Goal: Information Seeking & Learning: Learn about a topic

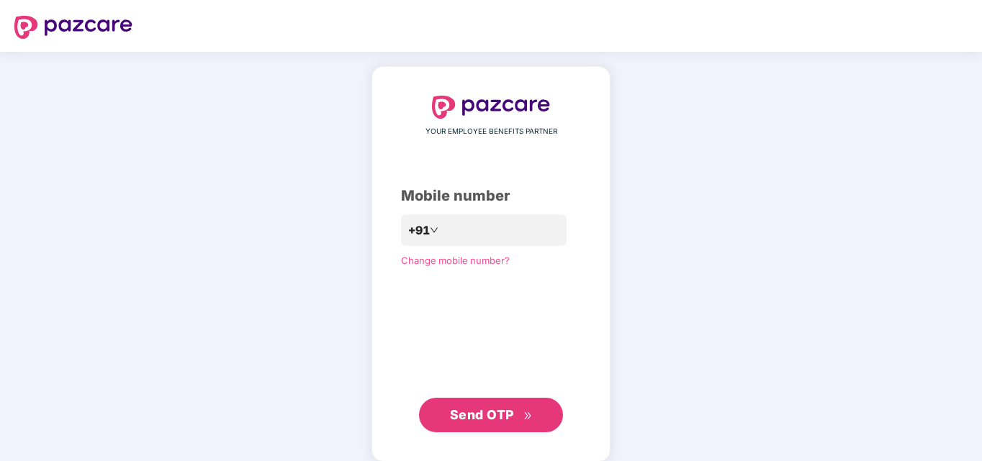
click at [465, 210] on div "YOUR EMPLOYEE BENEFITS PARTNER Mobile number +91 Change mobile number? Send OTP" at bounding box center [491, 264] width 180 height 337
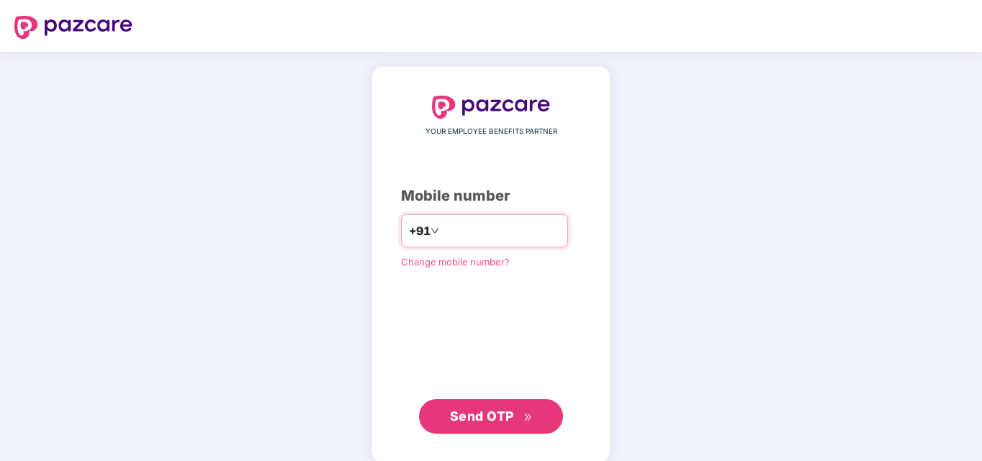
click at [463, 223] on input "number" at bounding box center [501, 231] width 118 height 23
type input "**********"
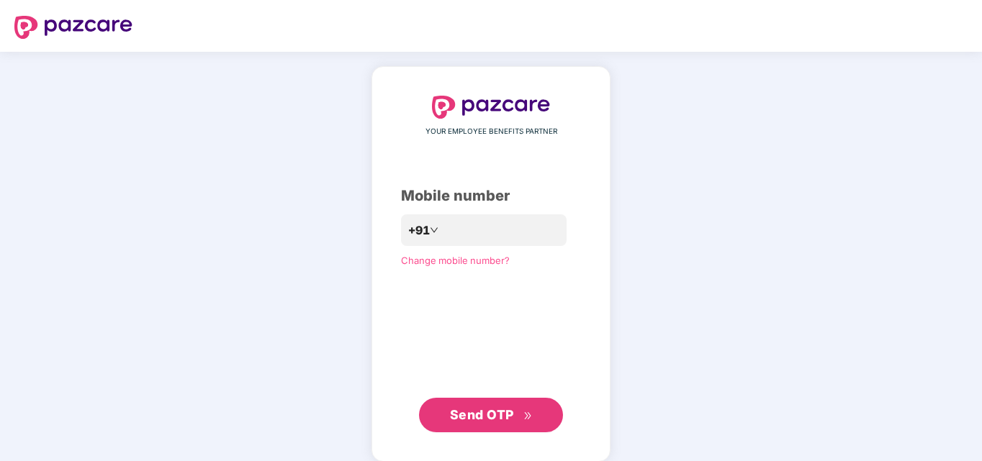
click at [480, 415] on span "Send OTP" at bounding box center [482, 414] width 64 height 15
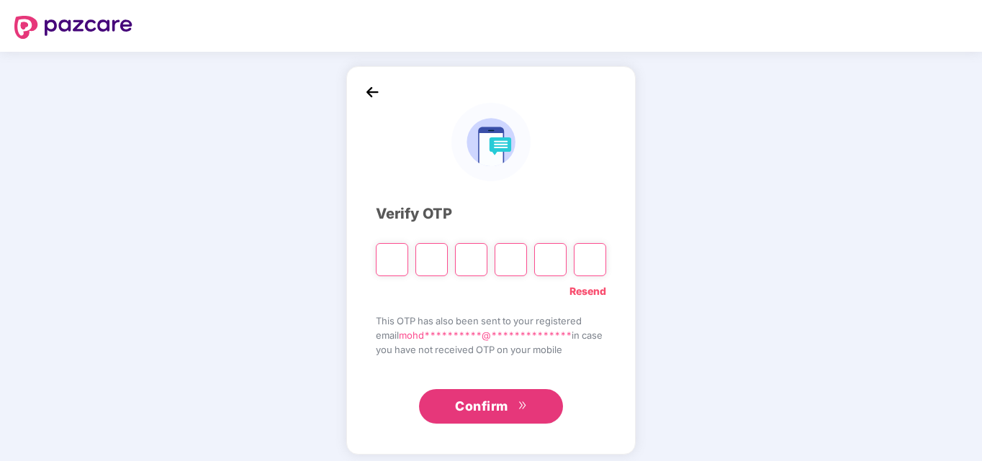
type input "*"
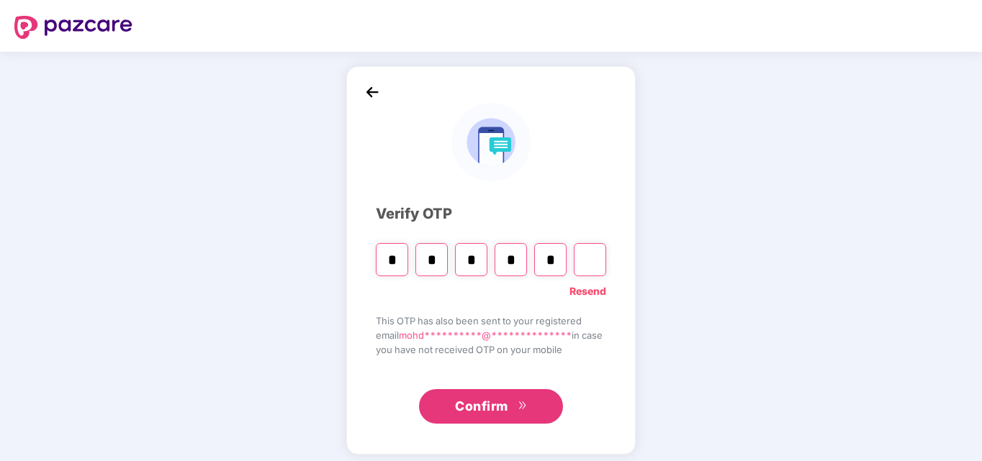
type input "*"
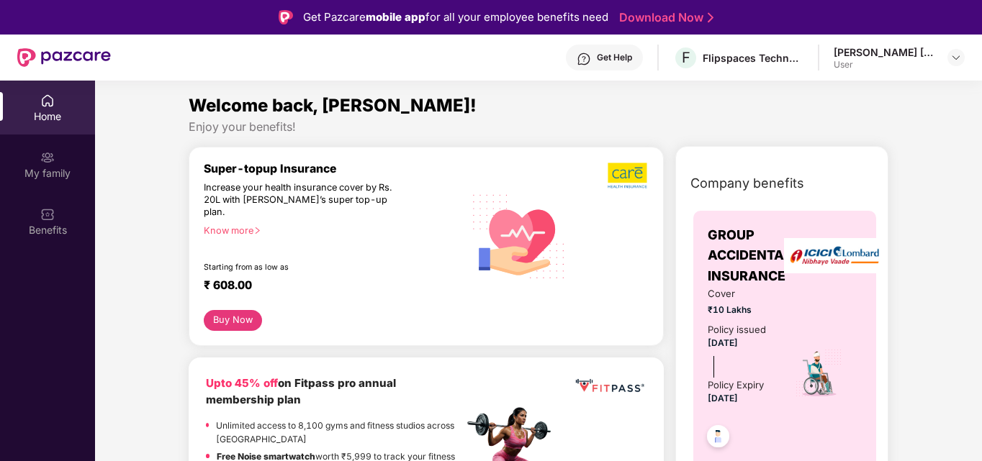
click at [246, 225] on div "Know more" at bounding box center [329, 230] width 251 height 10
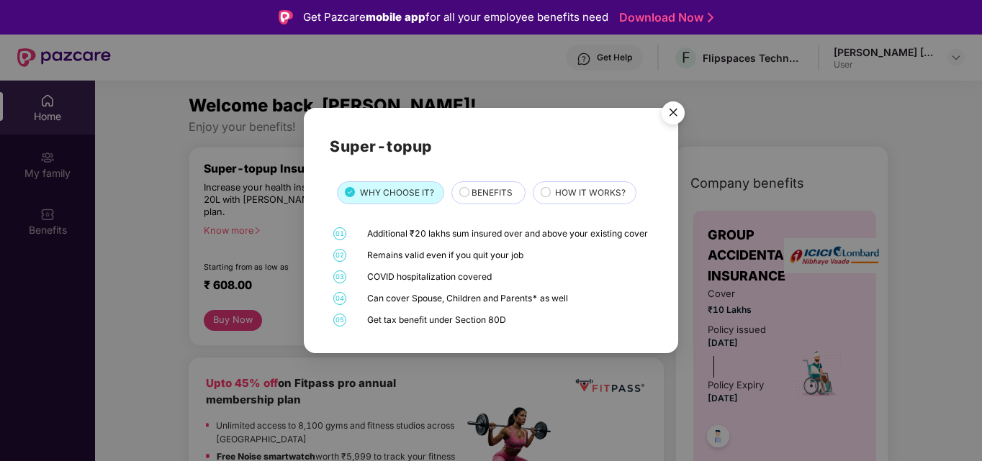
click at [422, 229] on div "Additional ₹20 lakhs sum insured over and above your existing cover" at bounding box center [507, 233] width 281 height 13
click at [666, 99] on img "Close" at bounding box center [673, 115] width 40 height 40
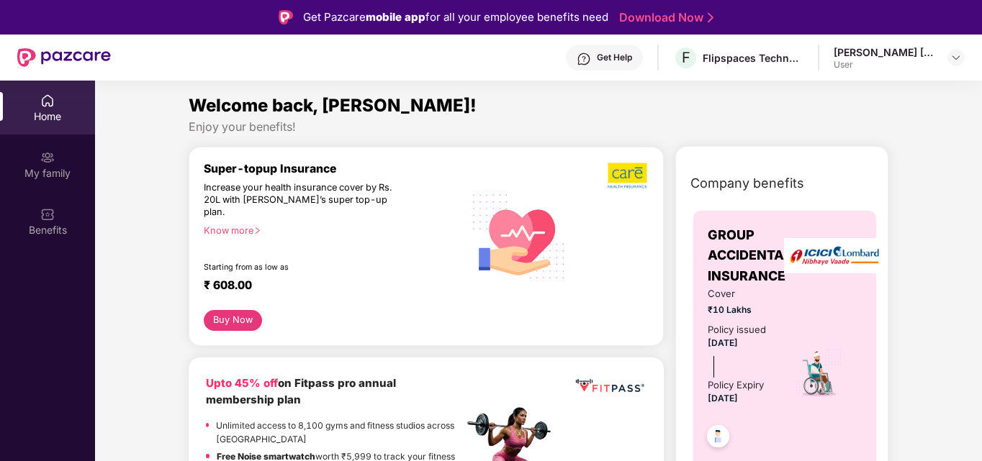
click at [232, 225] on div "Know more" at bounding box center [329, 230] width 251 height 10
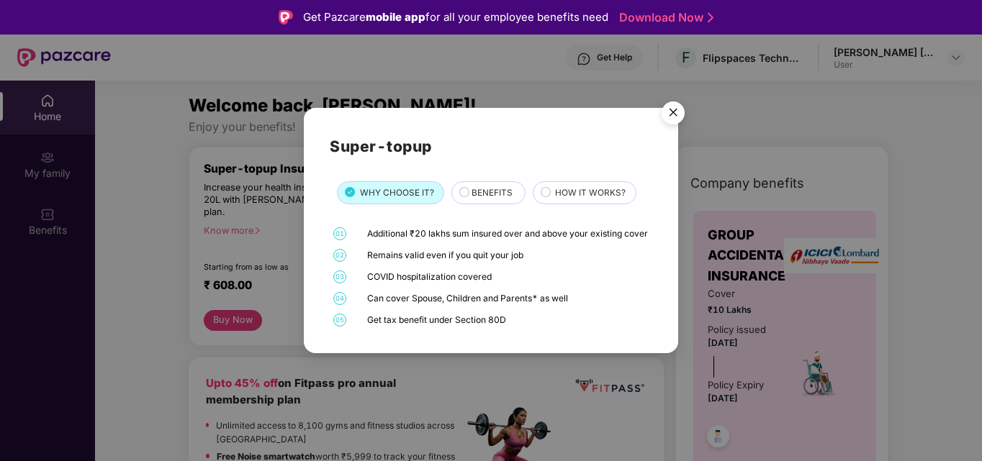
click at [669, 102] on img "Close" at bounding box center [673, 115] width 40 height 40
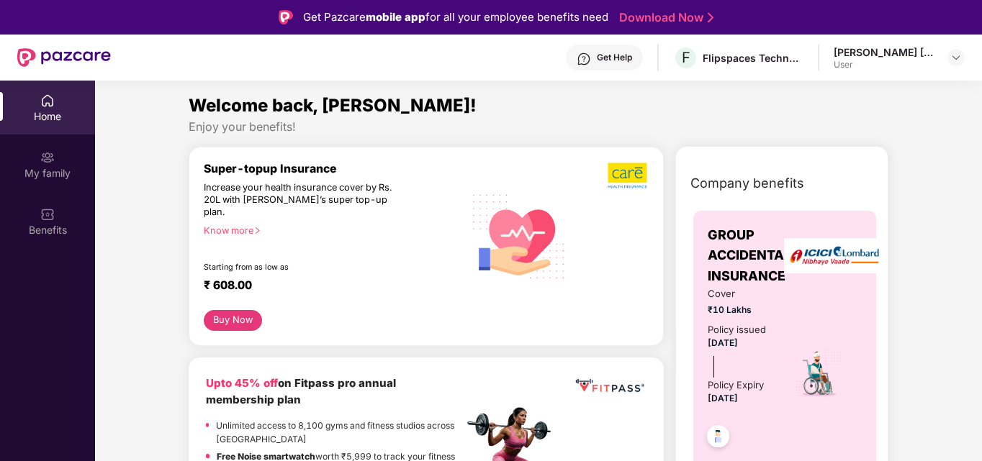
click at [223, 225] on div "Know more" at bounding box center [329, 230] width 251 height 10
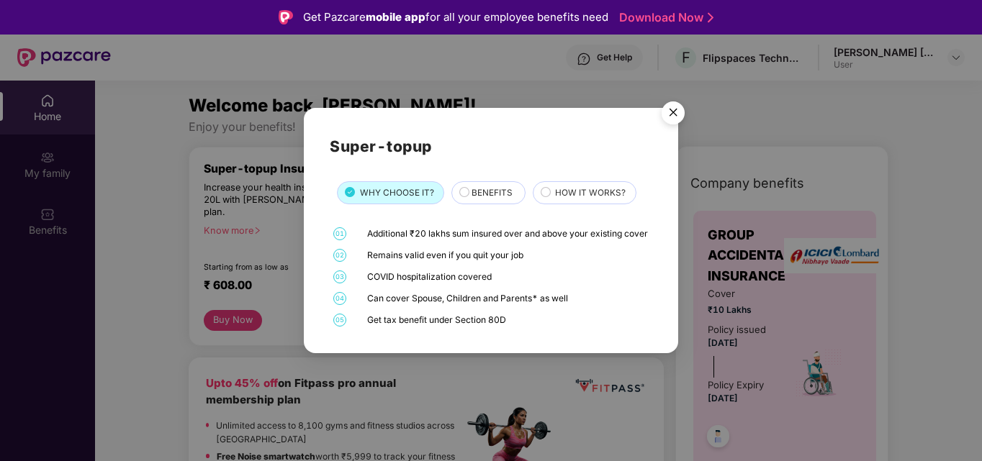
click at [223, 218] on div "Super-topup WHY CHOOSE IT? BENEFITS HOW IT WORKS? 01 Additional ₹20 lakhs sum i…" at bounding box center [491, 230] width 982 height 461
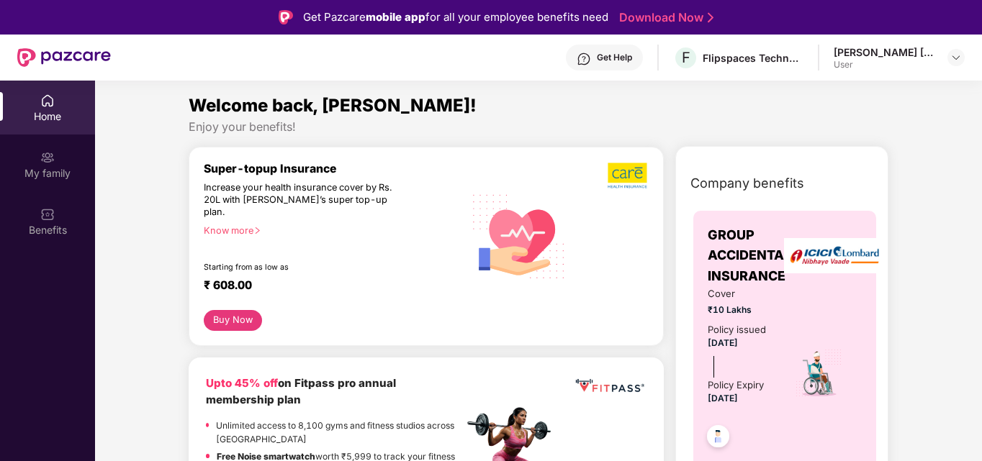
click at [223, 225] on div "Know more" at bounding box center [329, 230] width 251 height 10
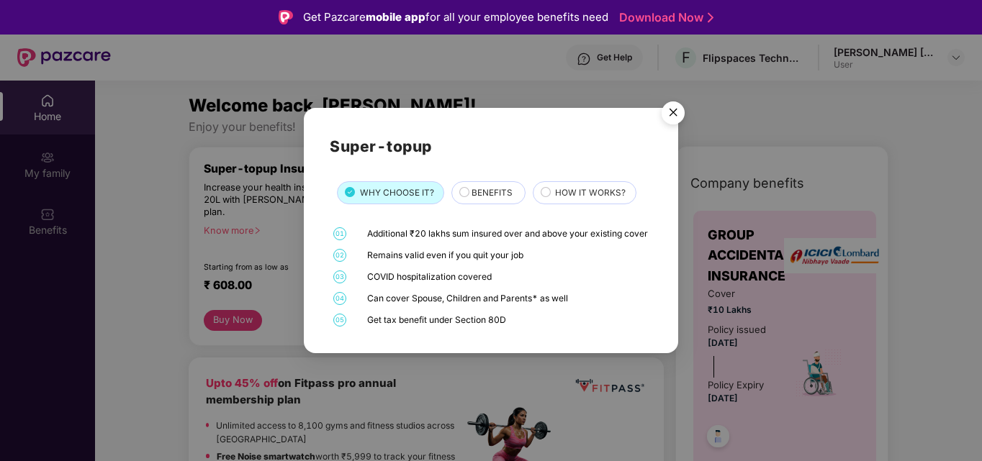
click at [438, 230] on div "Additional ₹20 lakhs sum insured over and above your existing cover" at bounding box center [507, 233] width 281 height 13
click at [423, 260] on div "Remains valid even if you quit your job" at bounding box center [507, 255] width 281 height 13
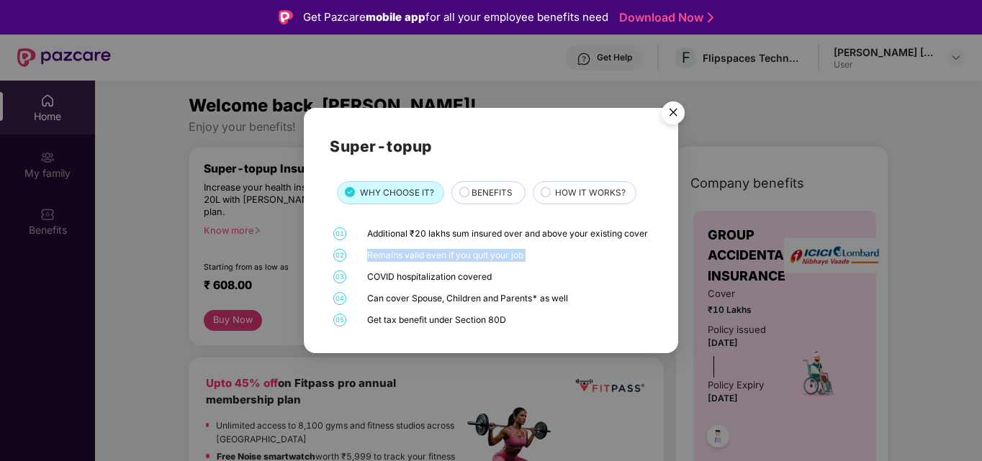
click at [423, 260] on div "Remains valid even if you quit your job" at bounding box center [507, 255] width 281 height 13
click at [409, 280] on div "COVID hospitalization covered" at bounding box center [507, 277] width 281 height 13
click at [410, 305] on div "Can cover Spouse, Children and Parents* as well" at bounding box center [507, 298] width 281 height 13
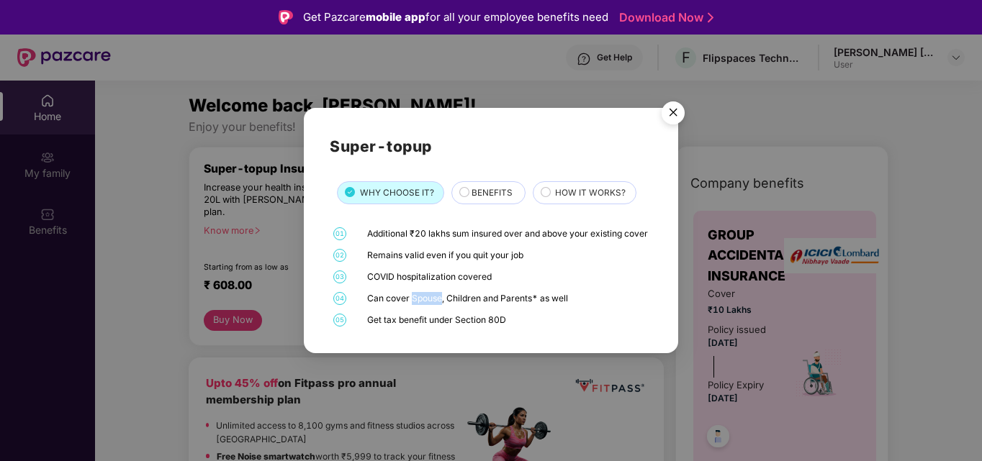
click at [410, 305] on div "Can cover Spouse, Children and Parents* as well" at bounding box center [507, 298] width 281 height 13
click at [404, 327] on div "Get tax benefit under Section 80D" at bounding box center [507, 320] width 281 height 13
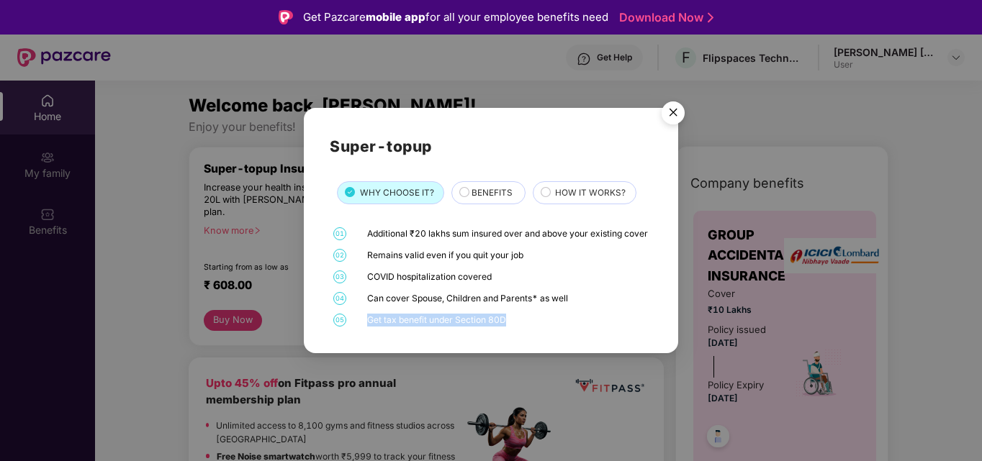
click at [404, 327] on div "Get tax benefit under Section 80D" at bounding box center [507, 320] width 281 height 13
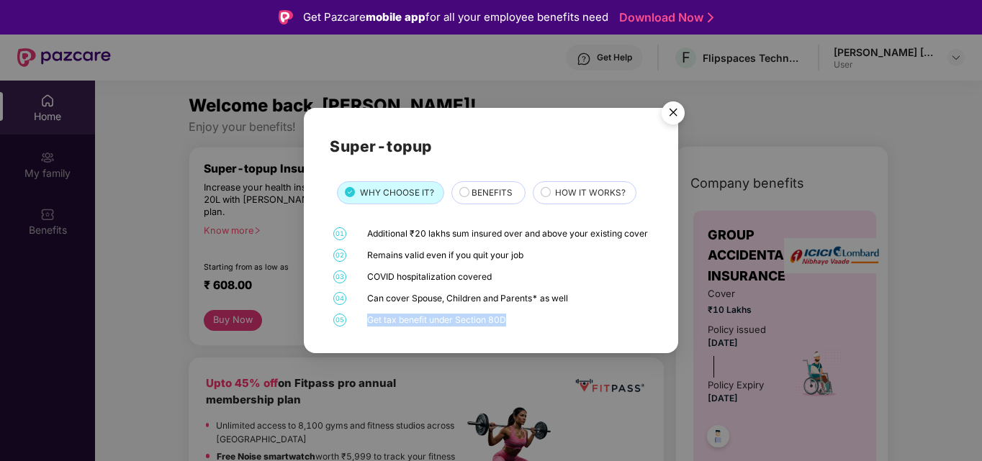
click at [404, 327] on div "Get tax benefit under Section 80D" at bounding box center [507, 320] width 281 height 13
click at [410, 302] on div "Can cover Spouse, Children and Parents* as well" at bounding box center [507, 298] width 281 height 13
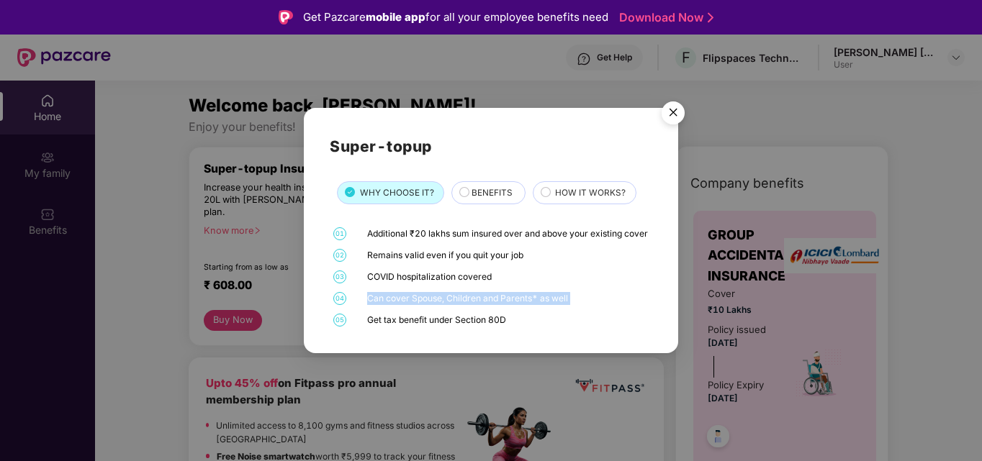
click at [410, 302] on div "Can cover Spouse, Children and Parents* as well" at bounding box center [507, 298] width 281 height 13
click at [420, 281] on div "COVID hospitalization covered" at bounding box center [507, 277] width 281 height 13
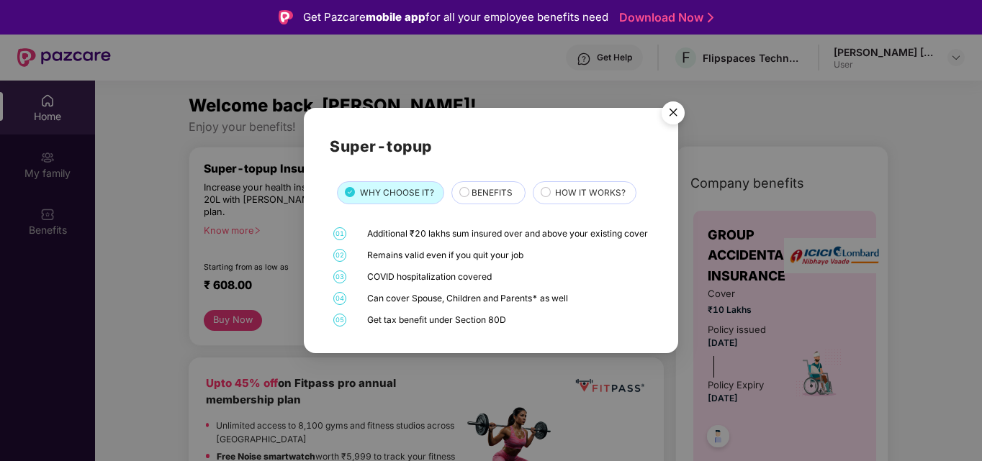
click at [416, 262] on div "Remains valid even if you quit your job" at bounding box center [507, 255] width 281 height 13
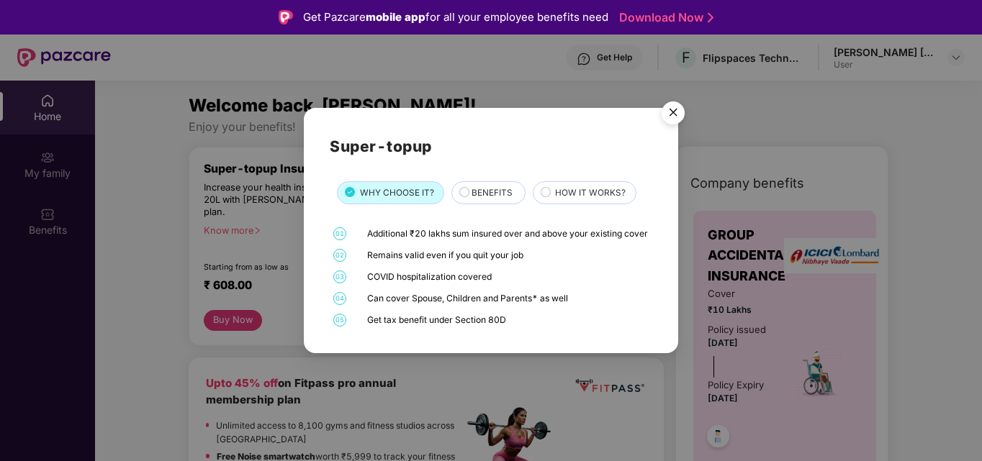
click at [496, 186] on span "BENEFITS" at bounding box center [491, 193] width 41 height 14
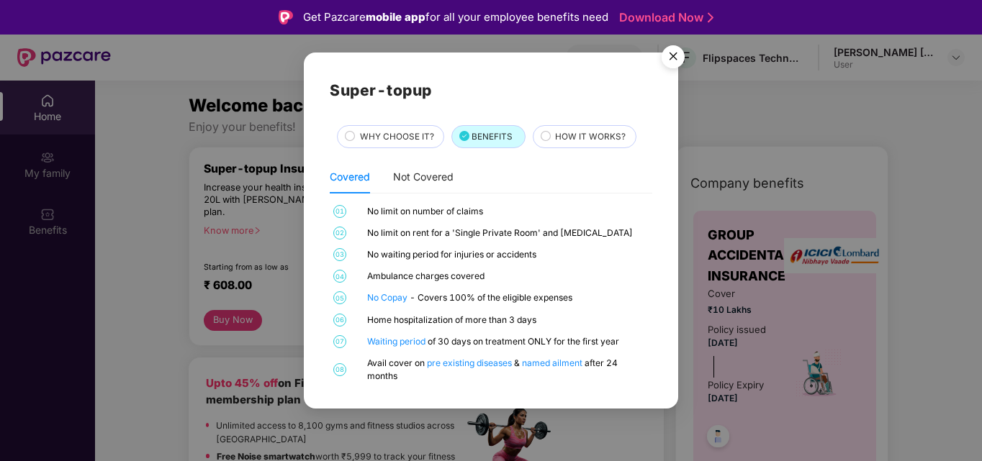
click at [587, 130] on div "HOW IT WORKS?" at bounding box center [585, 136] width 104 height 23
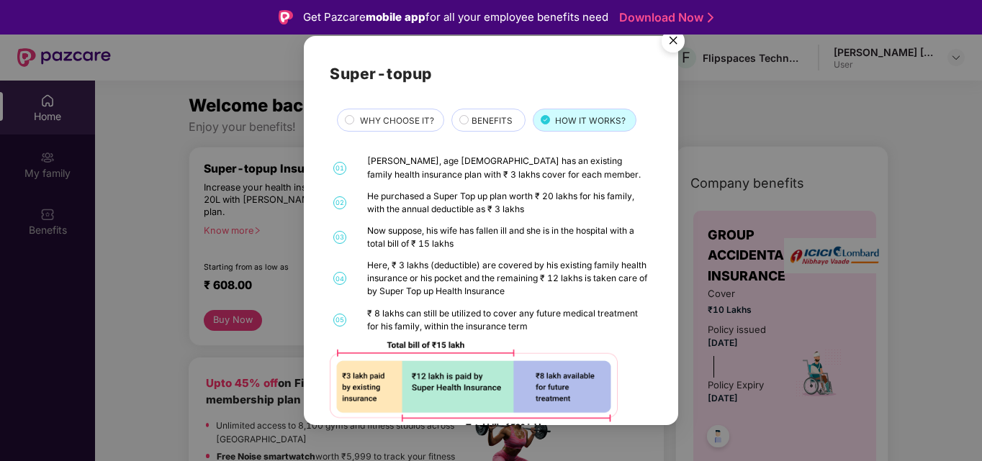
click at [673, 42] on img "Close" at bounding box center [673, 43] width 40 height 40
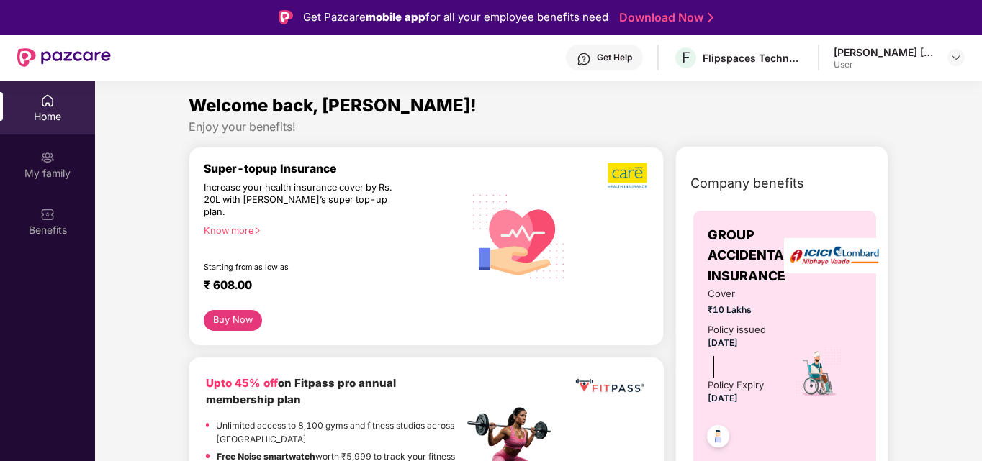
click at [327, 180] on div "Super-topup Insurance Increase your health insurance cover by Rs. 20L with [PER…" at bounding box center [334, 236] width 260 height 148
drag, startPoint x: 327, startPoint y: 180, endPoint x: 300, endPoint y: 185, distance: 27.1
click at [300, 185] on div "Super-topup Insurance Increase your health insurance cover by Rs. 20L with [PER…" at bounding box center [334, 236] width 260 height 148
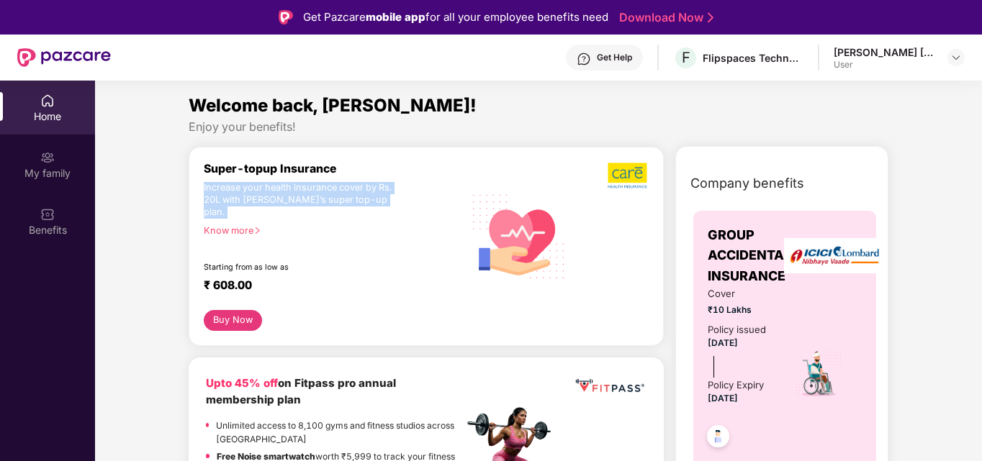
click at [300, 185] on div "Increase your health insurance cover by Rs. 20L with [PERSON_NAME]’s super top-…" at bounding box center [302, 200] width 197 height 37
click at [277, 204] on div "Increase your health insurance cover by Rs. 20L with [PERSON_NAME]’s super top-…" at bounding box center [302, 200] width 197 height 37
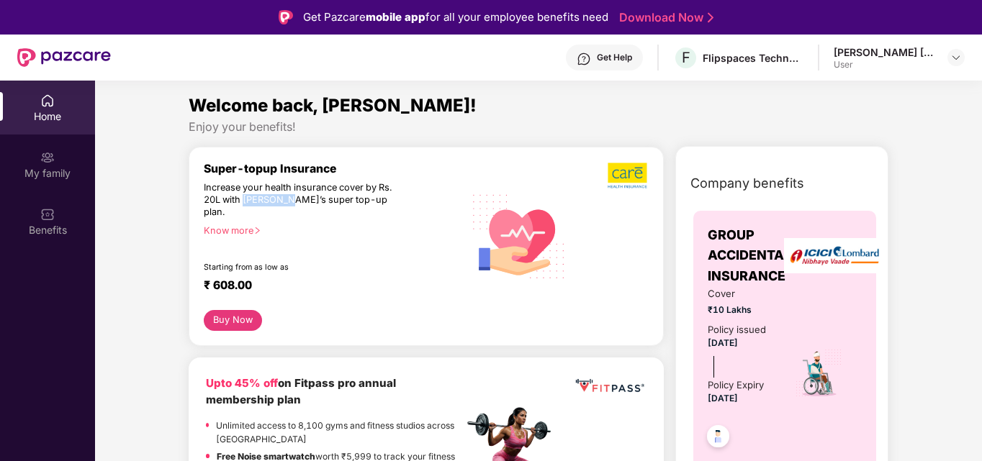
click at [277, 204] on div "Increase your health insurance cover by Rs. 20L with [PERSON_NAME]’s super top-…" at bounding box center [302, 200] width 197 height 37
click at [279, 186] on div "Increase your health insurance cover by Rs. 20L with [PERSON_NAME]’s super top-…" at bounding box center [302, 200] width 197 height 37
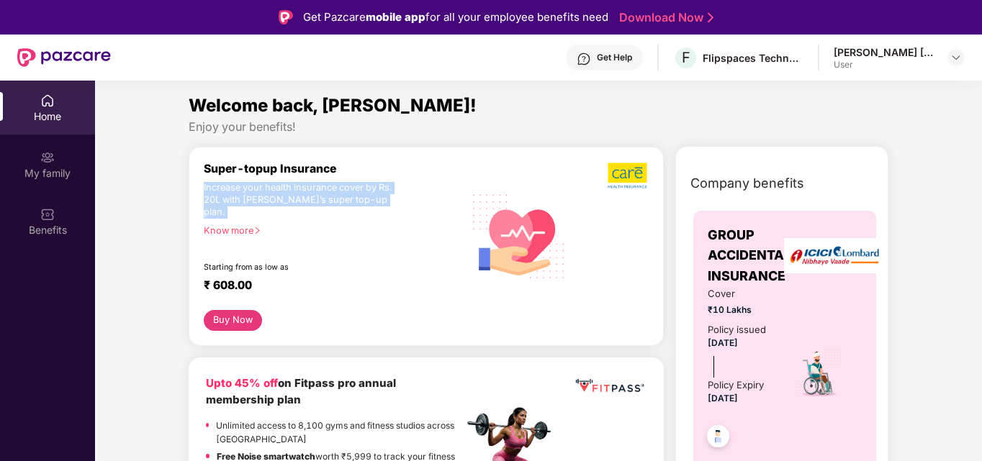
click at [279, 186] on div "Increase your health insurance cover by Rs. 20L with [PERSON_NAME]’s super top-…" at bounding box center [302, 200] width 197 height 37
click at [254, 167] on div "Super-topup Insurance" at bounding box center [334, 169] width 260 height 14
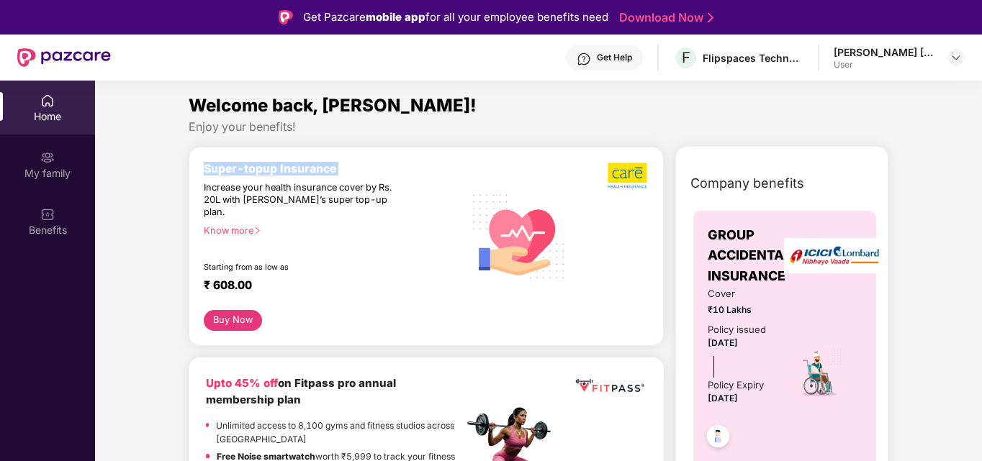
click at [254, 167] on div "Super-topup Insurance" at bounding box center [334, 169] width 260 height 14
click at [340, 105] on span "Welcome back, [PERSON_NAME]!" at bounding box center [333, 105] width 288 height 21
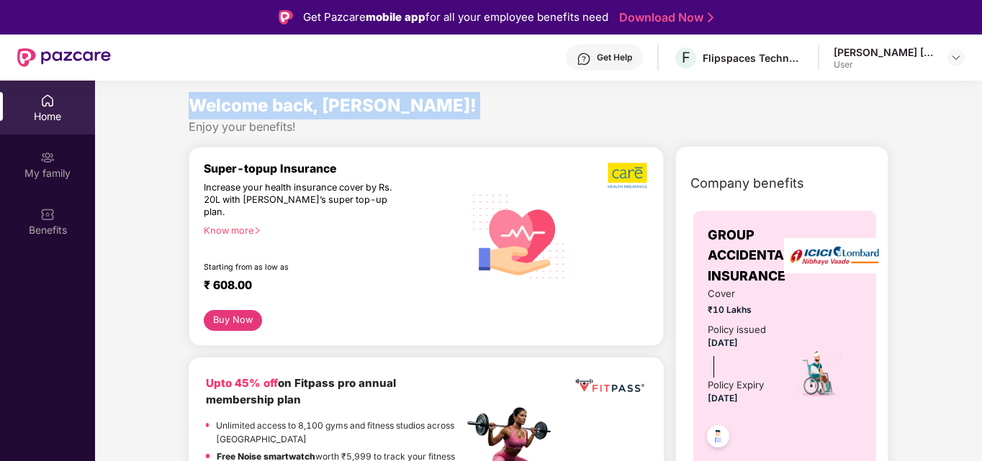
click at [340, 105] on span "Welcome back, [PERSON_NAME]!" at bounding box center [333, 105] width 288 height 21
click at [301, 96] on span "Welcome back, [PERSON_NAME]!" at bounding box center [333, 105] width 288 height 21
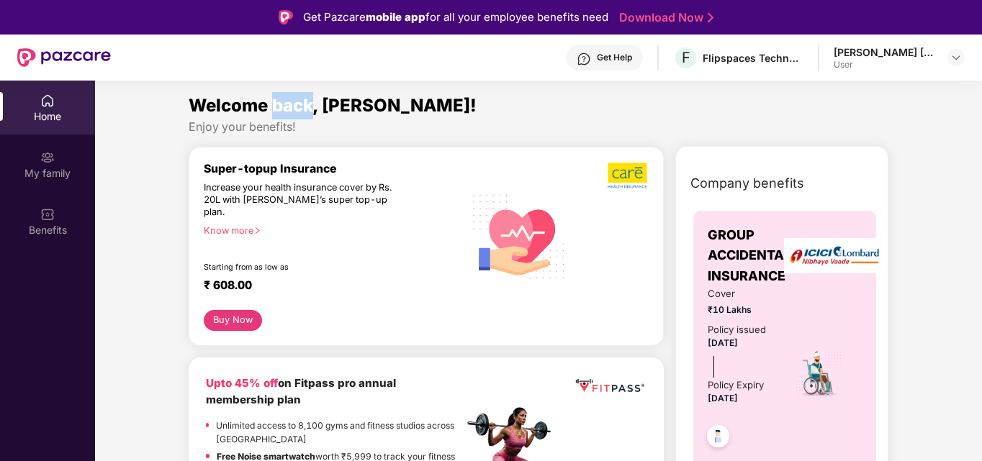
click at [301, 96] on span "Welcome back, [PERSON_NAME]!" at bounding box center [333, 105] width 288 height 21
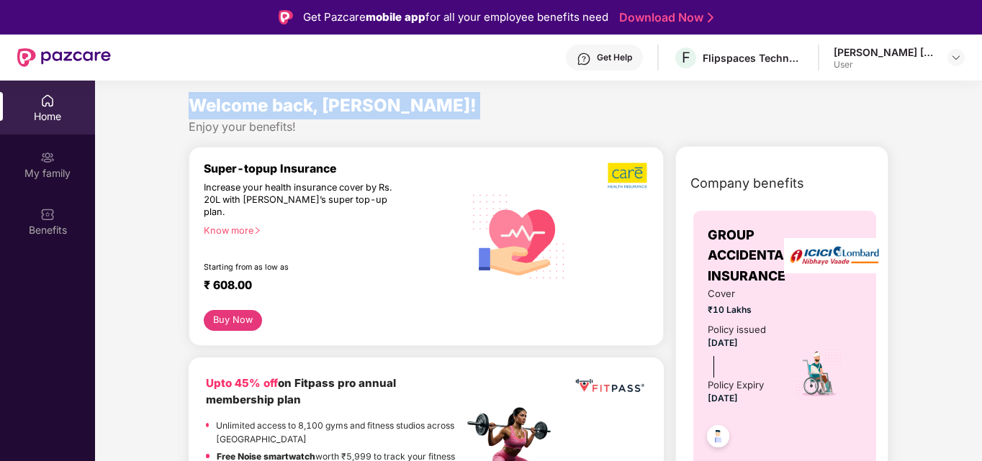
click at [301, 96] on span "Welcome back, [PERSON_NAME]!" at bounding box center [333, 105] width 288 height 21
click at [283, 111] on span "Welcome back, [PERSON_NAME]!" at bounding box center [333, 105] width 288 height 21
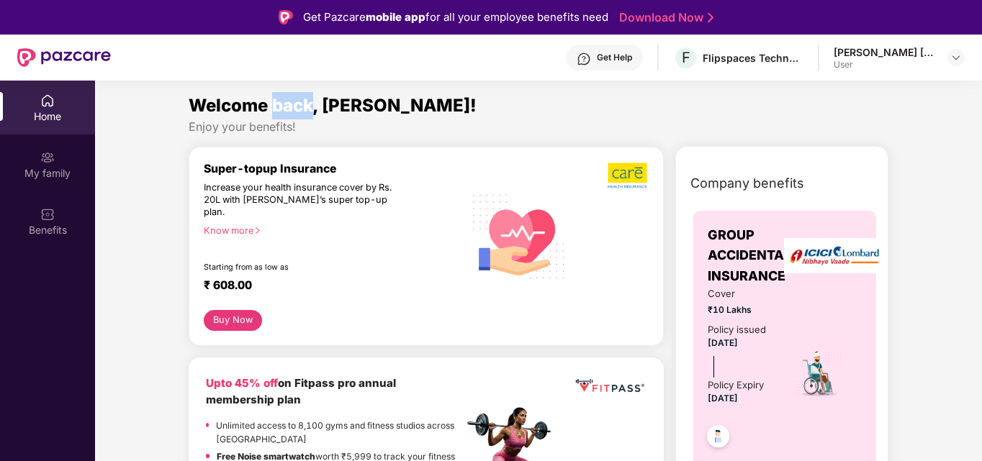
click at [283, 111] on span "Welcome back, [PERSON_NAME]!" at bounding box center [333, 105] width 288 height 21
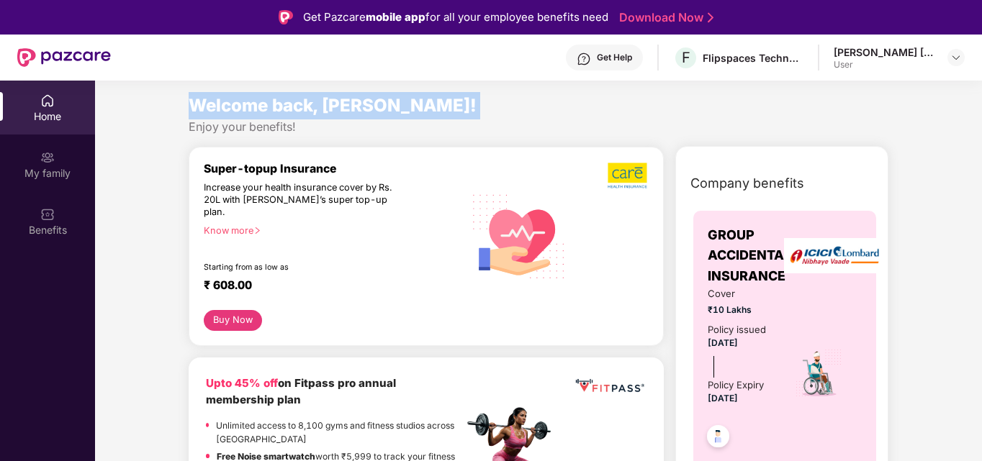
click at [283, 111] on span "Welcome back, [PERSON_NAME]!" at bounding box center [333, 105] width 288 height 21
click at [252, 101] on span "Welcome back, [PERSON_NAME]!" at bounding box center [333, 105] width 288 height 21
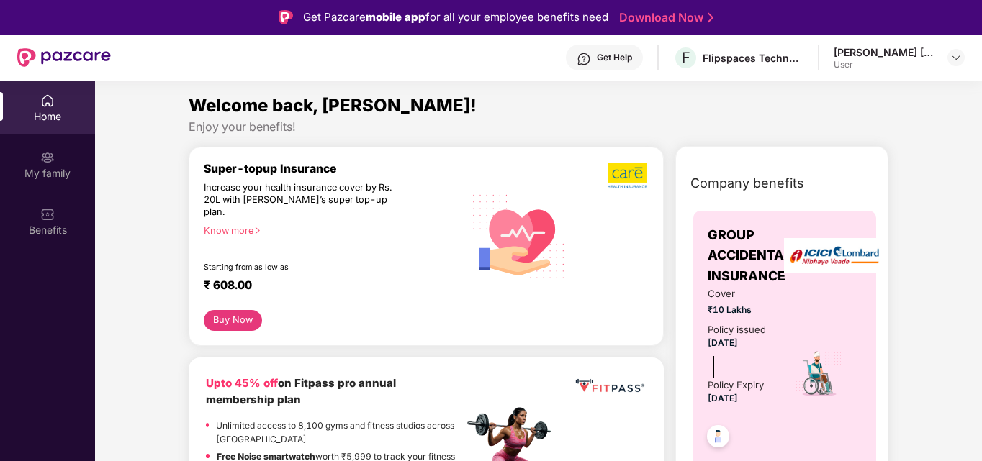
click at [296, 94] on div "Welcome back, [PERSON_NAME]!" at bounding box center [539, 105] width 700 height 27
click at [365, 97] on span "Welcome back, [PERSON_NAME]!" at bounding box center [333, 105] width 288 height 21
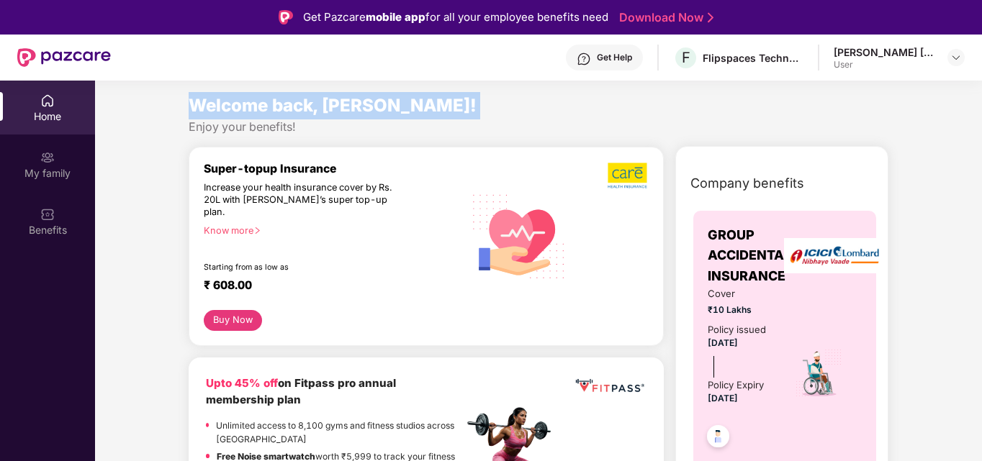
click at [365, 97] on span "Welcome back, [PERSON_NAME]!" at bounding box center [333, 105] width 288 height 21
click at [352, 104] on span "Welcome back, [PERSON_NAME]!" at bounding box center [333, 105] width 288 height 21
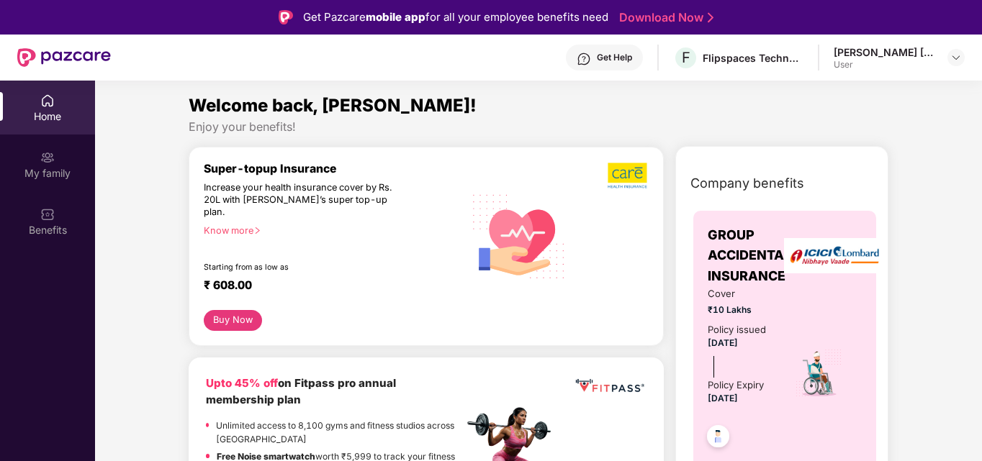
click at [292, 110] on span "Welcome back, [PERSON_NAME]!" at bounding box center [333, 105] width 288 height 21
click at [248, 104] on span "Welcome back, [PERSON_NAME]!" at bounding box center [333, 105] width 288 height 21
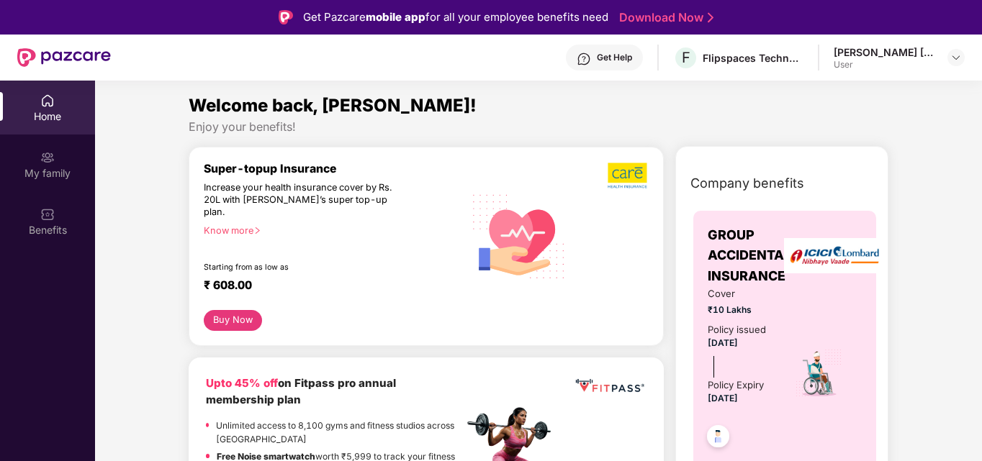
click at [282, 103] on span "Welcome back, [PERSON_NAME]!" at bounding box center [333, 105] width 288 height 21
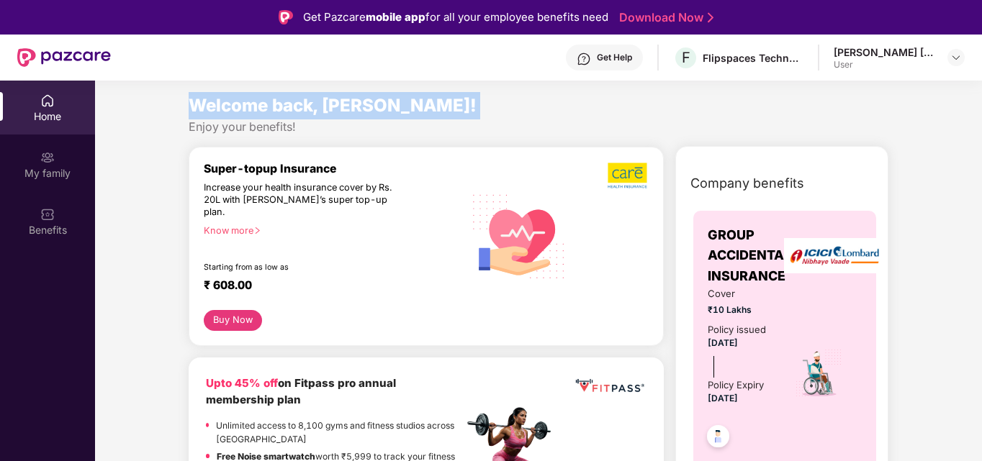
click at [282, 103] on span "Welcome back, [PERSON_NAME]!" at bounding box center [333, 105] width 288 height 21
click at [356, 105] on span "Welcome back, [PERSON_NAME]!" at bounding box center [333, 105] width 288 height 21
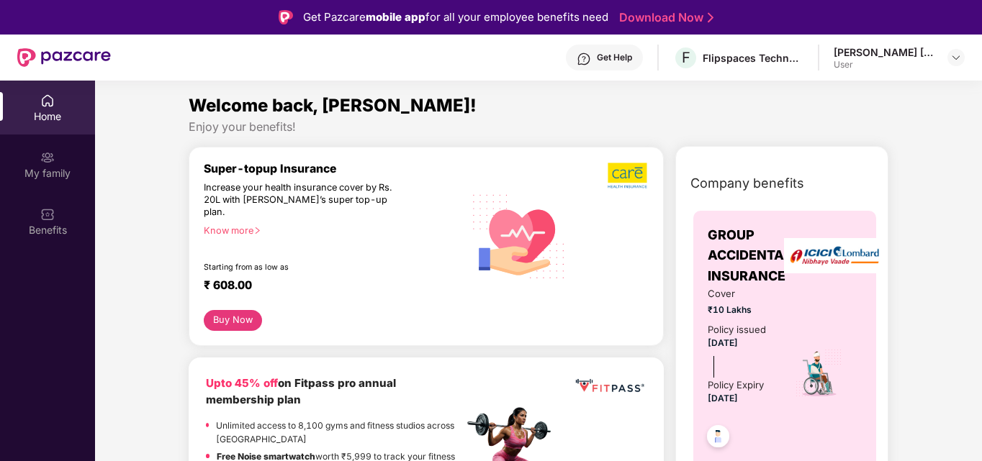
click at [356, 105] on span "Welcome back, [PERSON_NAME]!" at bounding box center [333, 105] width 288 height 21
click at [257, 169] on div "Super-topup Insurance" at bounding box center [334, 169] width 260 height 14
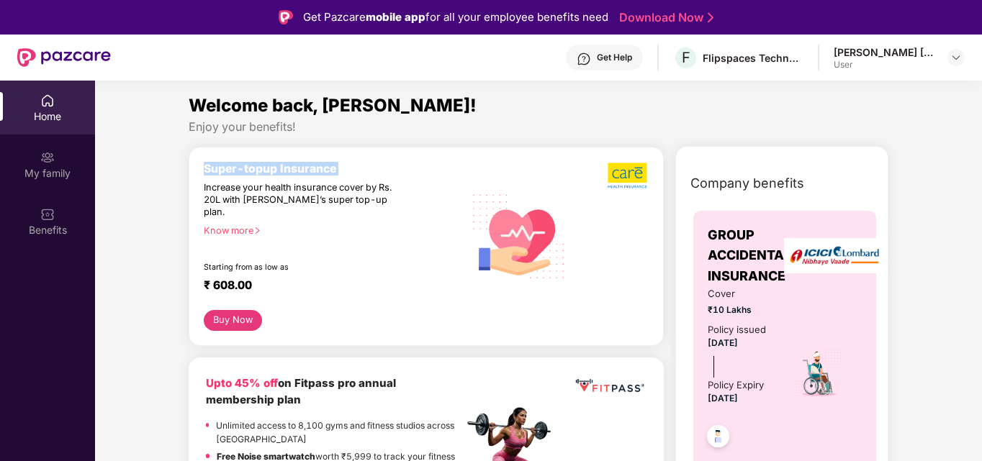
click at [257, 169] on div "Super-topup Insurance" at bounding box center [334, 169] width 260 height 14
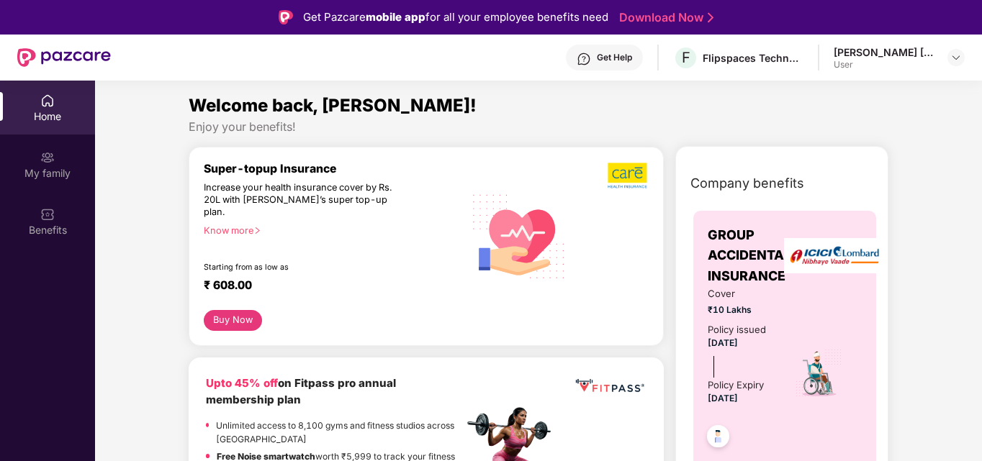
click at [279, 184] on div "Increase your health insurance cover by Rs. 20L with [PERSON_NAME]’s super top-…" at bounding box center [302, 200] width 197 height 37
click at [309, 191] on div "Increase your health insurance cover by Rs. 20L with [PERSON_NAME]’s super top-…" at bounding box center [302, 200] width 197 height 37
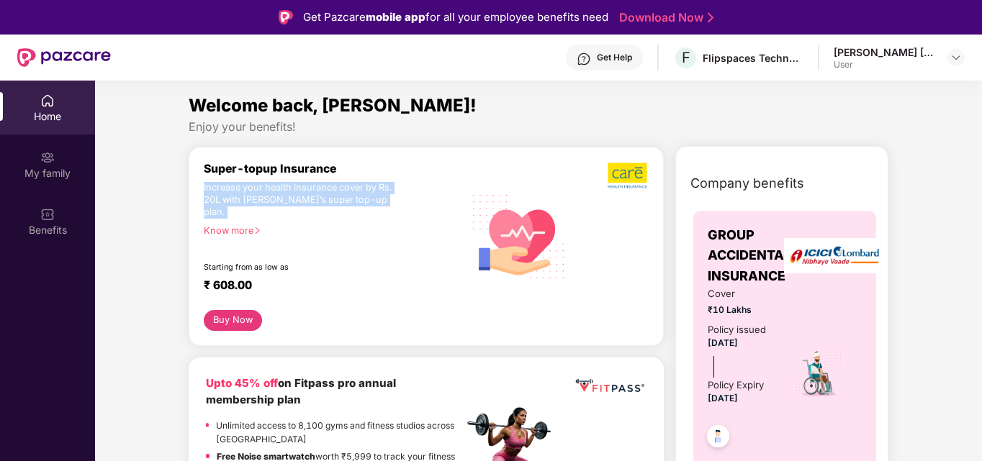
click at [309, 191] on div "Increase your health insurance cover by Rs. 20L with [PERSON_NAME]’s super top-…" at bounding box center [302, 200] width 197 height 37
click at [259, 170] on div "Super-topup Insurance" at bounding box center [334, 169] width 260 height 14
click at [213, 225] on div "Know more" at bounding box center [329, 230] width 251 height 10
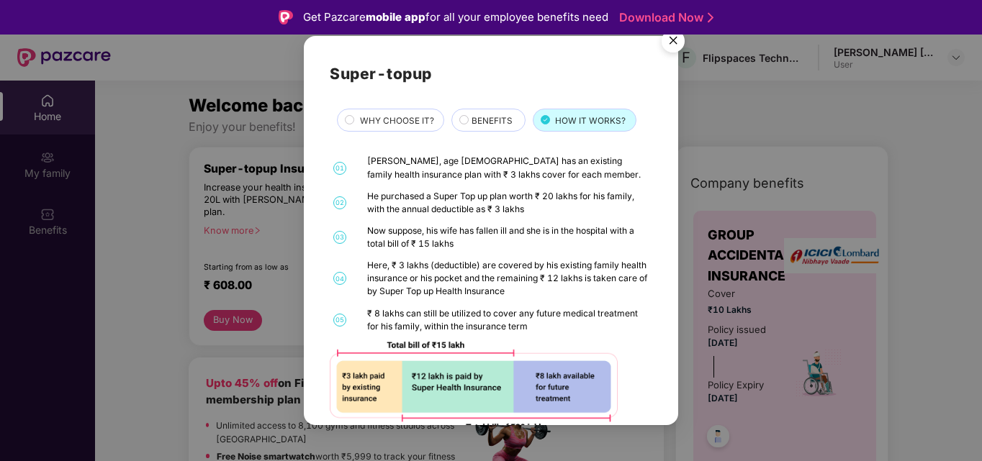
click at [213, 221] on div "Super-topup WHY CHOOSE IT? BENEFITS HOW IT WORKS? 01 [PERSON_NAME], age [DEMOGR…" at bounding box center [491, 230] width 982 height 461
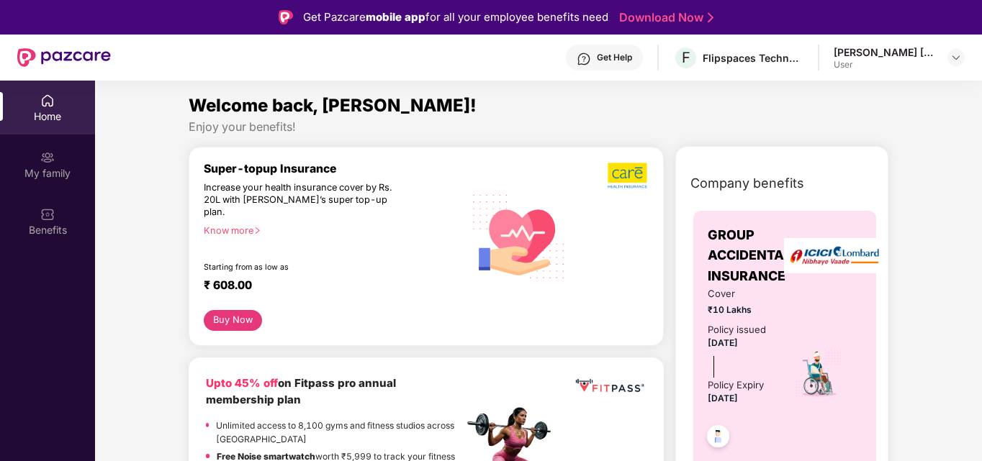
click at [213, 225] on div "Know more" at bounding box center [329, 230] width 251 height 10
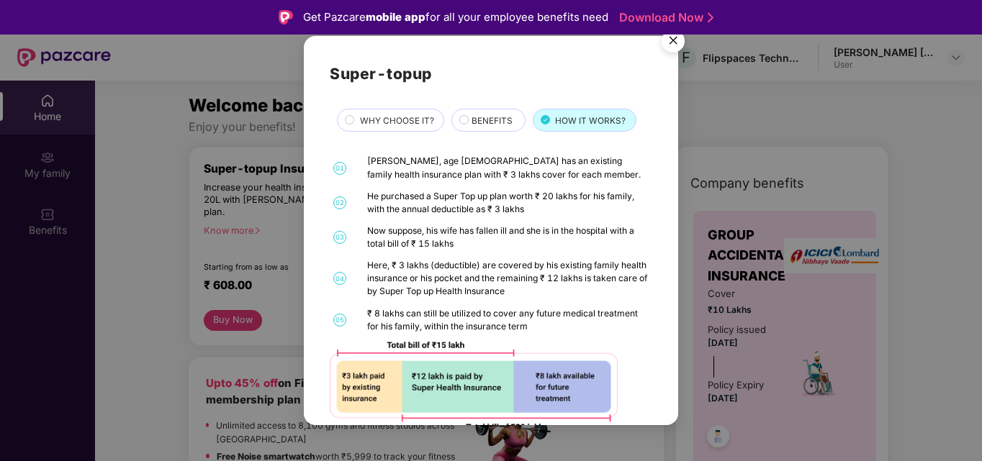
click at [213, 221] on div "Super-topup WHY CHOOSE IT? BENEFITS HOW IT WORKS? 01 [PERSON_NAME], age [DEMOGR…" at bounding box center [491, 230] width 982 height 461
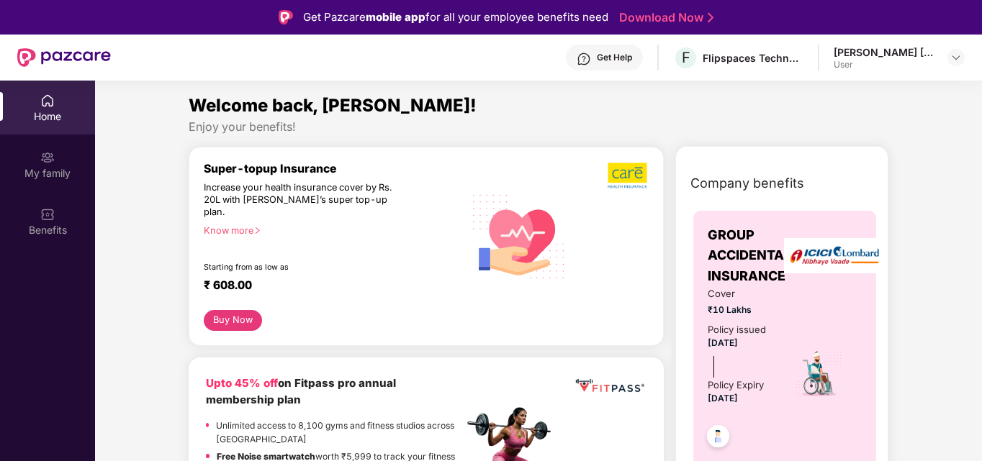
click at [213, 225] on div "Know more" at bounding box center [329, 230] width 251 height 10
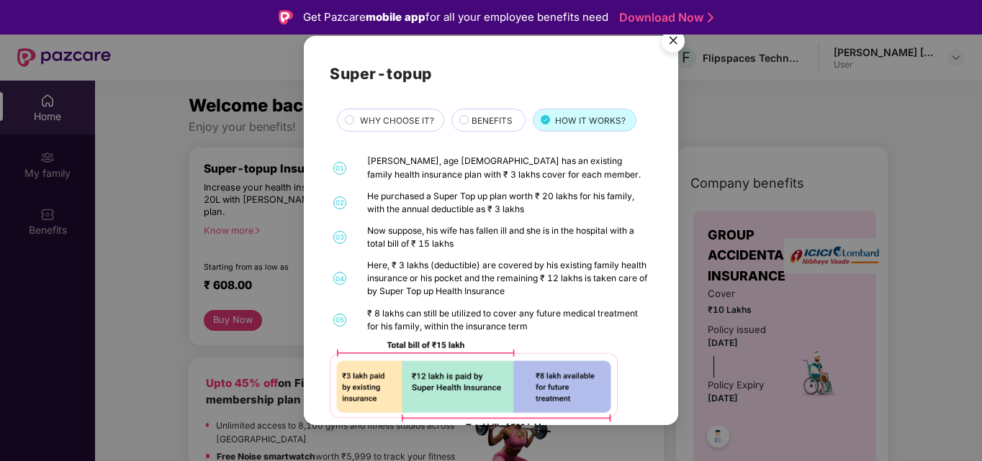
click at [373, 117] on span "WHY CHOOSE IT?" at bounding box center [397, 121] width 74 height 14
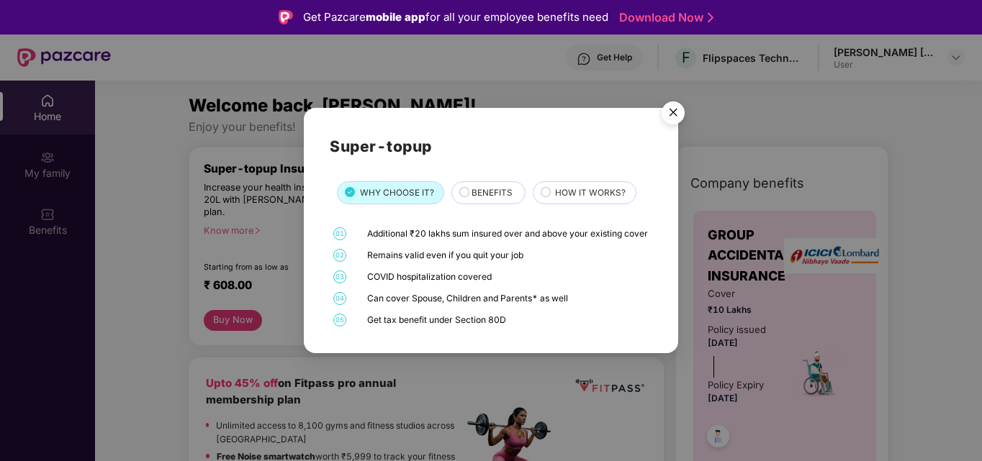
click at [417, 284] on div "COVID hospitalization covered" at bounding box center [507, 277] width 281 height 13
click at [420, 260] on div "Remains valid even if you quit your job" at bounding box center [507, 255] width 281 height 13
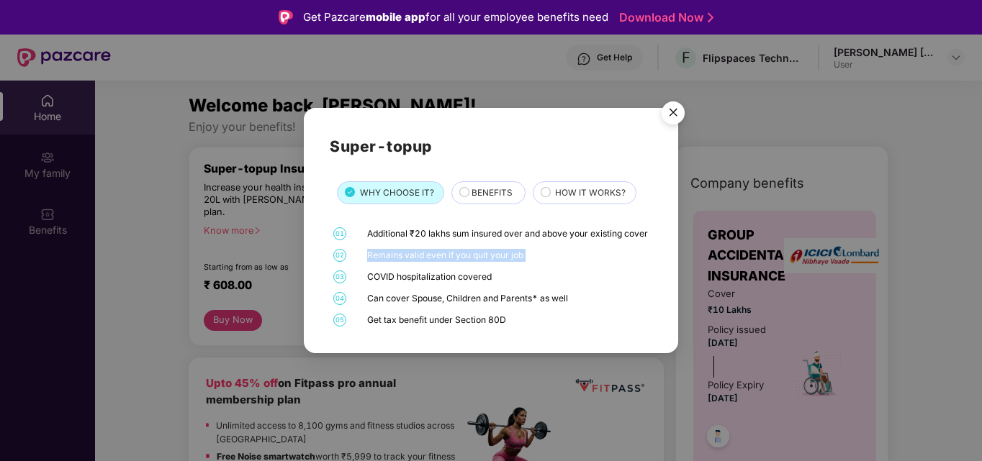
click at [420, 260] on div "Remains valid even if you quit your job" at bounding box center [507, 255] width 281 height 13
click at [430, 227] on div "Additional ₹20 lakhs sum insured over and above your existing cover" at bounding box center [507, 233] width 281 height 13
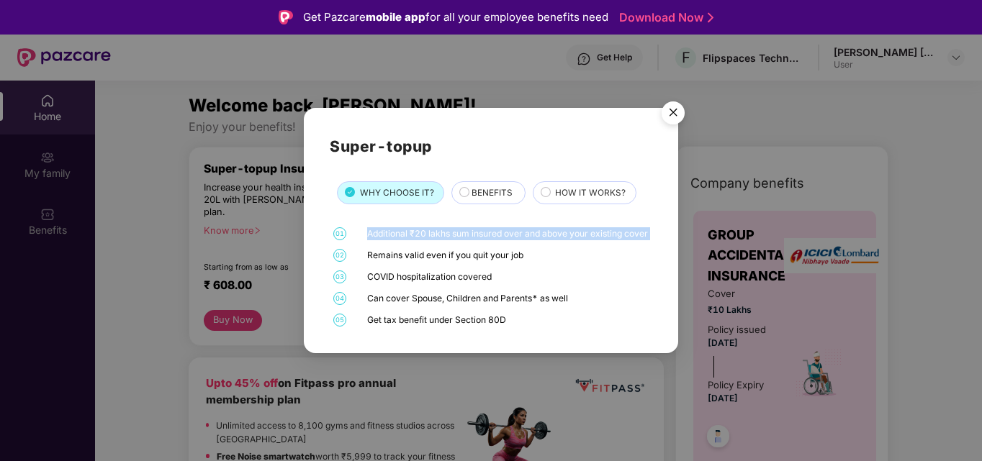
click at [430, 227] on div "Additional ₹20 lakhs sum insured over and above your existing cover" at bounding box center [507, 233] width 281 height 13
click at [423, 305] on div "Can cover Spouse, Children and Parents* as well" at bounding box center [507, 298] width 281 height 13
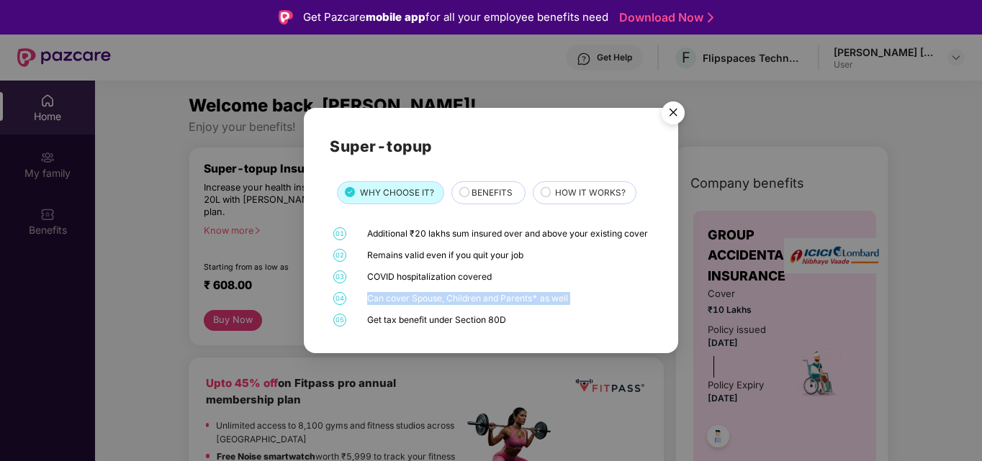
click at [423, 305] on div "Can cover Spouse, Children and Parents* as well" at bounding box center [507, 298] width 281 height 13
click at [415, 324] on div "Get tax benefit under Section 80D" at bounding box center [507, 320] width 281 height 13
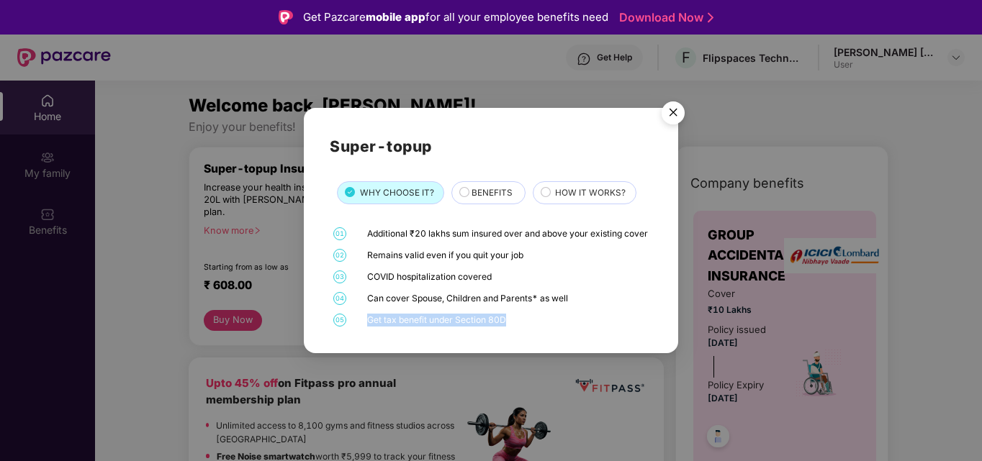
click at [415, 324] on div "Get tax benefit under Section 80D" at bounding box center [507, 320] width 281 height 13
click at [418, 305] on div "Can cover Spouse, Children and Parents* as well" at bounding box center [507, 298] width 281 height 13
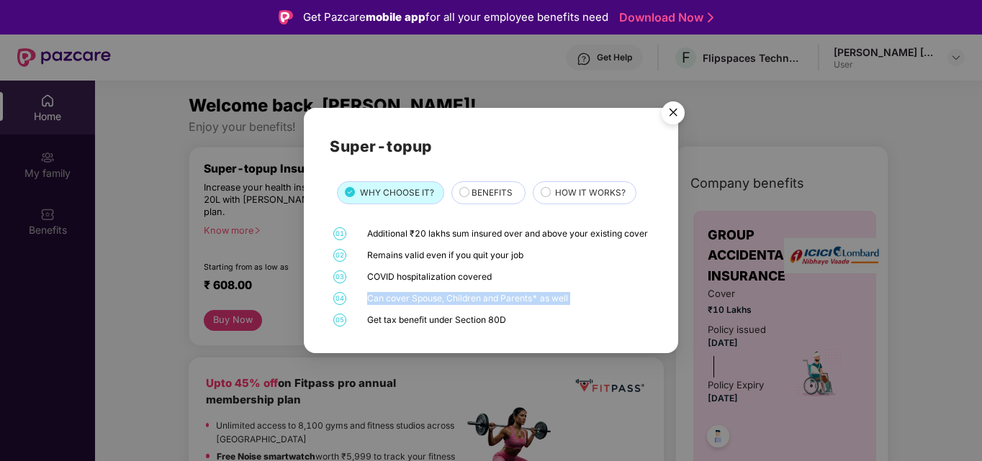
click at [418, 305] on div "Can cover Spouse, Children and Parents* as well" at bounding box center [507, 298] width 281 height 13
click at [417, 281] on div "COVID hospitalization covered" at bounding box center [507, 277] width 281 height 13
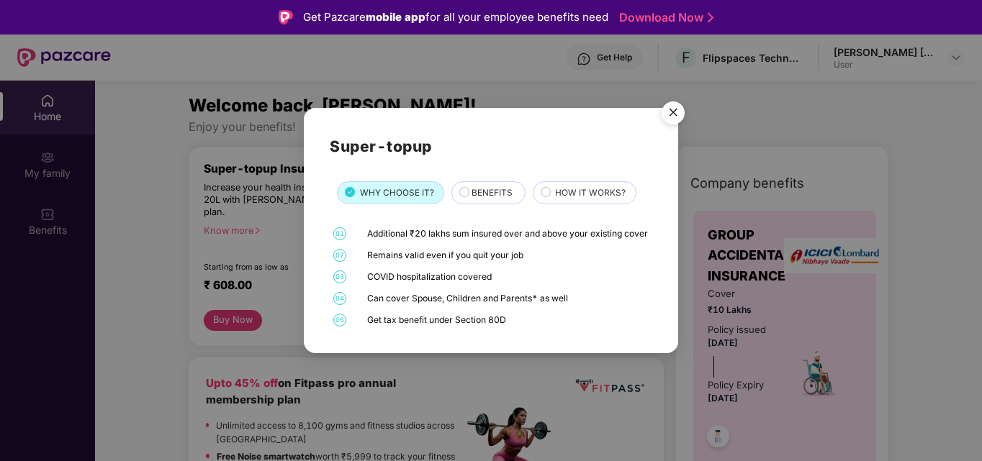
click at [422, 261] on div "Remains valid even if you quit your job" at bounding box center [507, 255] width 281 height 13
click at [439, 229] on div "Additional ₹20 lakhs sum insured over and above your existing cover" at bounding box center [507, 233] width 281 height 13
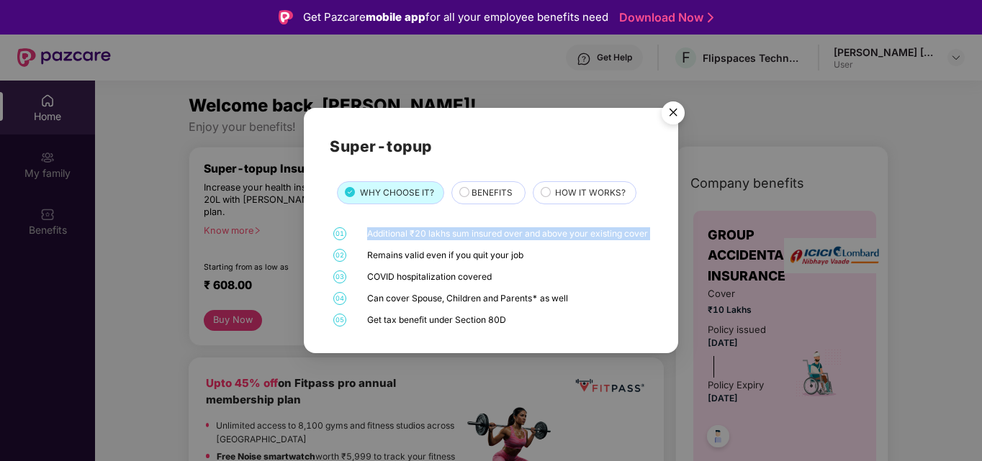
click at [439, 229] on div "Additional ₹20 lakhs sum insured over and above your existing cover" at bounding box center [507, 233] width 281 height 13
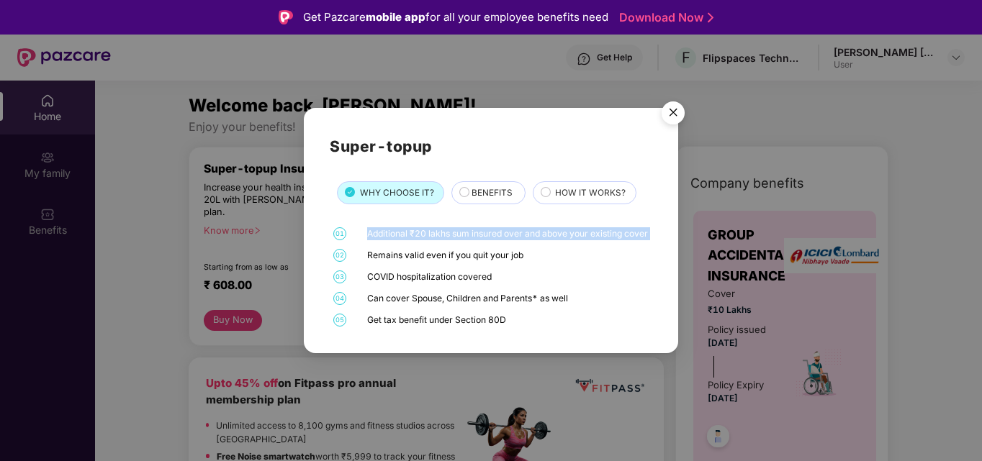
click at [439, 229] on div "Additional ₹20 lakhs sum insured over and above your existing cover" at bounding box center [507, 233] width 281 height 13
click at [425, 262] on div "Remains valid even if you quit your job" at bounding box center [507, 255] width 281 height 13
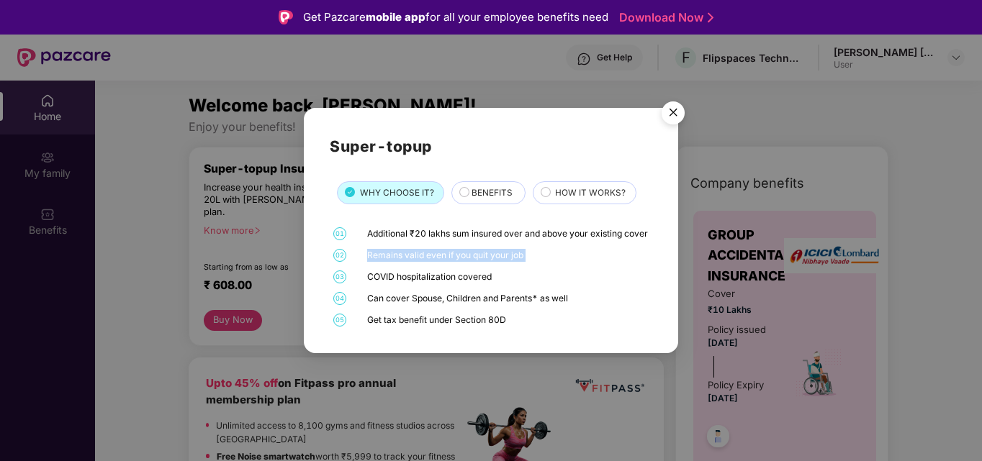
click at [425, 262] on div "Remains valid even if you quit your job" at bounding box center [507, 255] width 281 height 13
click at [428, 283] on div "COVID hospitalization covered" at bounding box center [507, 277] width 281 height 13
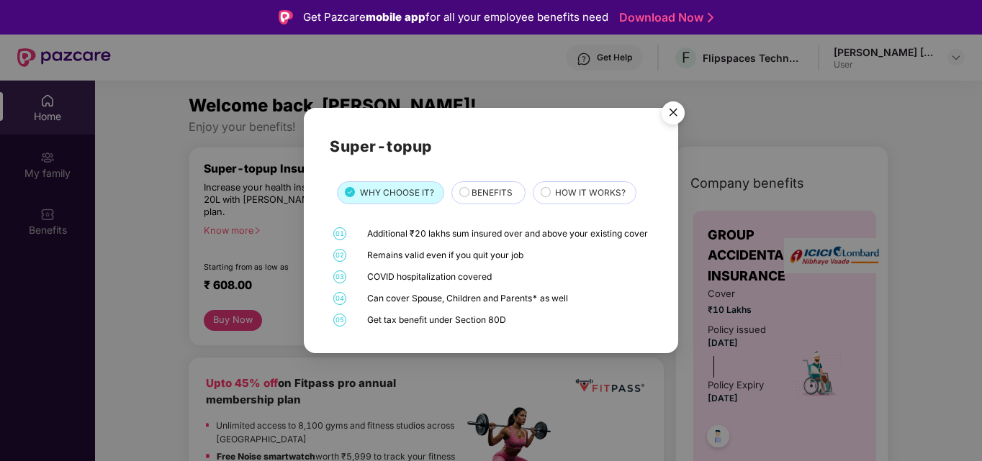
click at [429, 302] on div "Can cover Spouse, Children and Parents* as well" at bounding box center [507, 298] width 281 height 13
click at [431, 327] on div "Get tax benefit under Section 80D" at bounding box center [507, 320] width 281 height 13
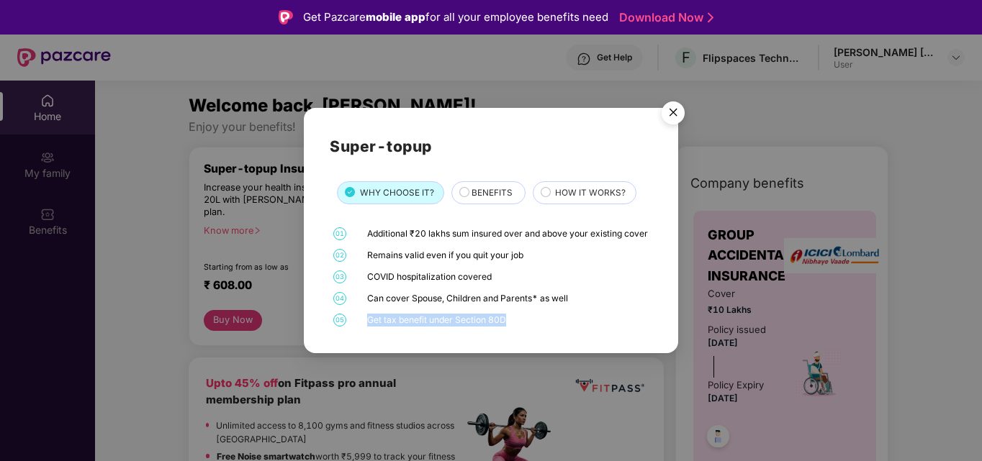
click at [431, 327] on div "Get tax benefit under Section 80D" at bounding box center [507, 320] width 281 height 13
click at [433, 302] on div "Can cover Spouse, Children and Parents* as well" at bounding box center [507, 298] width 281 height 13
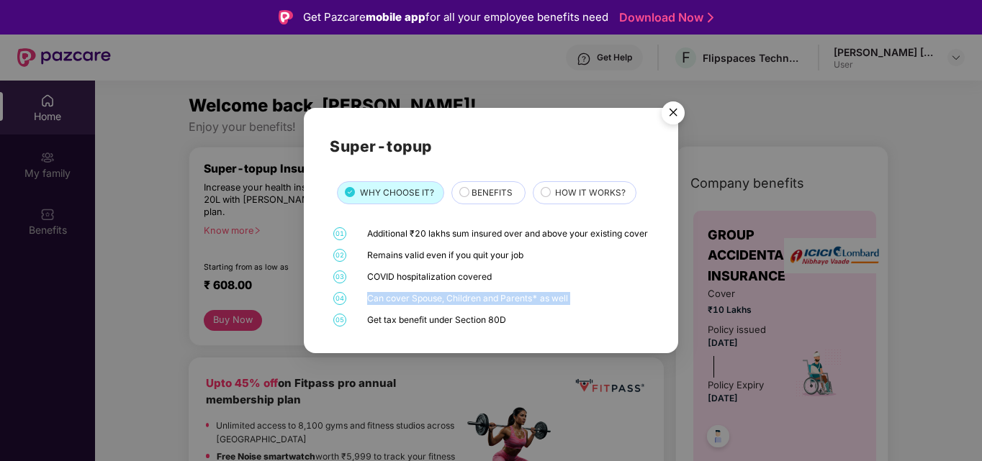
click at [433, 302] on div "Can cover Spouse, Children and Parents* as well" at bounding box center [507, 298] width 281 height 13
click at [431, 282] on div "COVID hospitalization covered" at bounding box center [507, 277] width 281 height 13
click at [431, 261] on div "Remains valid even if you quit your job" at bounding box center [507, 255] width 281 height 13
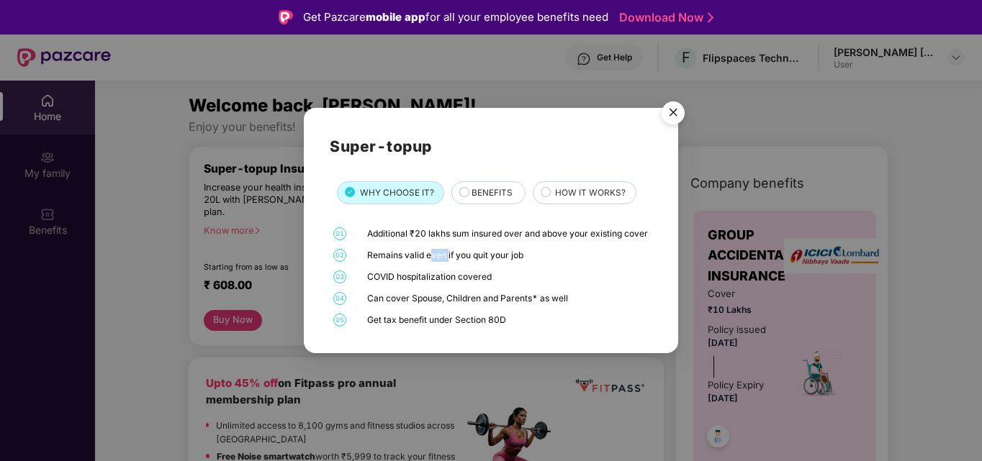
click at [431, 261] on div "Remains valid even if you quit your job" at bounding box center [507, 255] width 281 height 13
click at [448, 227] on div "Additional ₹20 lakhs sum insured over and above your existing cover" at bounding box center [507, 233] width 281 height 13
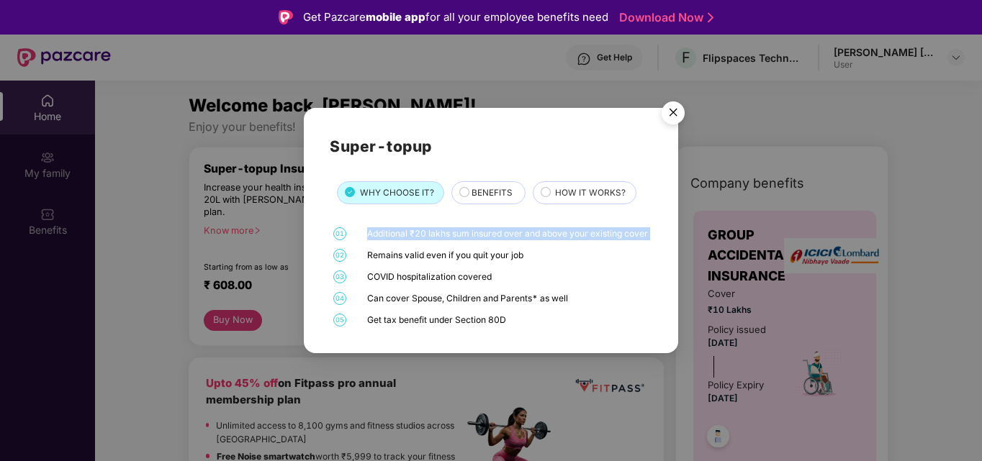
click at [448, 227] on div "Additional ₹20 lakhs sum insured over and above your existing cover" at bounding box center [507, 233] width 281 height 13
click at [434, 260] on div "Remains valid even if you quit your job" at bounding box center [507, 255] width 281 height 13
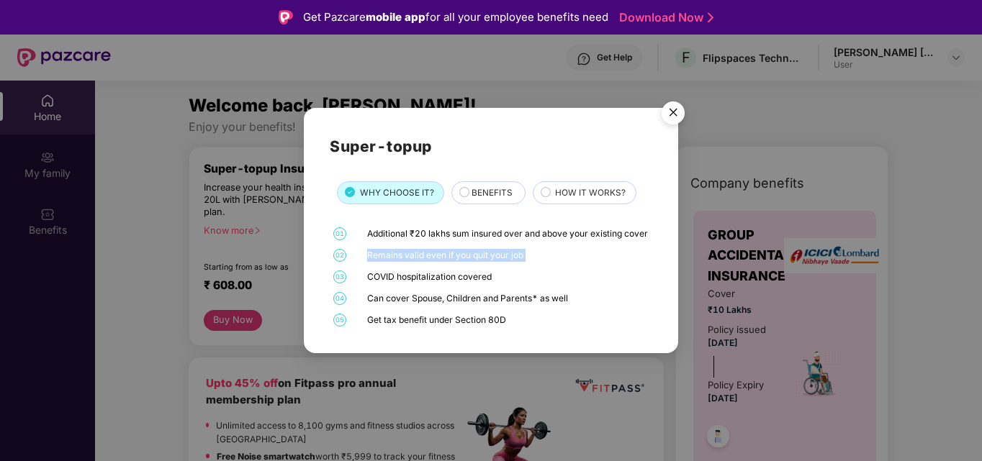
click at [434, 260] on div "Remains valid even if you quit your job" at bounding box center [507, 255] width 281 height 13
click at [414, 327] on div "Get tax benefit under Section 80D" at bounding box center [507, 320] width 281 height 13
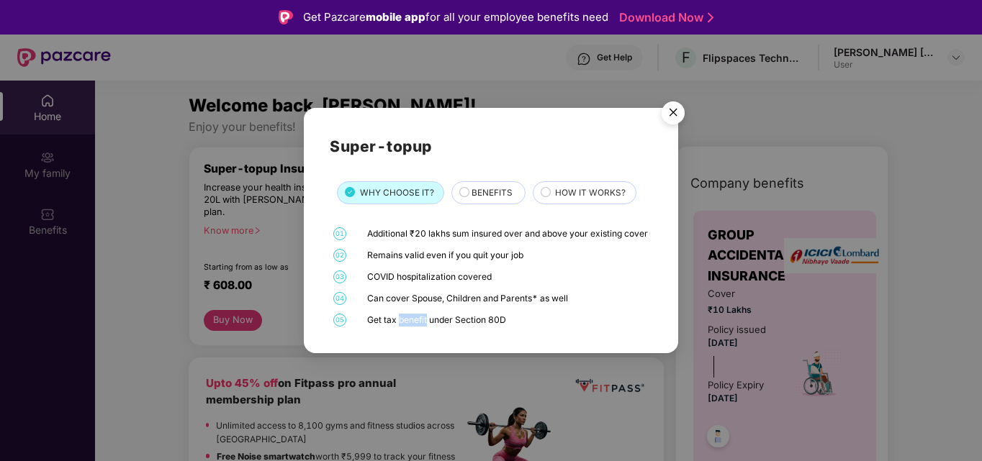
click at [414, 327] on div "Get tax benefit under Section 80D" at bounding box center [507, 320] width 281 height 13
click at [424, 305] on div "Can cover Spouse, Children and Parents* as well" at bounding box center [507, 298] width 281 height 13
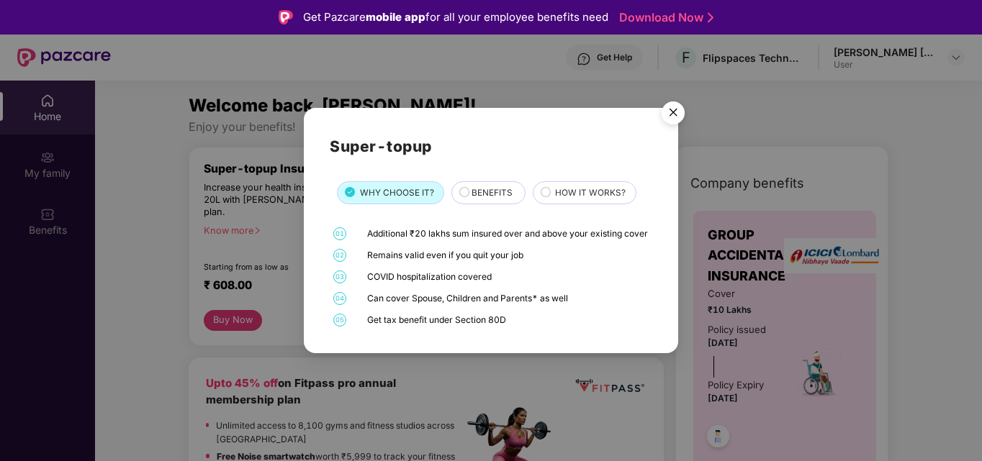
click at [418, 274] on div "01 Additional ₹20 lakhs sum insured over and above your existing cover 02 Remai…" at bounding box center [491, 277] width 322 height 100
click at [418, 258] on div "Remains valid even if you quit your job" at bounding box center [507, 255] width 281 height 13
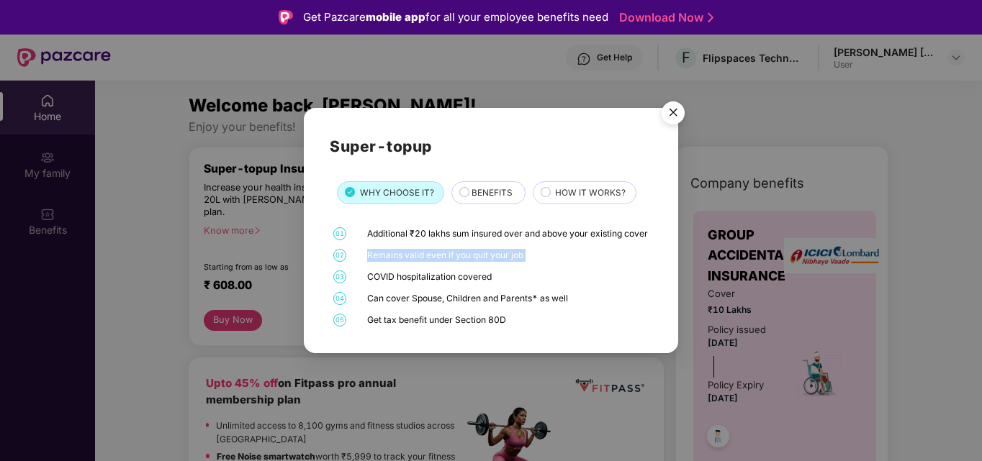
click at [418, 258] on div "Remains valid even if you quit your job" at bounding box center [507, 255] width 281 height 13
click at [678, 100] on img "Close" at bounding box center [673, 115] width 40 height 40
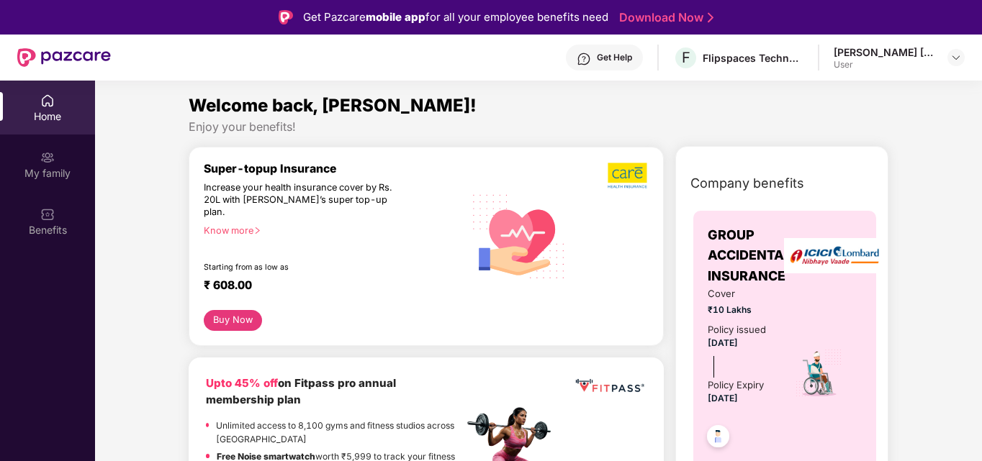
click at [297, 188] on div "Increase your health insurance cover by Rs. 20L with [PERSON_NAME]’s super top-…" at bounding box center [302, 200] width 197 height 37
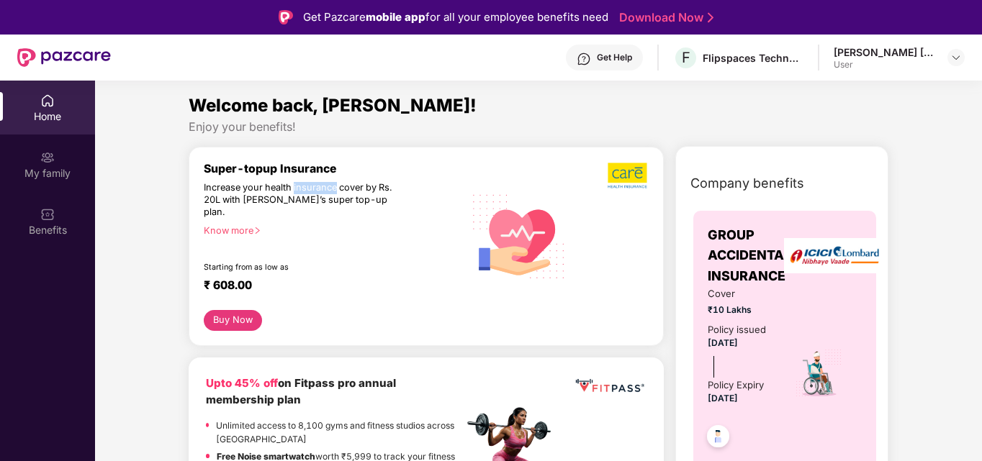
click at [297, 188] on div "Increase your health insurance cover by Rs. 20L with [PERSON_NAME]’s super top-…" at bounding box center [302, 200] width 197 height 37
click at [274, 189] on div "Increase your health insurance cover by Rs. 20L with [PERSON_NAME]’s super top-…" at bounding box center [302, 200] width 197 height 37
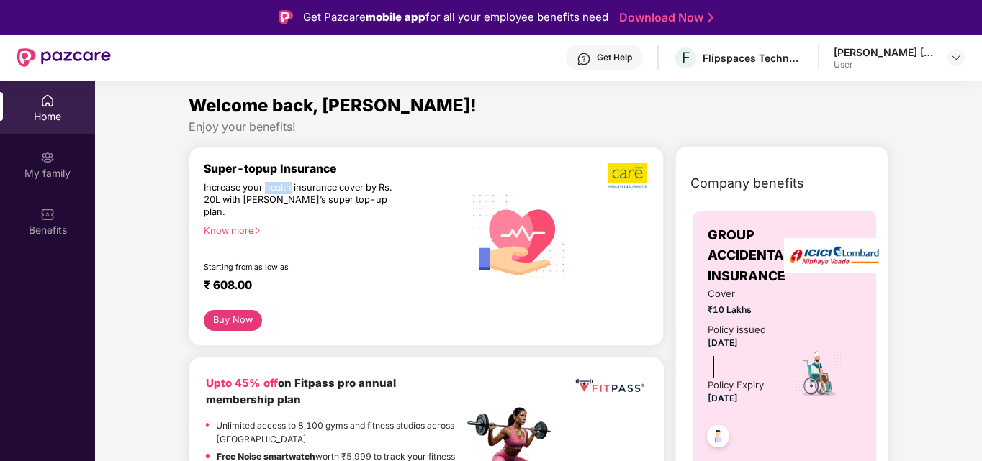
click at [274, 189] on div "Increase your health insurance cover by Rs. 20L with [PERSON_NAME]’s super top-…" at bounding box center [302, 200] width 197 height 37
click at [229, 263] on div "Starting from as low as" at bounding box center [303, 268] width 199 height 10
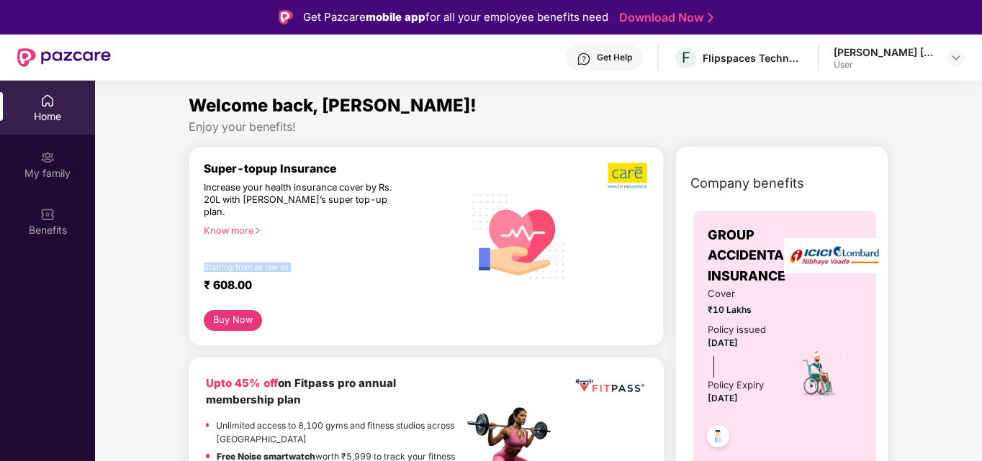
click at [229, 263] on div "Starting from as low as" at bounding box center [303, 268] width 199 height 10
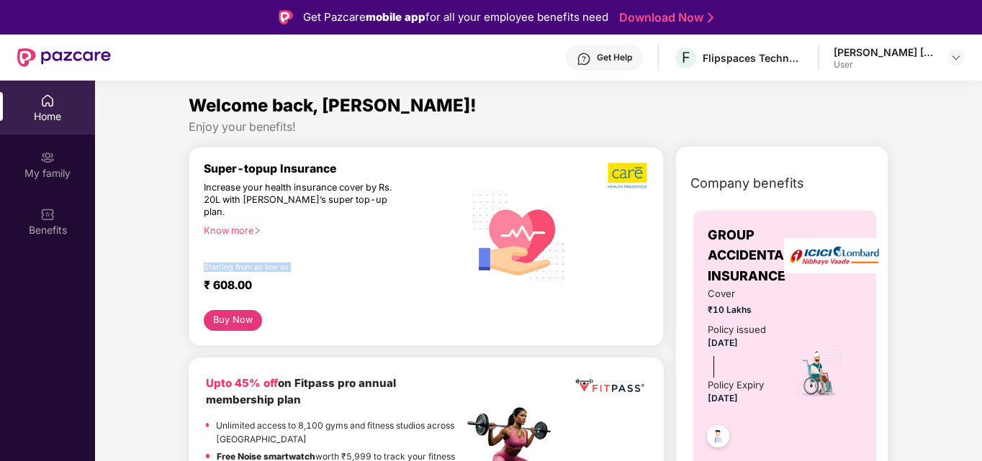
click at [229, 263] on div "Starting from as low as" at bounding box center [303, 268] width 199 height 10
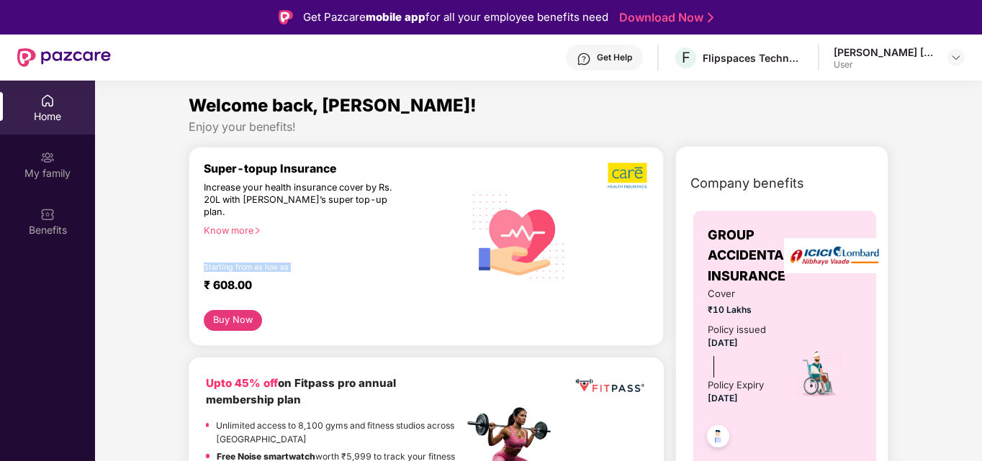
click at [229, 263] on div "Starting from as low as" at bounding box center [303, 268] width 199 height 10
click at [261, 186] on div "Increase your health insurance cover by Rs. 20L with [PERSON_NAME]’s super top-…" at bounding box center [302, 200] width 197 height 37
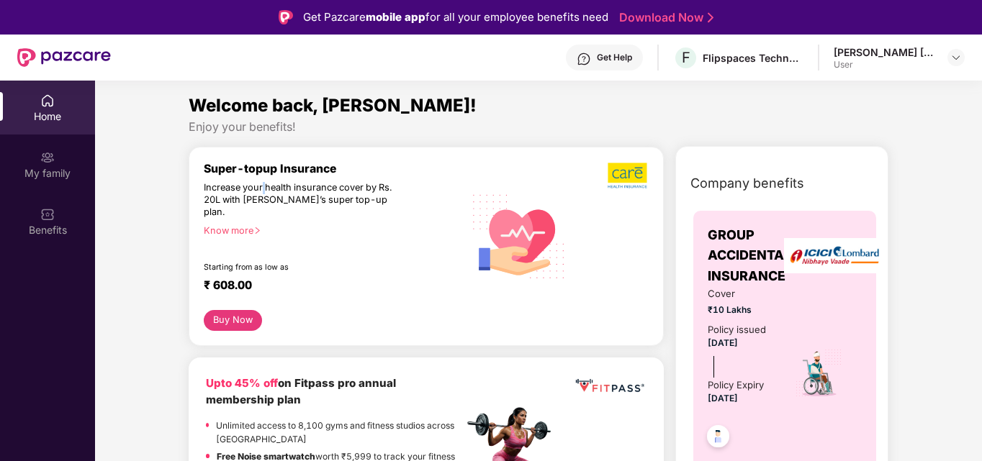
click at [261, 186] on div "Increase your health insurance cover by Rs. 20L with [PERSON_NAME]’s super top-…" at bounding box center [302, 200] width 197 height 37
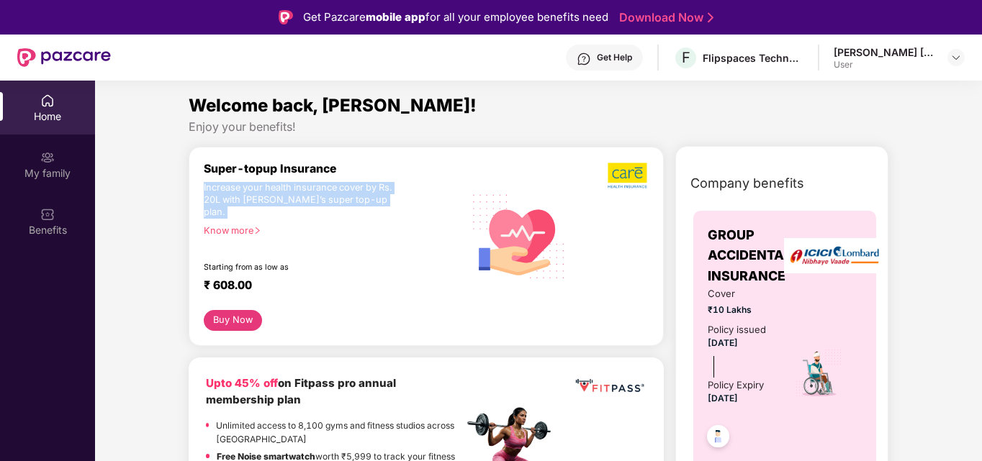
click at [261, 186] on div "Increase your health insurance cover by Rs. 20L with [PERSON_NAME]’s super top-…" at bounding box center [302, 200] width 197 height 37
click at [235, 263] on div "Starting from as low as" at bounding box center [303, 268] width 199 height 10
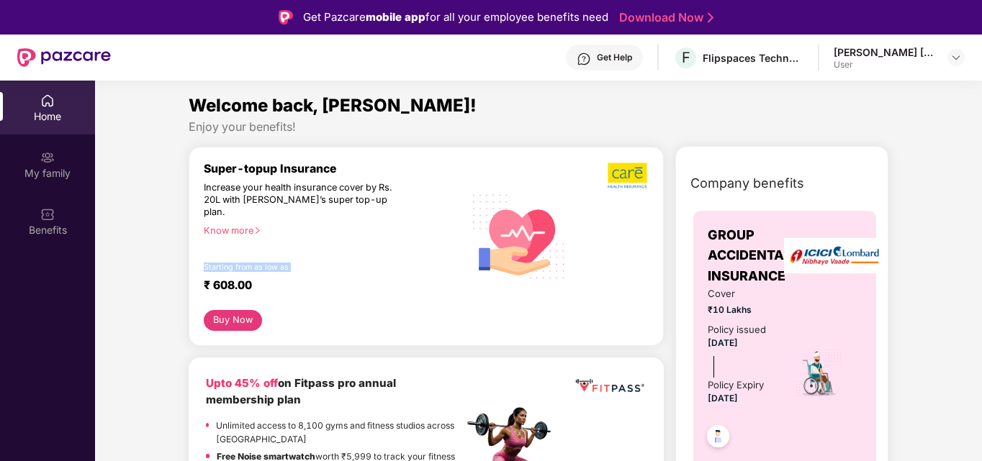
click at [235, 263] on div "Starting from as low as" at bounding box center [303, 268] width 199 height 10
click at [284, 196] on div "Increase your health insurance cover by Rs. 20L with [PERSON_NAME]’s super top-…" at bounding box center [302, 200] width 197 height 37
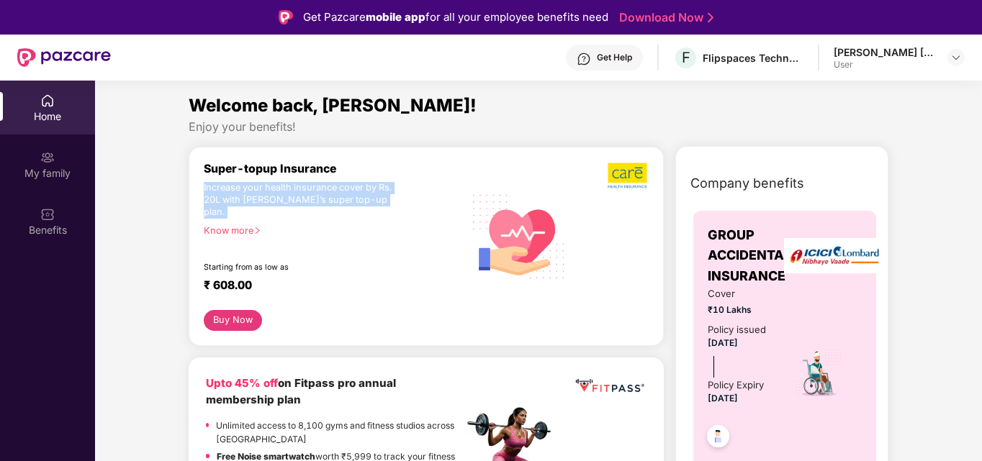
click at [284, 196] on div "Increase your health insurance cover by Rs. 20L with [PERSON_NAME]’s super top-…" at bounding box center [302, 200] width 197 height 37
drag, startPoint x: 284, startPoint y: 196, endPoint x: 284, endPoint y: 177, distance: 19.4
click at [284, 177] on div "Super-topup Insurance Increase your health insurance cover by Rs. 20L with [PER…" at bounding box center [334, 236] width 260 height 148
click at [278, 184] on div "Increase your health insurance cover by Rs. 20L with [PERSON_NAME]’s super top-…" at bounding box center [302, 200] width 197 height 37
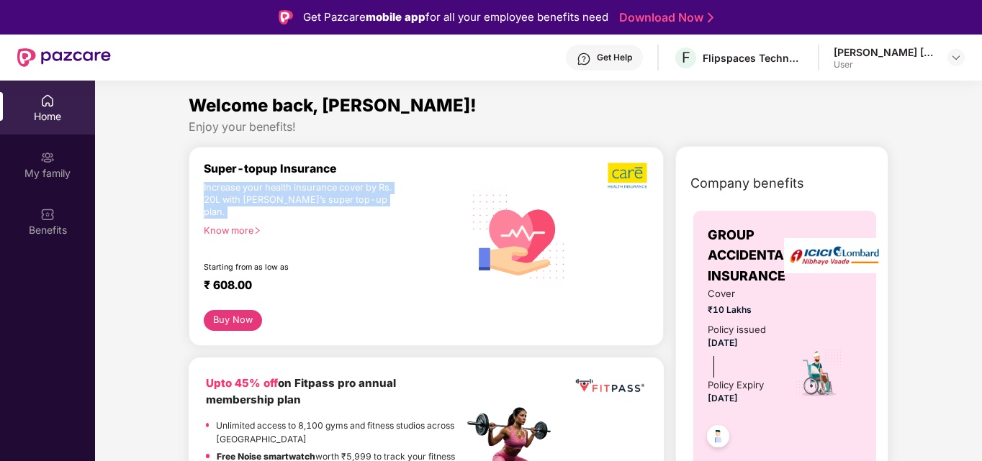
click at [278, 184] on div "Increase your health insurance cover by Rs. 20L with [PERSON_NAME]’s super top-…" at bounding box center [302, 200] width 197 height 37
click at [275, 172] on div "Super-topup Insurance" at bounding box center [334, 169] width 260 height 14
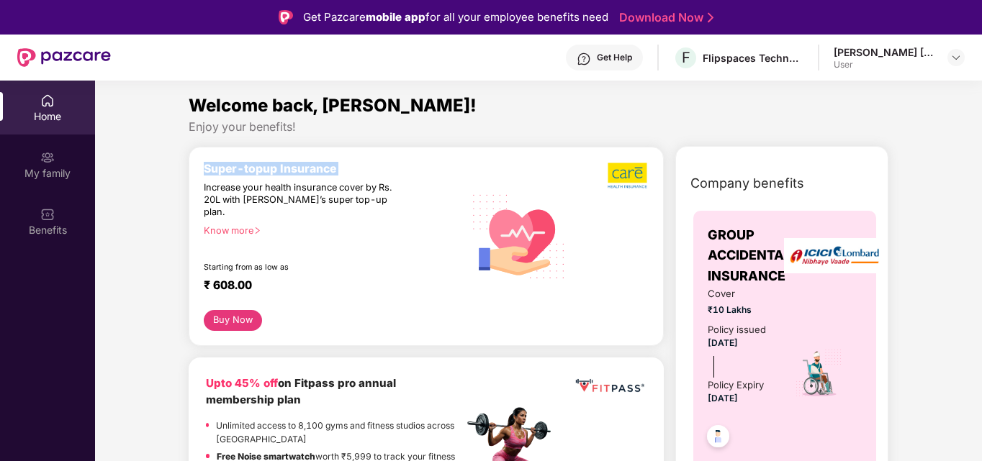
click at [275, 172] on div "Super-topup Insurance" at bounding box center [334, 169] width 260 height 14
click at [263, 168] on div "Super-topup Insurance" at bounding box center [334, 169] width 260 height 14
click at [220, 170] on div "Super-topup Insurance" at bounding box center [334, 169] width 260 height 14
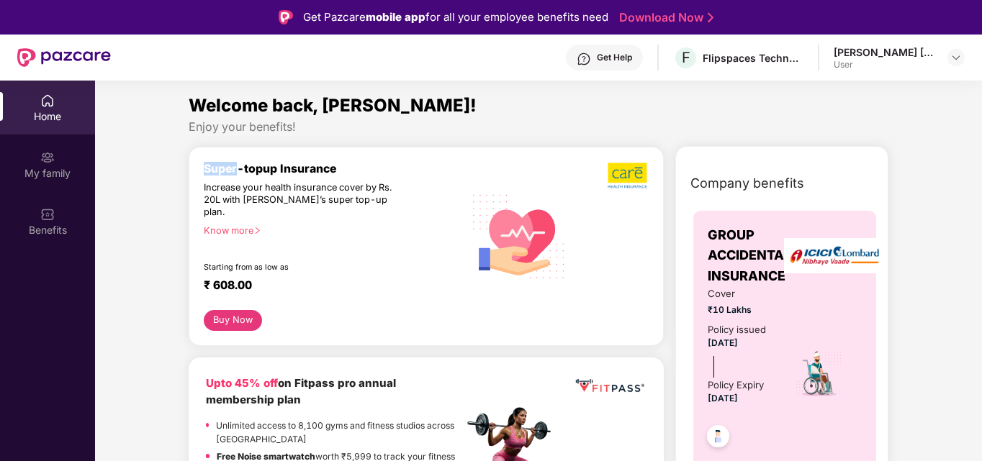
click at [220, 170] on div "Super-topup Insurance" at bounding box center [334, 169] width 260 height 14
click at [260, 170] on div "Super-topup Insurance" at bounding box center [334, 169] width 260 height 14
click at [303, 162] on div "Super-topup Insurance" at bounding box center [334, 169] width 260 height 14
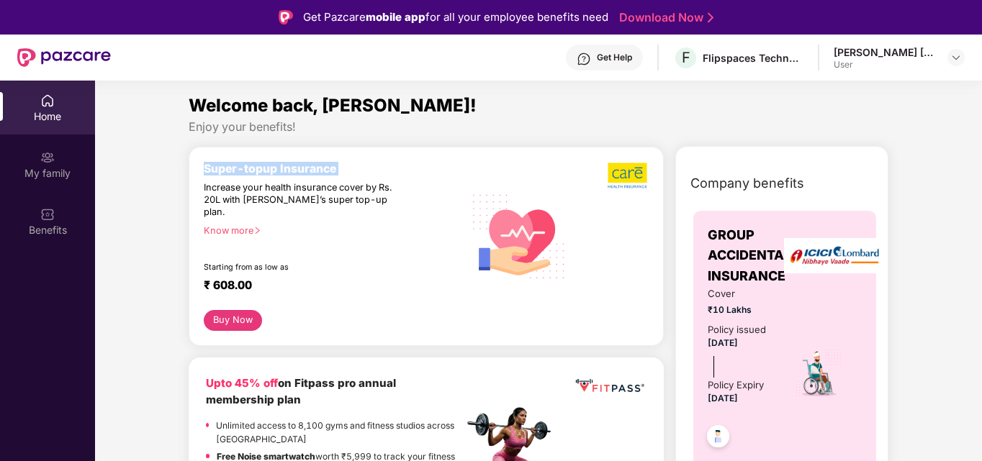
click at [303, 162] on div "Super-topup Insurance" at bounding box center [334, 169] width 260 height 14
click at [263, 162] on div "Super-topup Insurance" at bounding box center [334, 169] width 260 height 14
click at [304, 171] on div "Super-topup Insurance" at bounding box center [334, 169] width 260 height 14
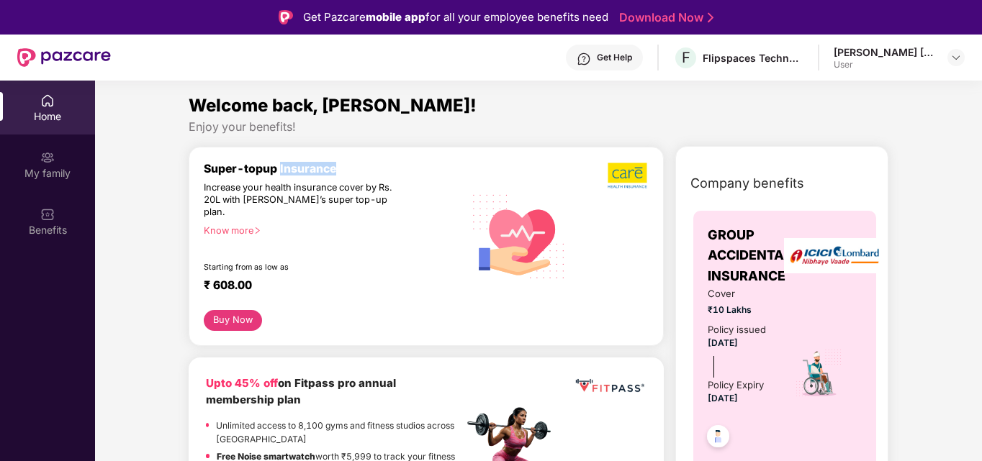
click at [304, 171] on div "Super-topup Insurance" at bounding box center [334, 169] width 260 height 14
click at [214, 168] on div "Super-topup Insurance" at bounding box center [334, 169] width 260 height 14
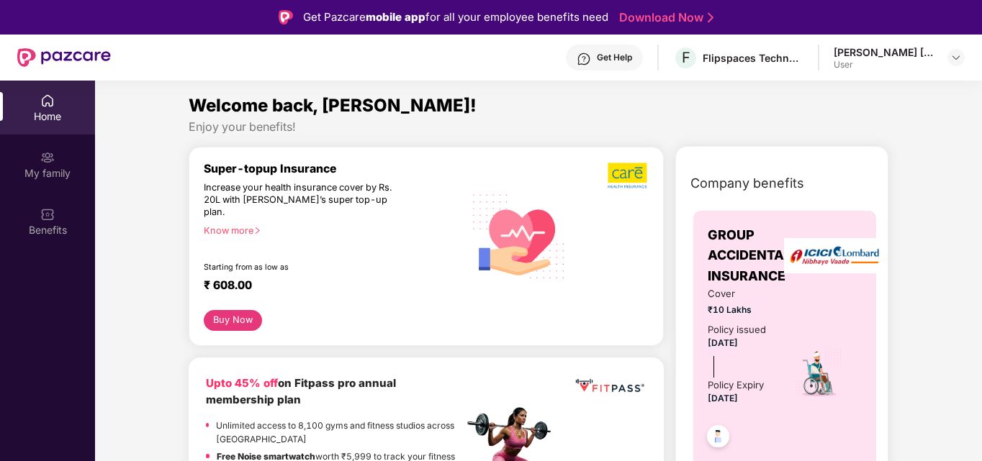
click at [214, 168] on div "Super-topup Insurance" at bounding box center [334, 169] width 260 height 14
click at [255, 164] on div "Super-topup Insurance" at bounding box center [334, 169] width 260 height 14
click at [307, 162] on div "Super-topup Insurance" at bounding box center [334, 169] width 260 height 14
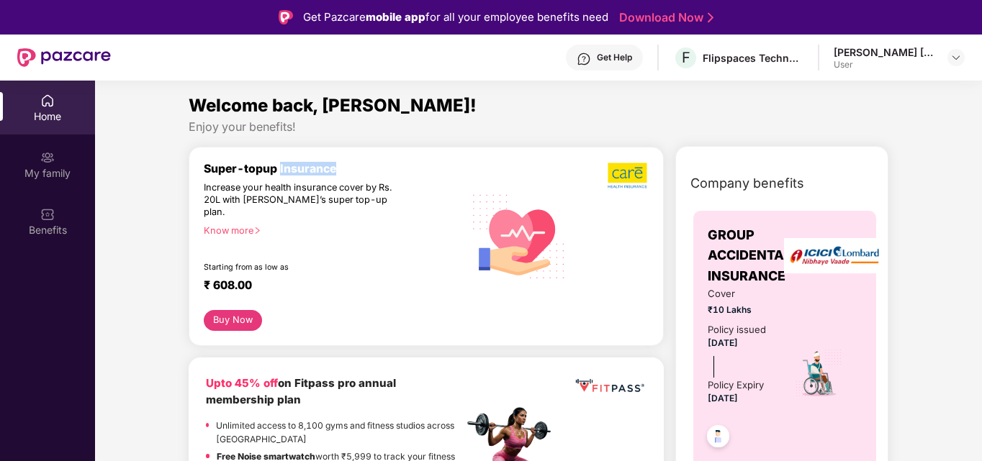
click at [307, 162] on div "Super-topup Insurance" at bounding box center [334, 169] width 260 height 14
click at [309, 199] on div "Increase your health insurance cover by Rs. 20L with [PERSON_NAME]’s super top-…" at bounding box center [302, 200] width 197 height 37
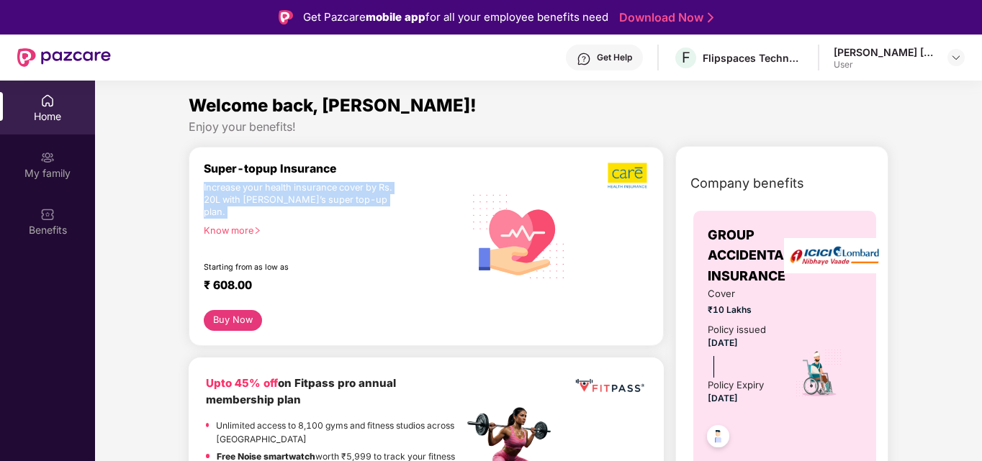
click at [309, 199] on div "Increase your health insurance cover by Rs. 20L with [PERSON_NAME]’s super top-…" at bounding box center [302, 200] width 197 height 37
click at [299, 189] on div "Increase your health insurance cover by Rs. 20L with [PERSON_NAME]’s super top-…" at bounding box center [302, 200] width 197 height 37
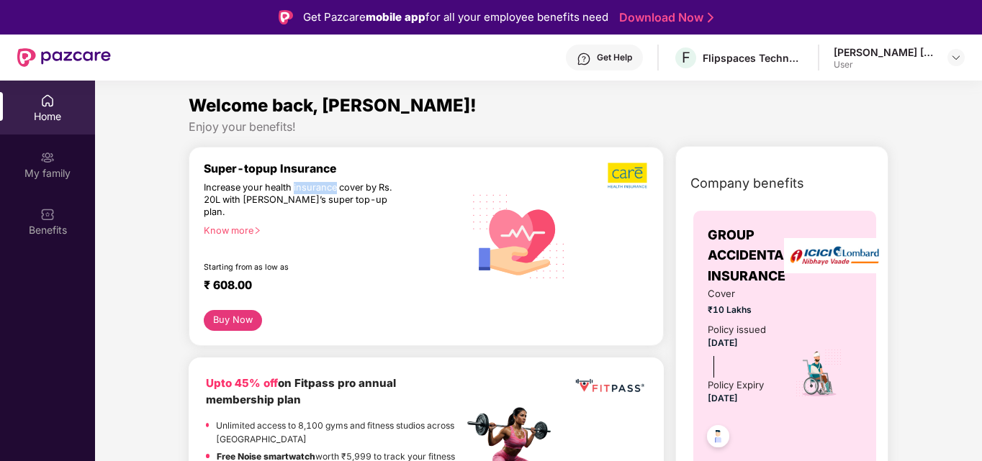
click at [299, 189] on div "Increase your health insurance cover by Rs. 20L with [PERSON_NAME]’s super top-…" at bounding box center [302, 200] width 197 height 37
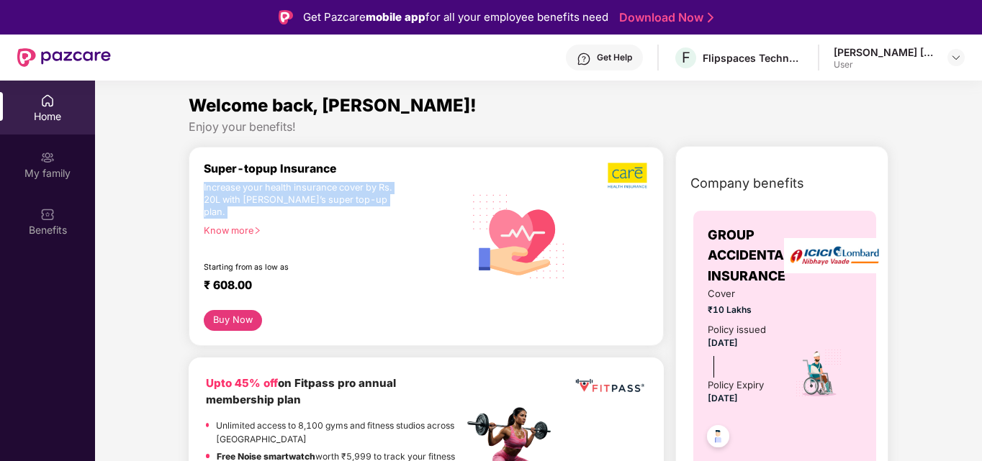
click at [299, 189] on div "Increase your health insurance cover by Rs. 20L with [PERSON_NAME]’s super top-…" at bounding box center [302, 200] width 197 height 37
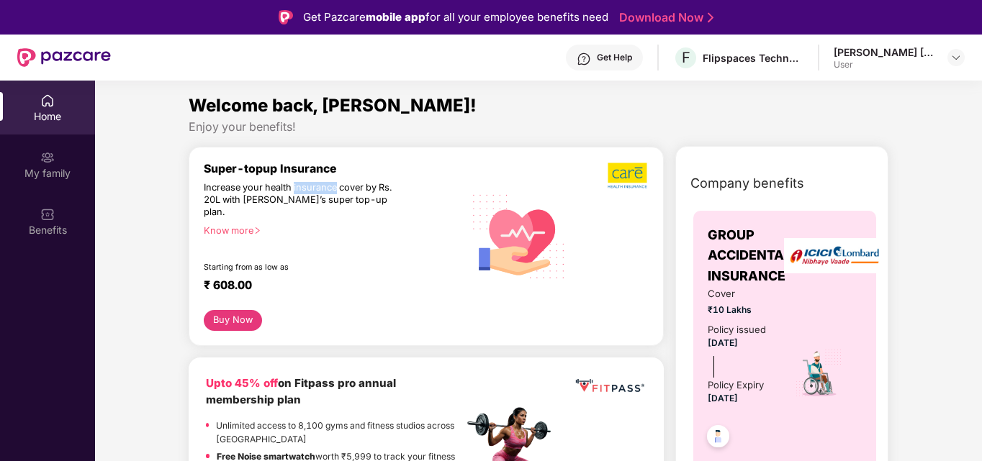
click at [299, 189] on div "Increase your health insurance cover by Rs. 20L with [PERSON_NAME]’s super top-…" at bounding box center [302, 200] width 197 height 37
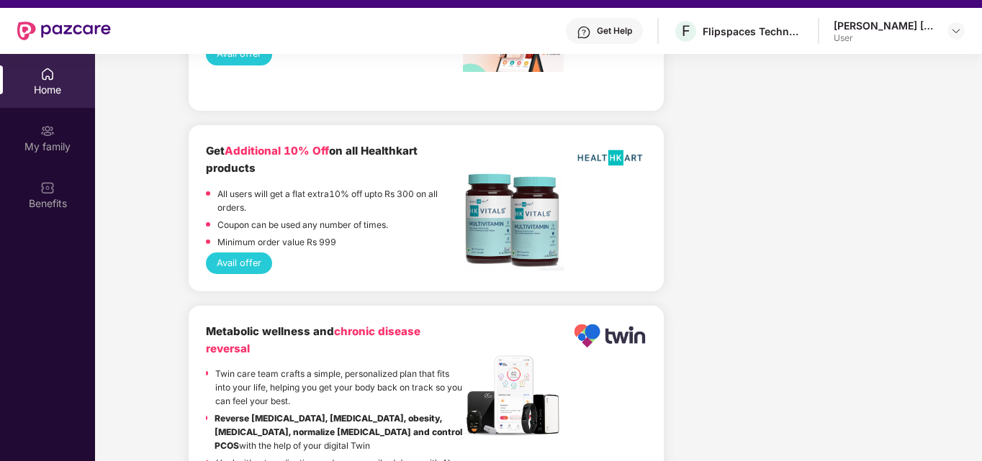
scroll to position [29, 0]
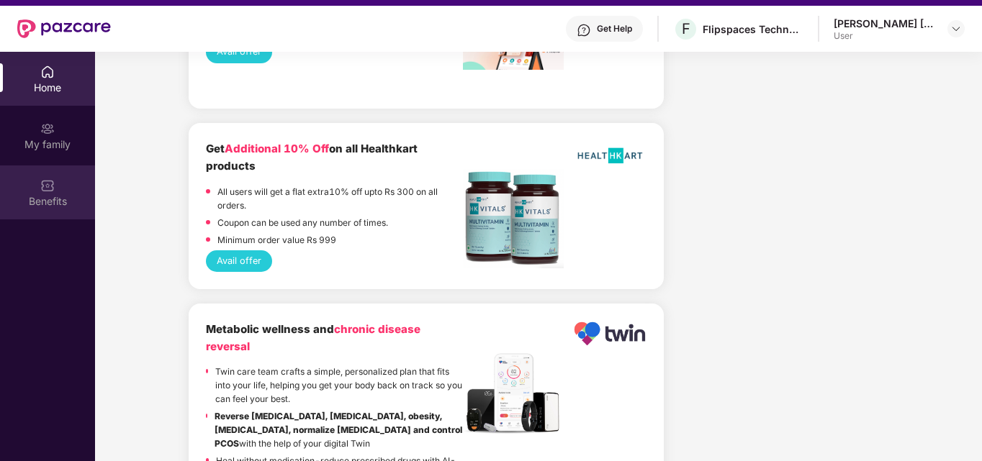
click at [53, 193] on div "Benefits" at bounding box center [47, 193] width 95 height 54
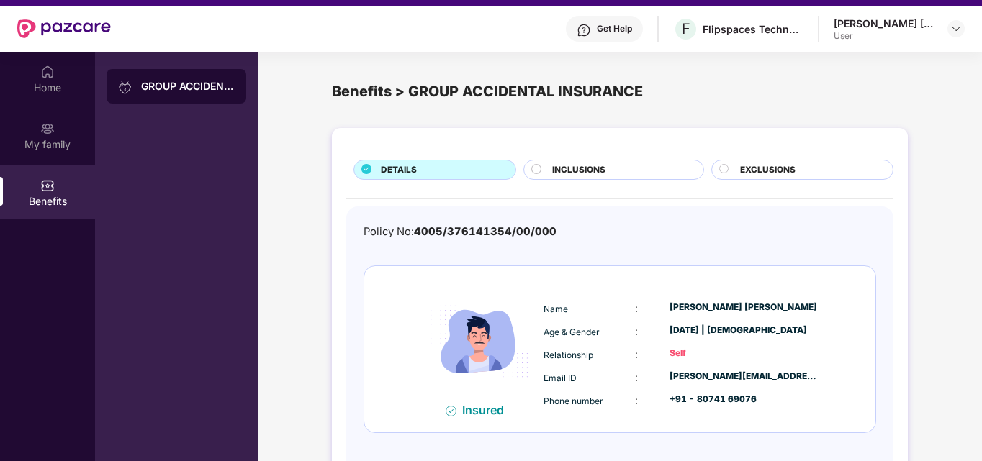
click at [898, 371] on div "DETAILS INCLUSIONS EXCLUSIONS Policy No: 4005/376141354/00/000 Insured Name : […" at bounding box center [620, 314] width 576 height 373
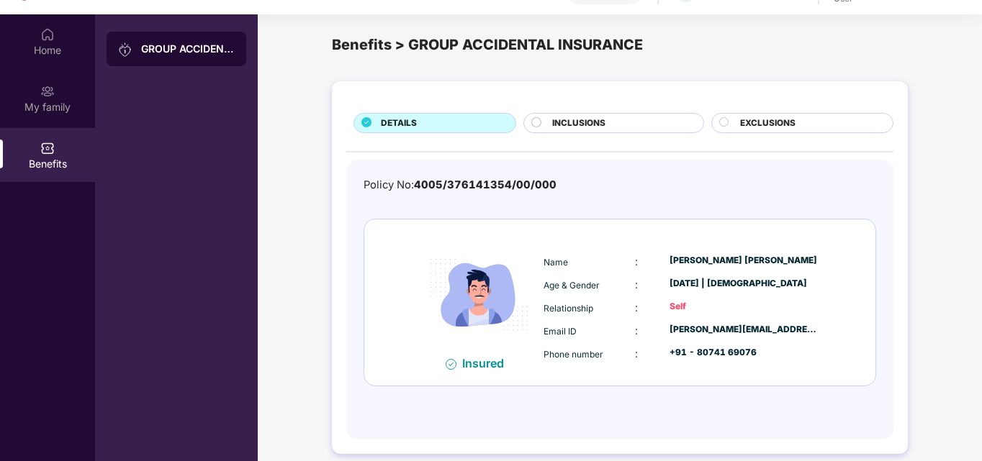
scroll to position [81, 0]
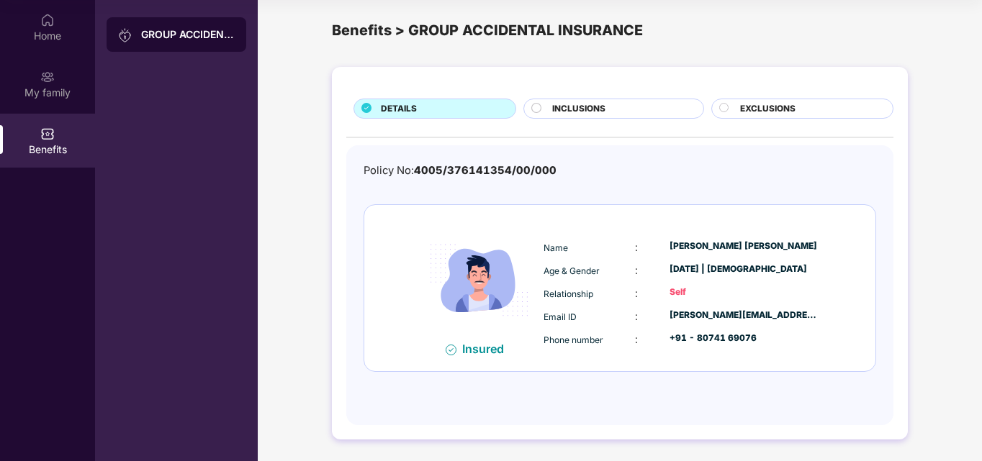
drag, startPoint x: 316, startPoint y: 9, endPoint x: 307, endPoint y: 35, distance: 27.3
click at [307, 35] on div "Benefits > GROUP ACCIDENTAL INSURANCE" at bounding box center [620, 31] width 724 height 58
click at [315, 19] on div "Benefits > GROUP ACCIDENTAL INSURANCE" at bounding box center [620, 31] width 724 height 58
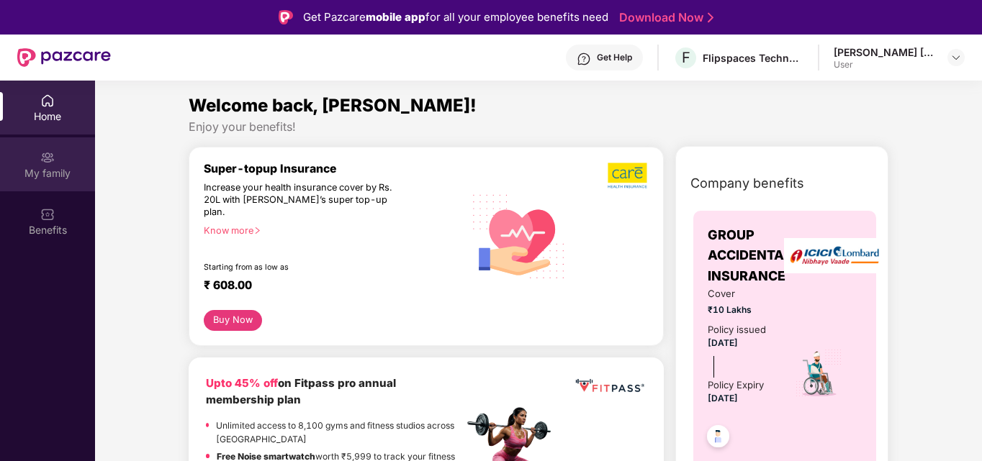
click at [56, 174] on div "My family" at bounding box center [47, 173] width 95 height 14
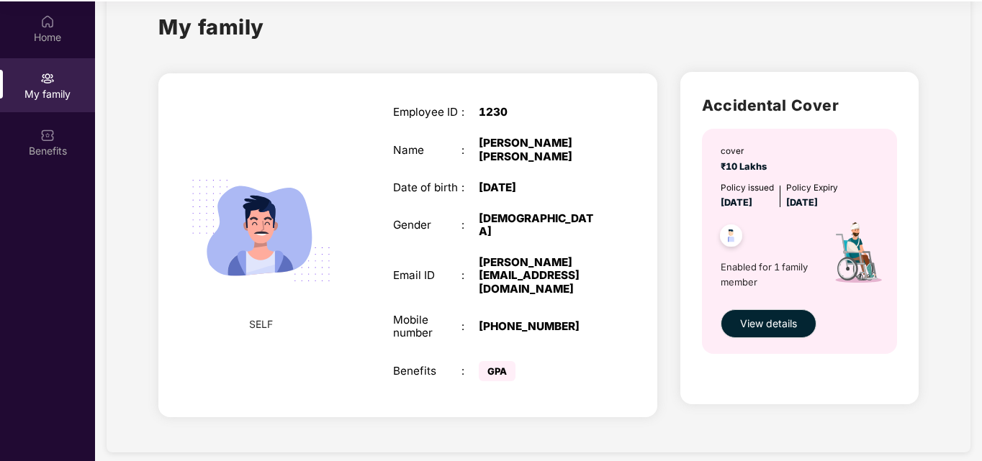
scroll to position [81, 0]
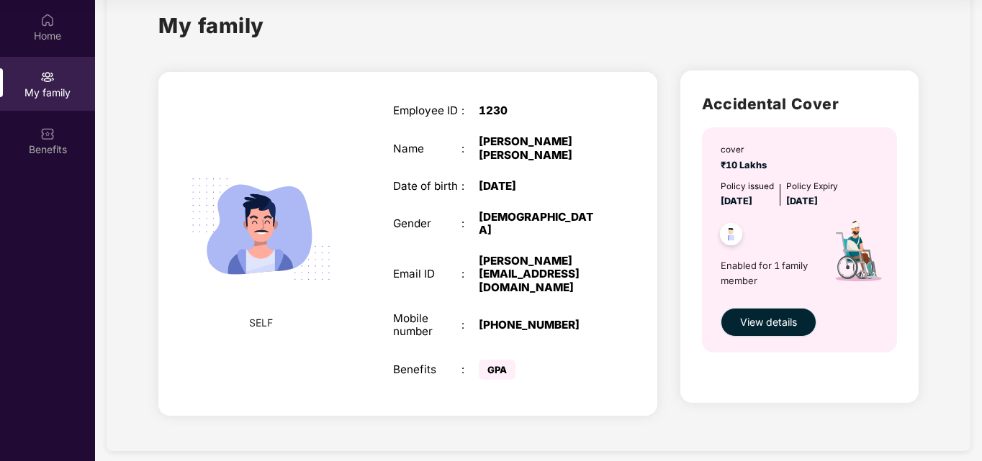
click at [774, 317] on span "View details" at bounding box center [768, 323] width 57 height 16
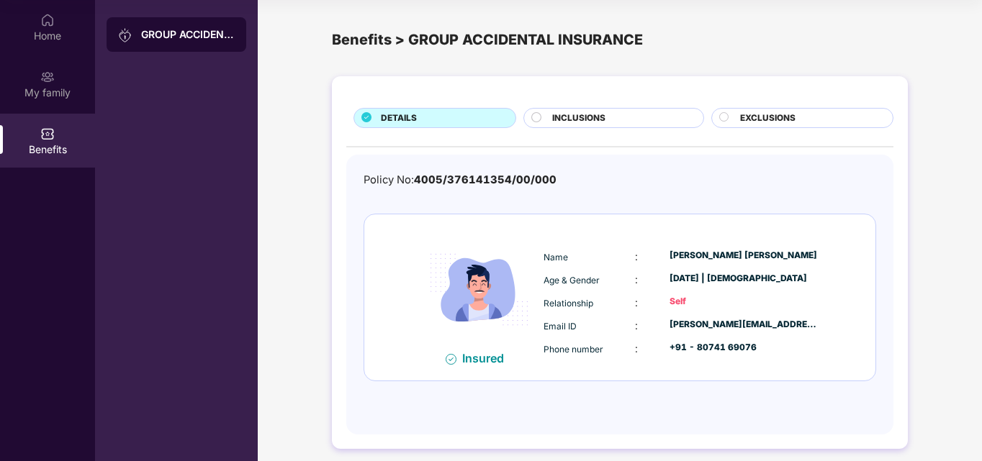
click at [618, 109] on div "INCLUSIONS" at bounding box center [613, 118] width 180 height 20
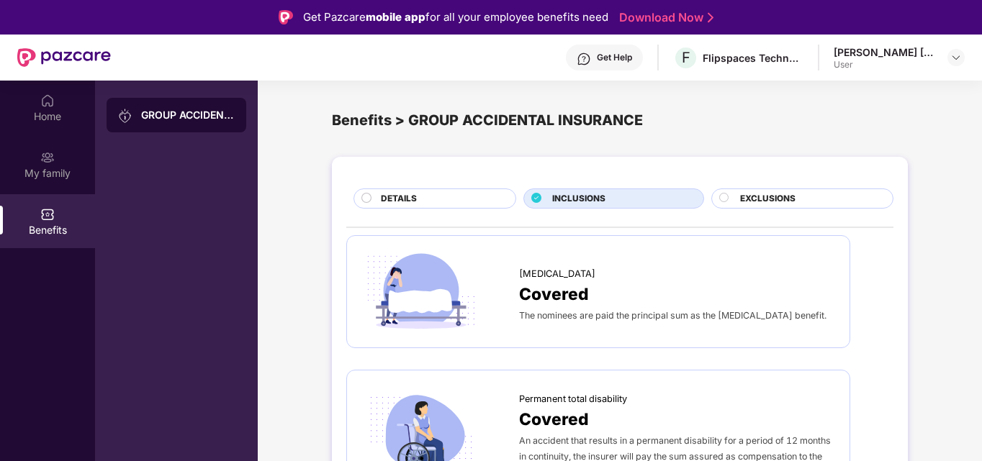
click at [770, 191] on div "EXCLUSIONS" at bounding box center [802, 199] width 182 height 20
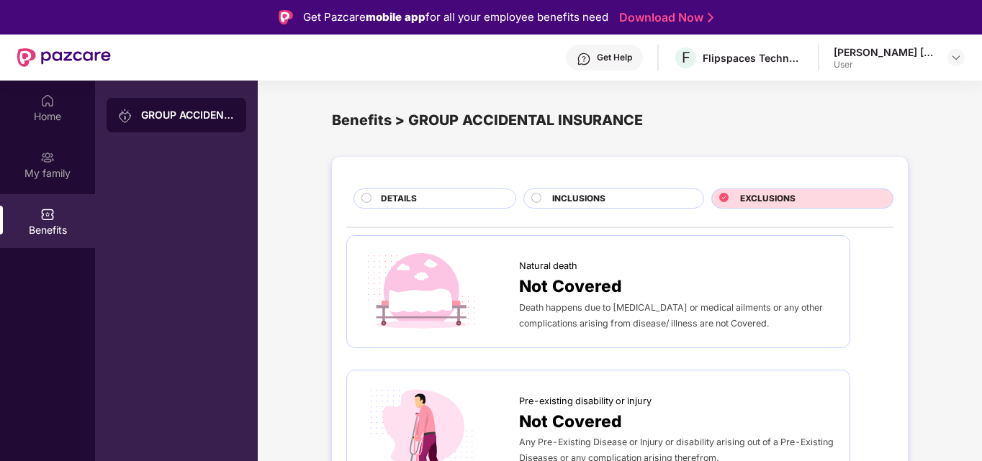
drag, startPoint x: 612, startPoint y: 188, endPoint x: 602, endPoint y: 197, distance: 13.7
click at [602, 197] on span "INCLUSIONS" at bounding box center [578, 199] width 53 height 14
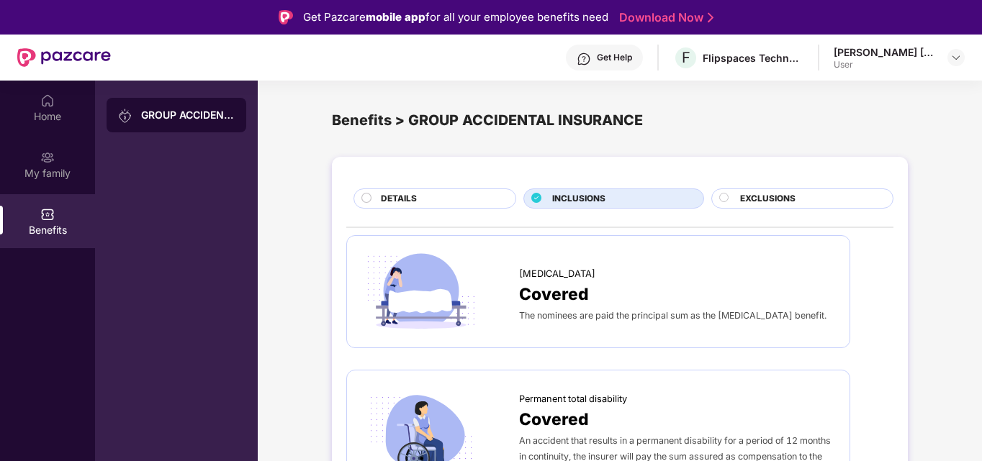
click at [443, 203] on div "DETAILS" at bounding box center [441, 200] width 135 height 16
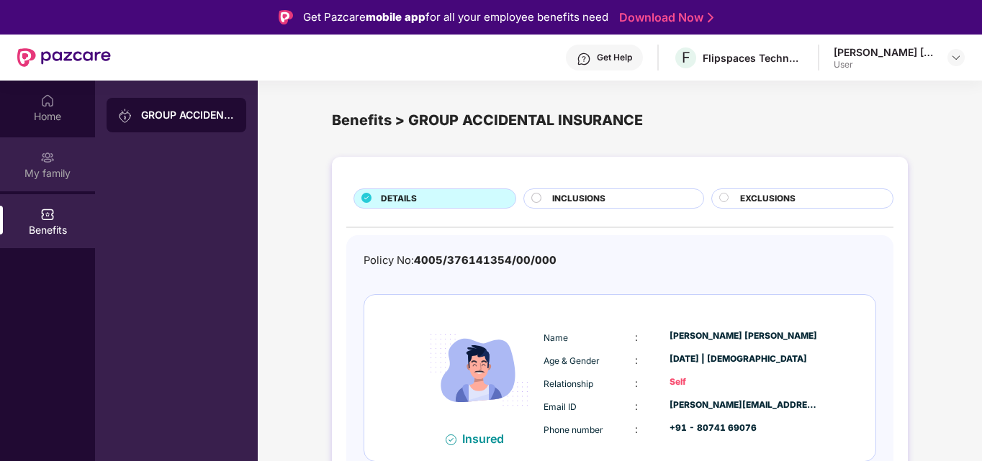
click at [45, 169] on div "My family" at bounding box center [47, 173] width 95 height 14
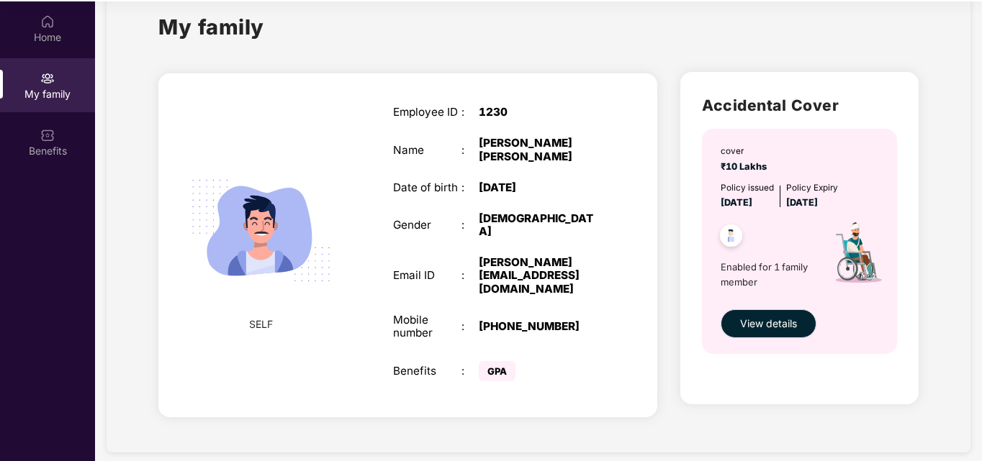
scroll to position [81, 0]
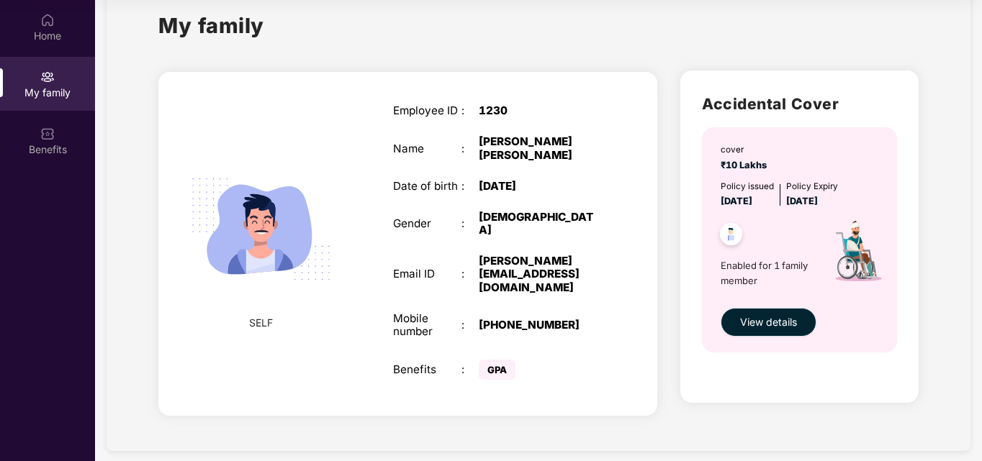
click at [759, 320] on span "View details" at bounding box center [768, 323] width 57 height 16
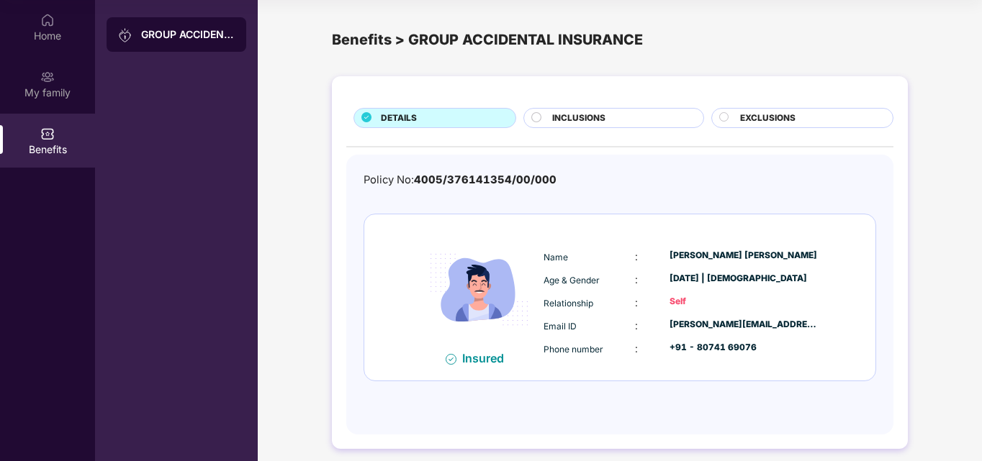
click at [54, 137] on img at bounding box center [47, 134] width 14 height 14
click at [49, 105] on div "My family" at bounding box center [47, 84] width 95 height 54
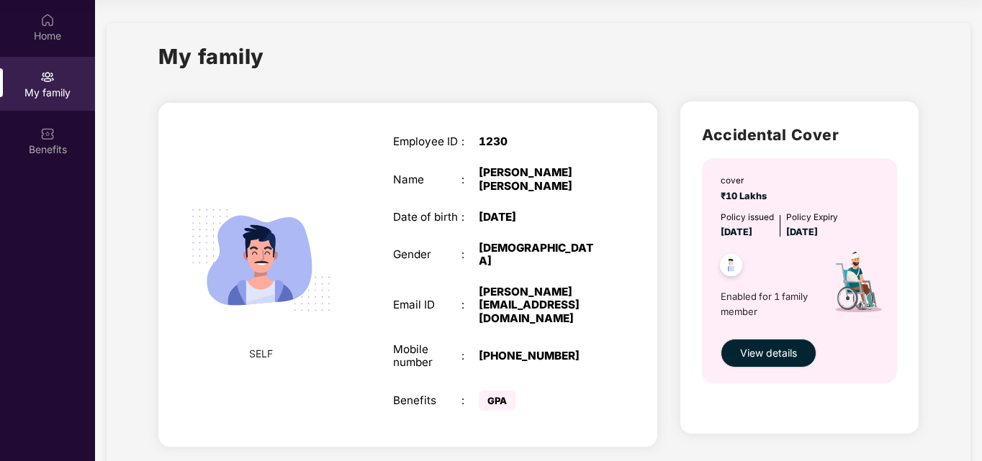
drag, startPoint x: 454, startPoint y: 179, endPoint x: 653, endPoint y: 31, distance: 248.4
click at [653, 31] on div "My family SELF Employee ID : 1230 Name : Mohammed Arif Uddin Date of birth : 28…" at bounding box center [539, 252] width 864 height 459
click at [625, 53] on div "My family" at bounding box center [538, 65] width 760 height 50
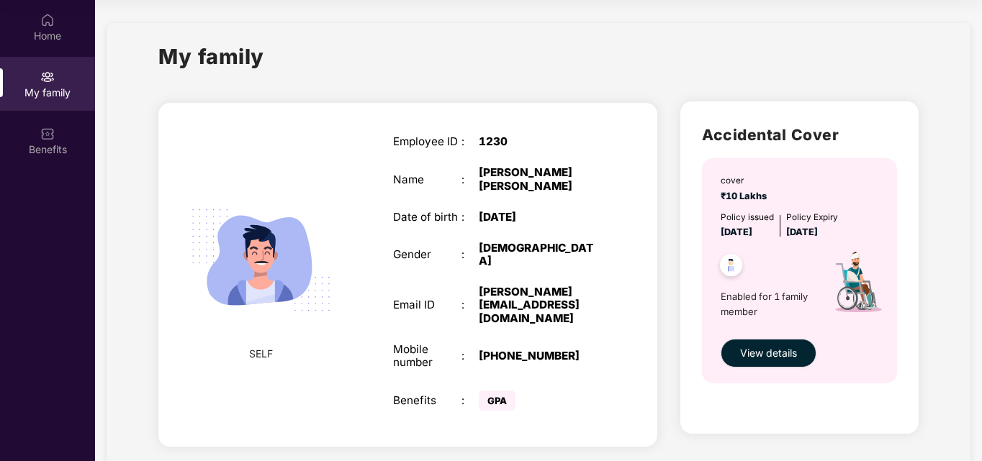
click at [417, 42] on div "My family" at bounding box center [538, 65] width 760 height 50
drag, startPoint x: 417, startPoint y: 42, endPoint x: 538, endPoint y: 106, distance: 135.9
click at [538, 106] on div "My family SELF Employee ID : 1230 Name : Mohammed Arif Uddin Date of birth : 28…" at bounding box center [538, 252] width 760 height 425
click at [483, 60] on div "My family" at bounding box center [538, 65] width 760 height 50
drag, startPoint x: 483, startPoint y: 60, endPoint x: 549, endPoint y: 67, distance: 66.5
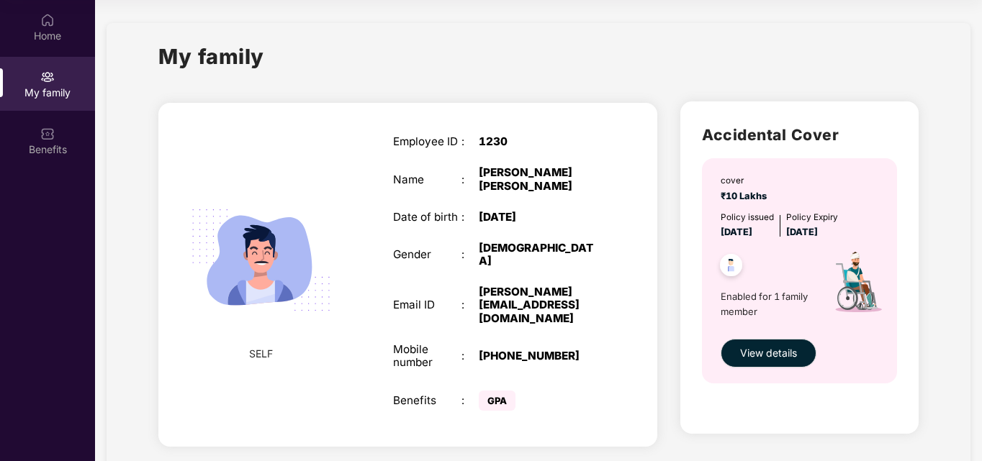
click at [549, 67] on div "My family" at bounding box center [538, 65] width 760 height 50
click at [50, 22] on img at bounding box center [47, 20] width 14 height 14
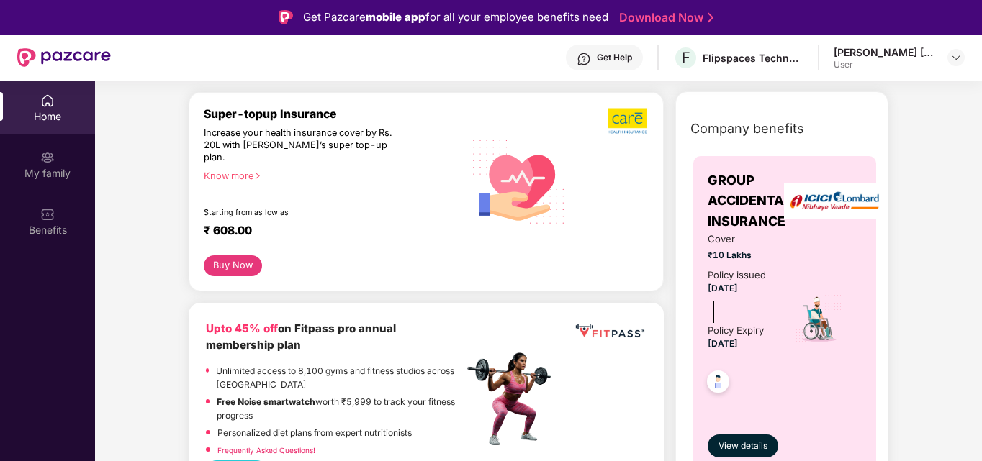
scroll to position [58, 0]
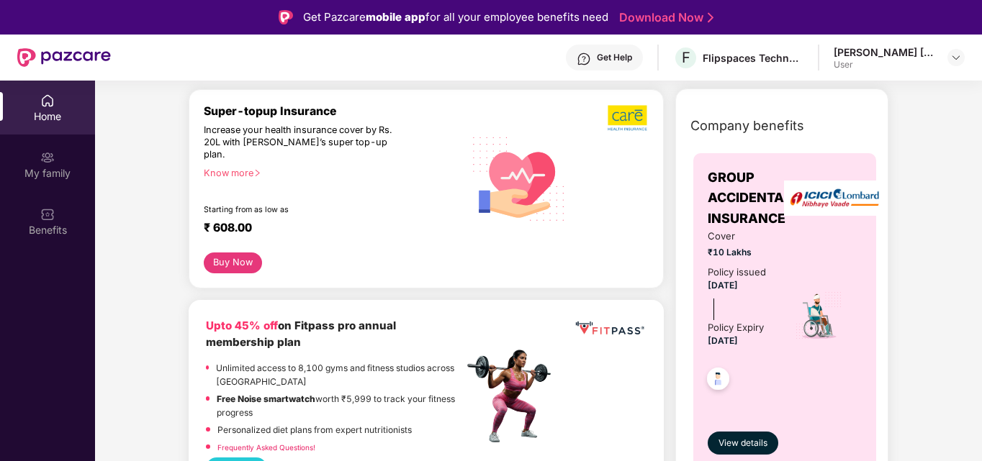
click at [236, 168] on div "Know more" at bounding box center [329, 173] width 251 height 10
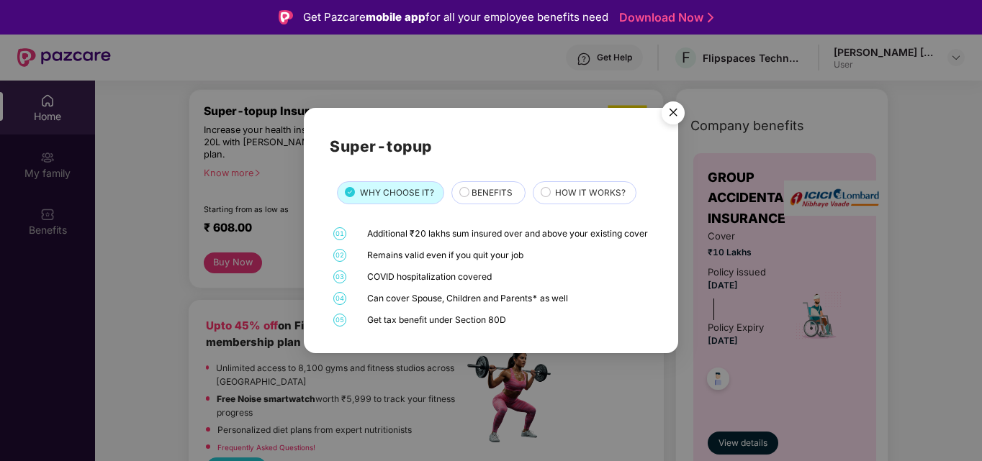
click at [236, 157] on div "Super-topup WHY CHOOSE IT? BENEFITS HOW IT WORKS? 01 Additional ₹20 lakhs sum i…" at bounding box center [491, 230] width 982 height 461
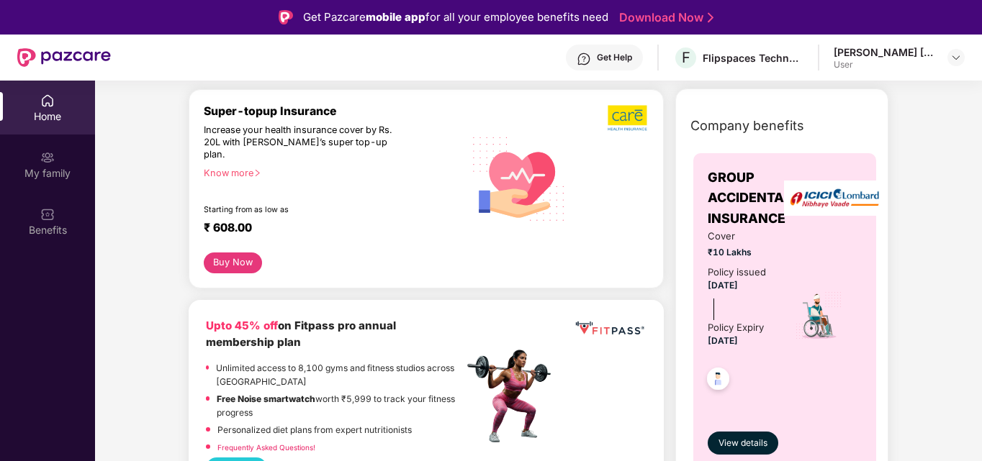
click at [236, 168] on div "Know more" at bounding box center [329, 173] width 251 height 10
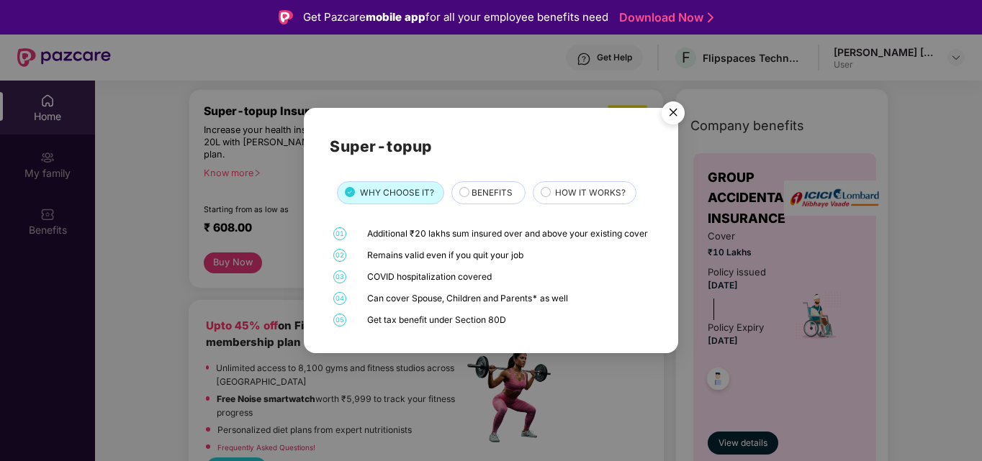
click at [511, 186] on div "BENEFITS" at bounding box center [490, 194] width 53 height 16
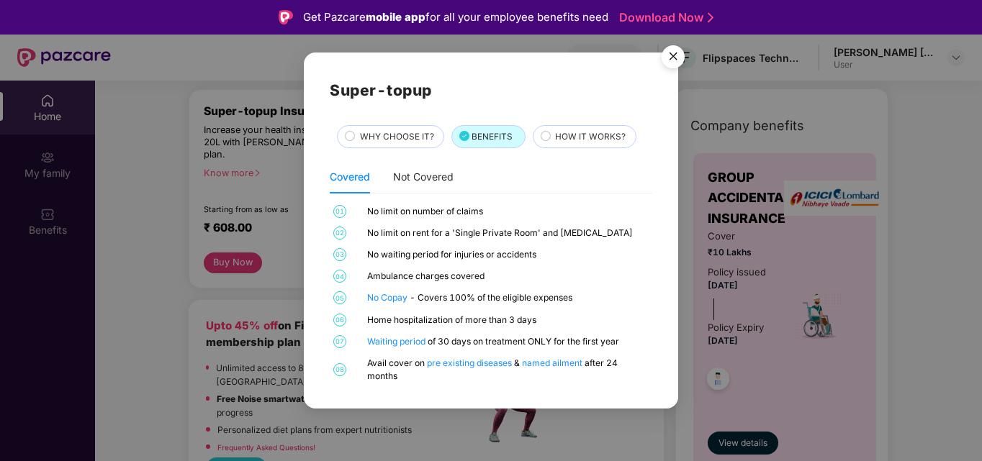
click at [484, 249] on div "No waiting period for injuries or accidents" at bounding box center [507, 254] width 281 height 13
click at [468, 223] on div "01 No limit on number of claims 02 No limit on rent for a 'Single Private Room'…" at bounding box center [491, 294] width 322 height 178
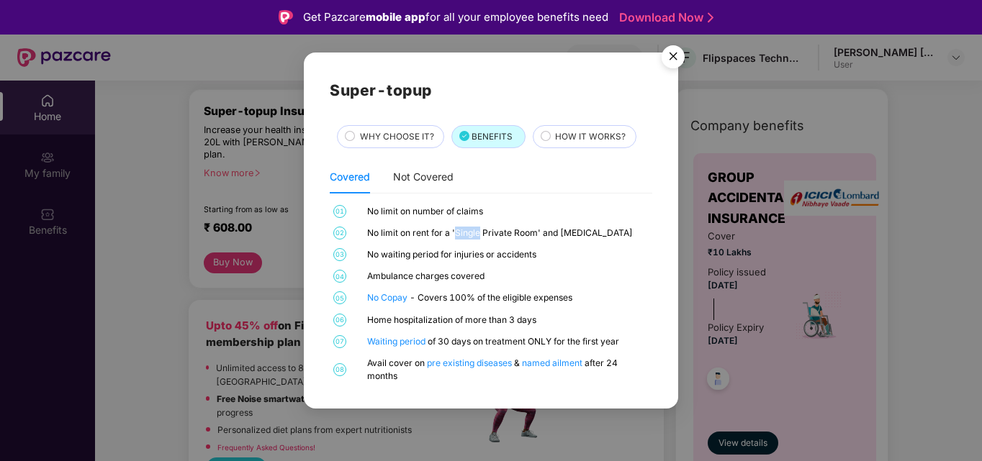
click at [468, 223] on div "01 No limit on number of claims 02 No limit on rent for a 'Single Private Room'…" at bounding box center [491, 294] width 322 height 178
click at [464, 211] on div "No limit on number of claims" at bounding box center [507, 211] width 281 height 13
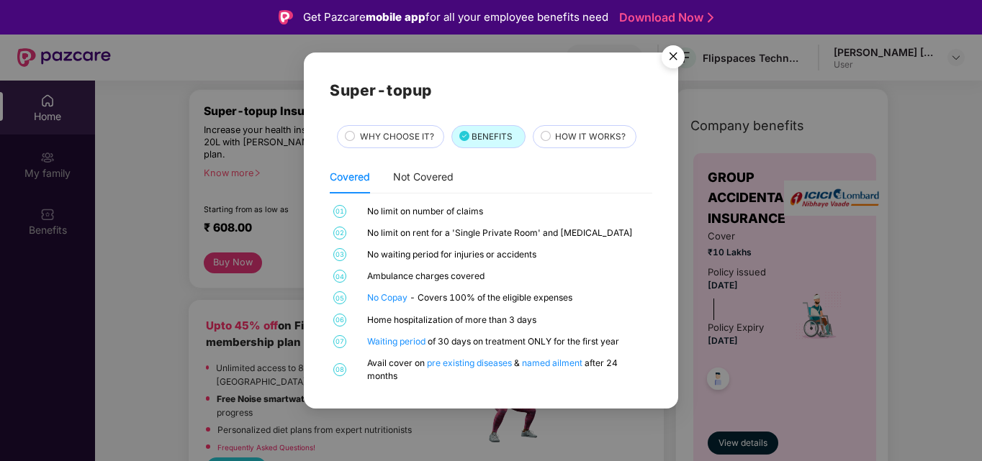
click at [449, 276] on div "Ambulance charges covered" at bounding box center [507, 276] width 281 height 13
click at [468, 291] on div "01 No limit on number of claims 02 No limit on rent for a 'Single Private Room'…" at bounding box center [491, 294] width 322 height 178
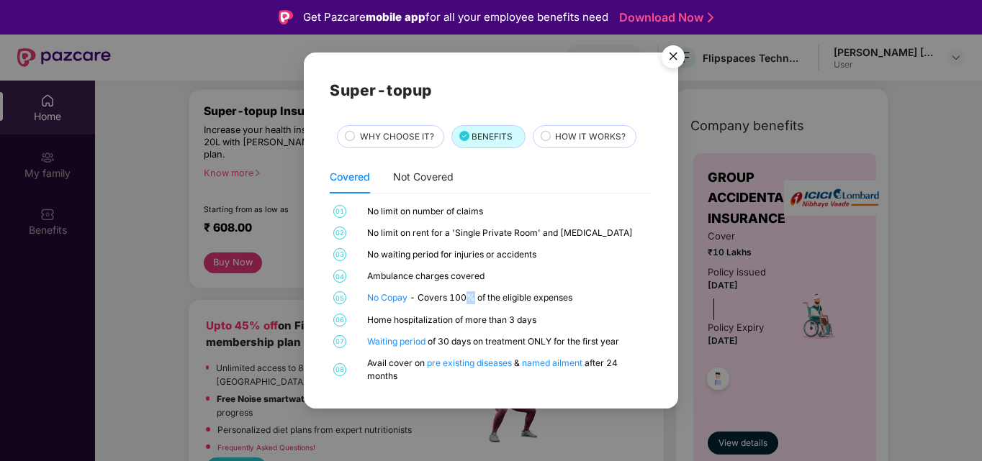
click at [468, 291] on div "01 No limit on number of claims 02 No limit on rent for a 'Single Private Room'…" at bounding box center [491, 294] width 322 height 178
click at [471, 320] on div "Home hospitalization of more than 3 days" at bounding box center [507, 320] width 281 height 13
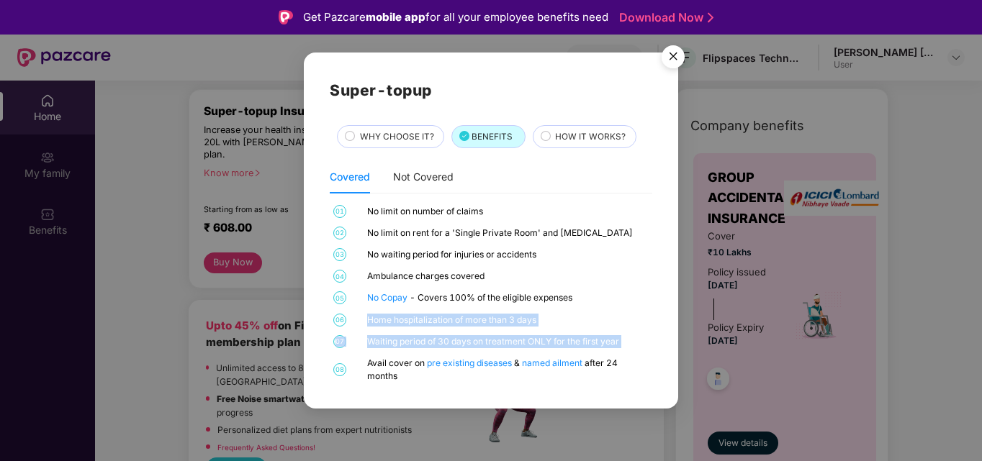
drag, startPoint x: 471, startPoint y: 320, endPoint x: 482, endPoint y: 338, distance: 21.4
click at [482, 338] on div "01 No limit on number of claims 02 No limit on rent for a 'Single Private Room'…" at bounding box center [491, 294] width 322 height 178
click at [482, 338] on div "Waiting period of 30 days on treatment ONLY for the first year" at bounding box center [507, 341] width 281 height 13
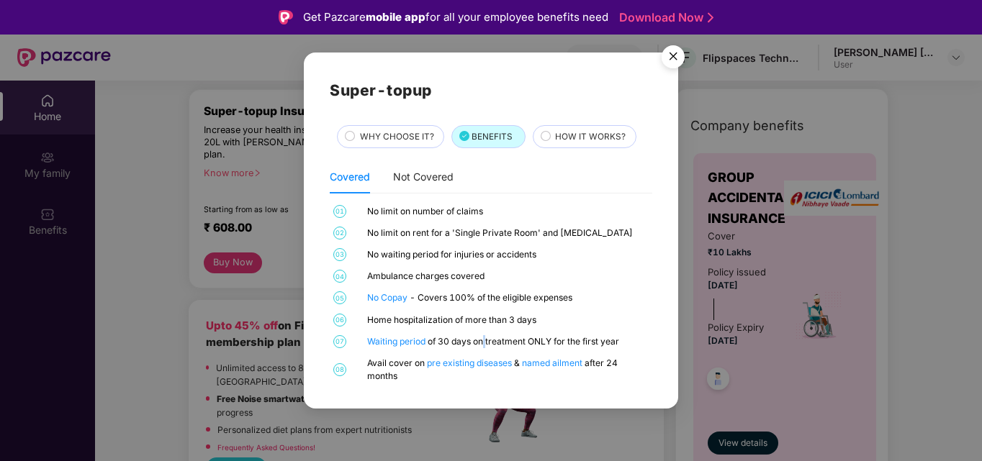
click at [482, 338] on div "Waiting period of 30 days on treatment ONLY for the first year" at bounding box center [507, 341] width 281 height 13
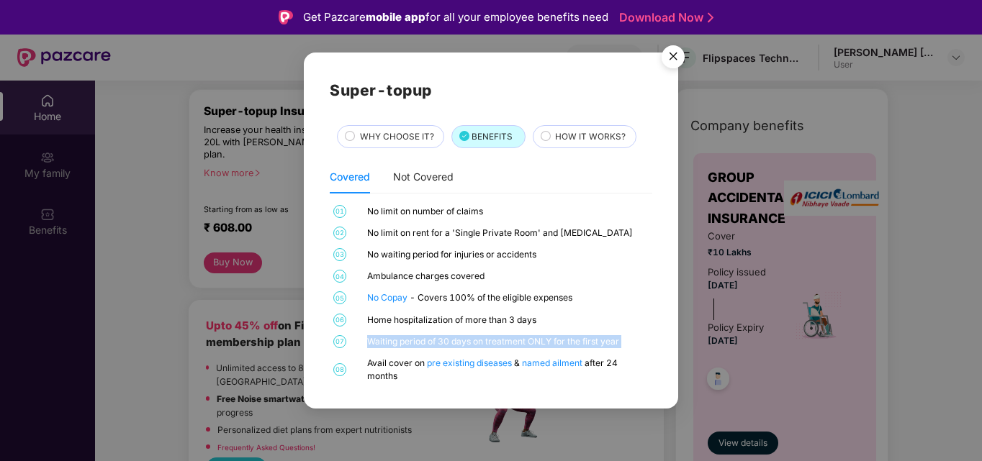
click at [482, 338] on div "Waiting period of 30 days on treatment ONLY for the first year" at bounding box center [507, 341] width 281 height 13
click at [461, 341] on div "Waiting period of 30 days on treatment ONLY for the first year" at bounding box center [507, 341] width 281 height 13
click at [391, 366] on div "Avail cover on pre existing diseases & named ailment after 24 months" at bounding box center [507, 370] width 281 height 26
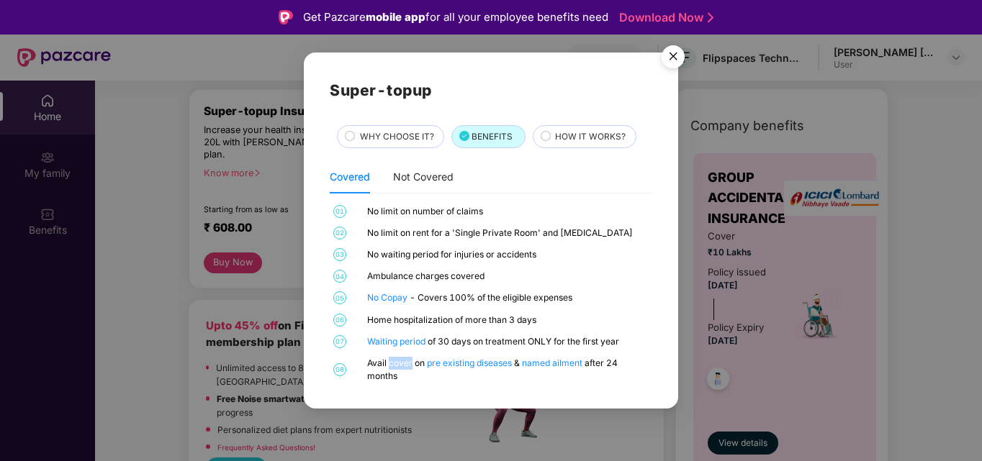
click at [391, 366] on div "Avail cover on pre existing diseases & named ailment after 24 months" at bounding box center [507, 370] width 281 height 26
click at [407, 365] on div "Avail cover on pre existing diseases & named ailment after 24 months" at bounding box center [507, 370] width 281 height 26
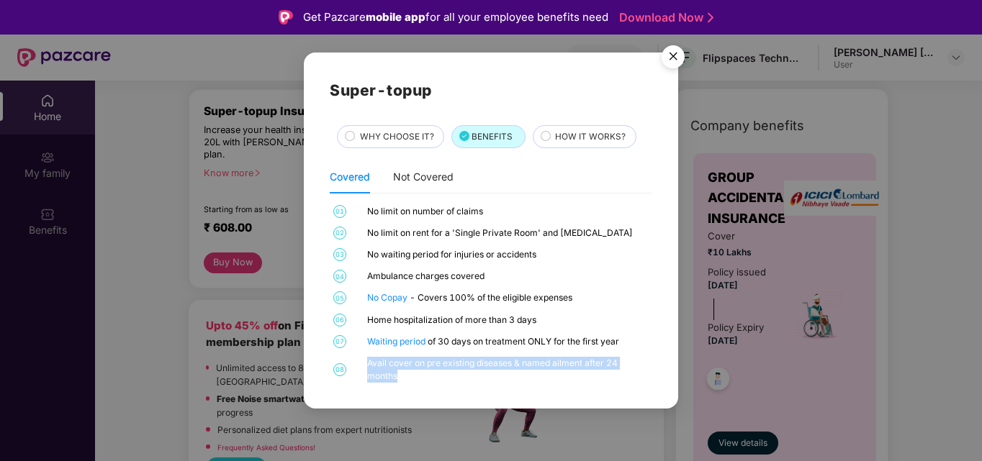
click at [407, 365] on div "Avail cover on pre existing diseases & named ailment after 24 months" at bounding box center [507, 370] width 281 height 26
click at [488, 343] on div "Waiting period of 30 days on treatment ONLY for the first year" at bounding box center [507, 341] width 281 height 13
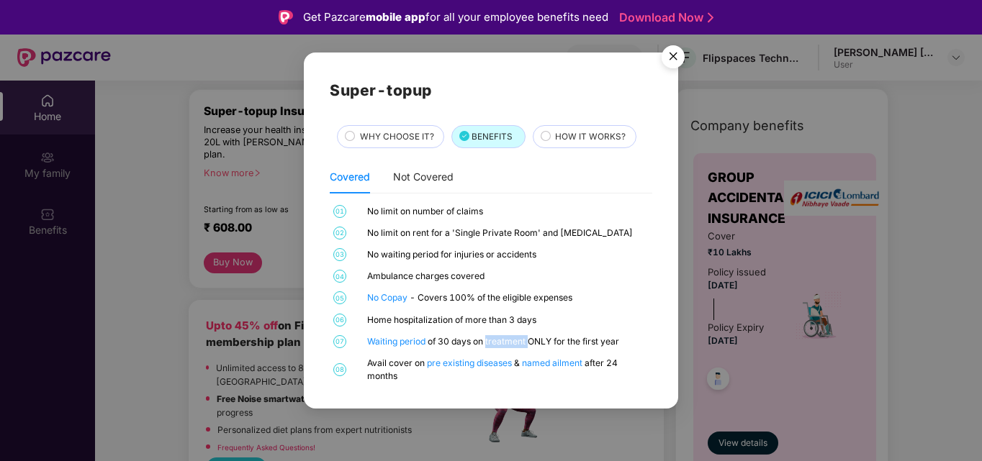
click at [488, 343] on div "Waiting period of 30 days on treatment ONLY for the first year" at bounding box center [507, 341] width 281 height 13
click at [417, 269] on div "01 No limit on number of claims 02 No limit on rent for a 'Single Private Room'…" at bounding box center [491, 294] width 322 height 178
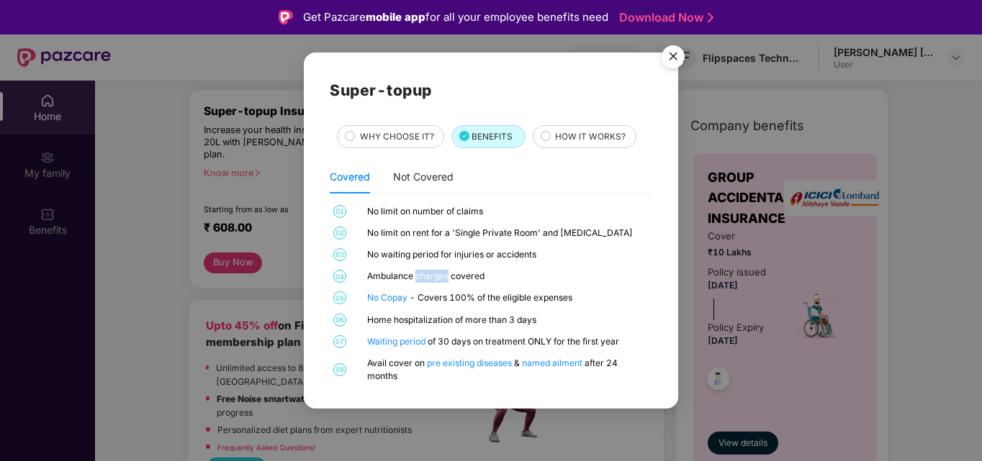
click at [417, 269] on div "01 No limit on number of claims 02 No limit on rent for a 'Single Private Room'…" at bounding box center [491, 294] width 322 height 178
click at [410, 253] on div "No waiting period for injuries or accidents" at bounding box center [507, 254] width 281 height 13
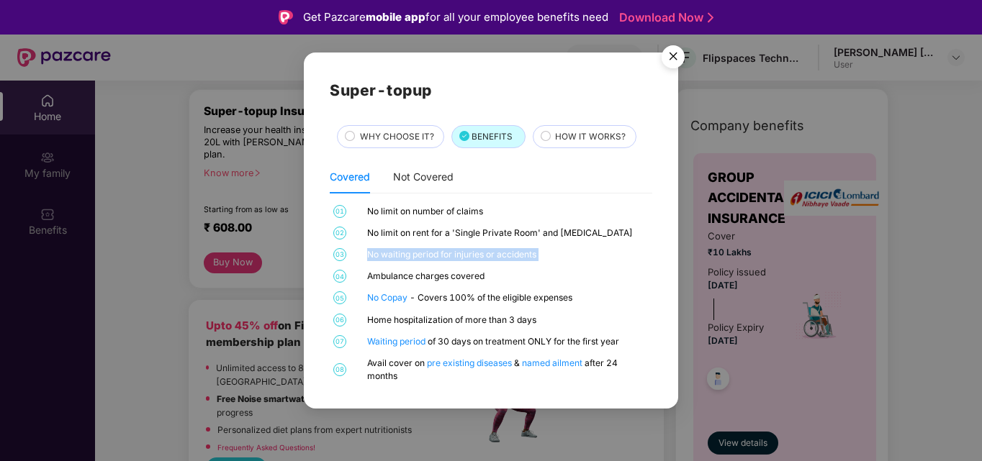
click at [410, 253] on div "No waiting period for injuries or accidents" at bounding box center [507, 254] width 281 height 13
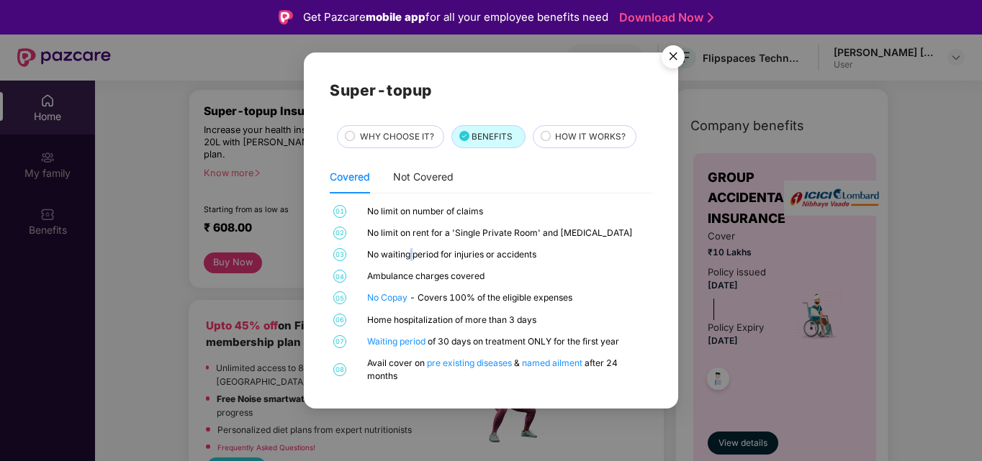
click at [410, 253] on div "No waiting period for injuries or accidents" at bounding box center [507, 254] width 281 height 13
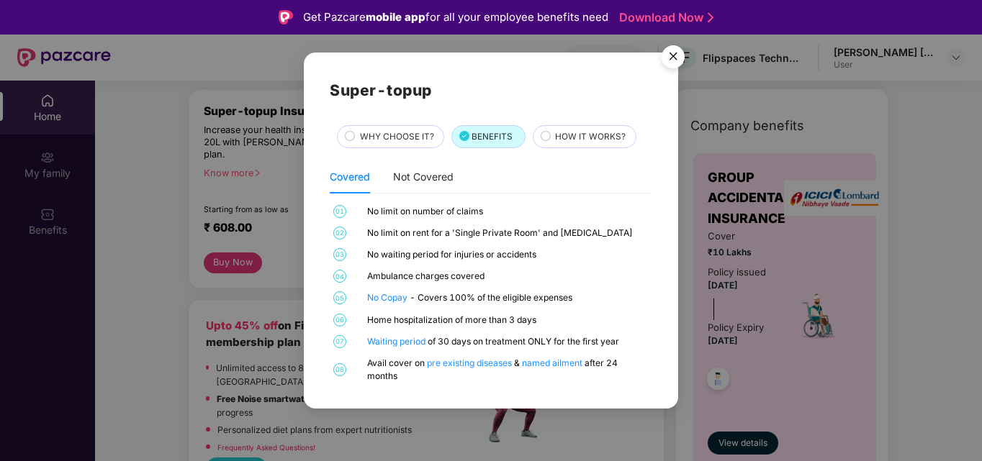
click at [427, 228] on div "No limit on rent for a 'Single Private Room' and [MEDICAL_DATA]" at bounding box center [507, 233] width 281 height 13
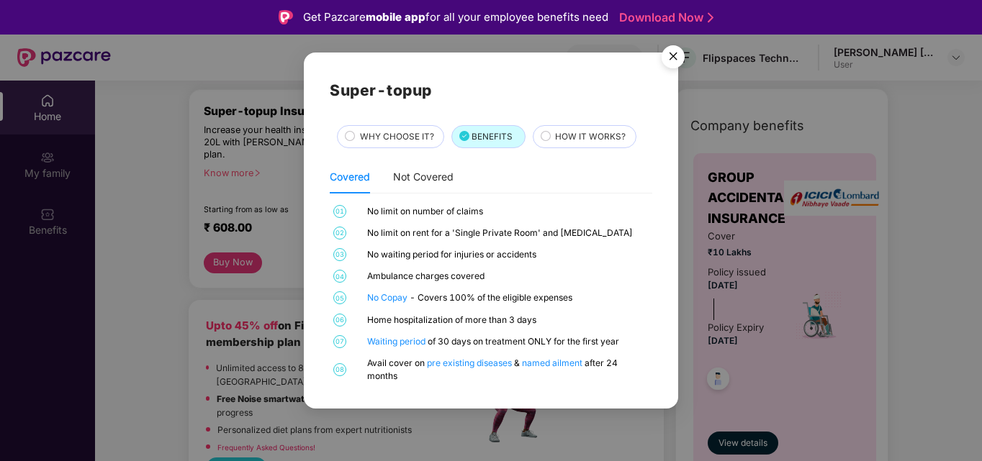
click at [427, 228] on div "No limit on rent for a 'Single Private Room' and [MEDICAL_DATA]" at bounding box center [507, 233] width 281 height 13
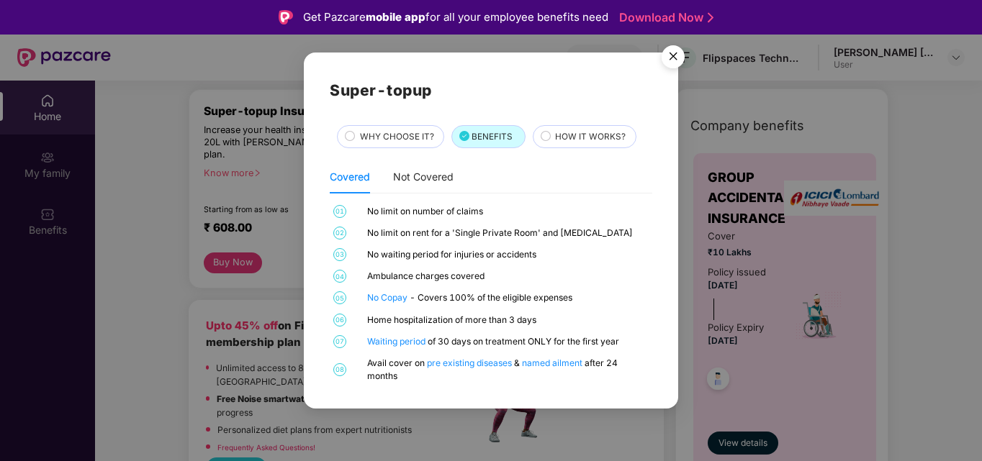
click at [582, 130] on div "HOW IT WORKS?" at bounding box center [585, 136] width 104 height 23
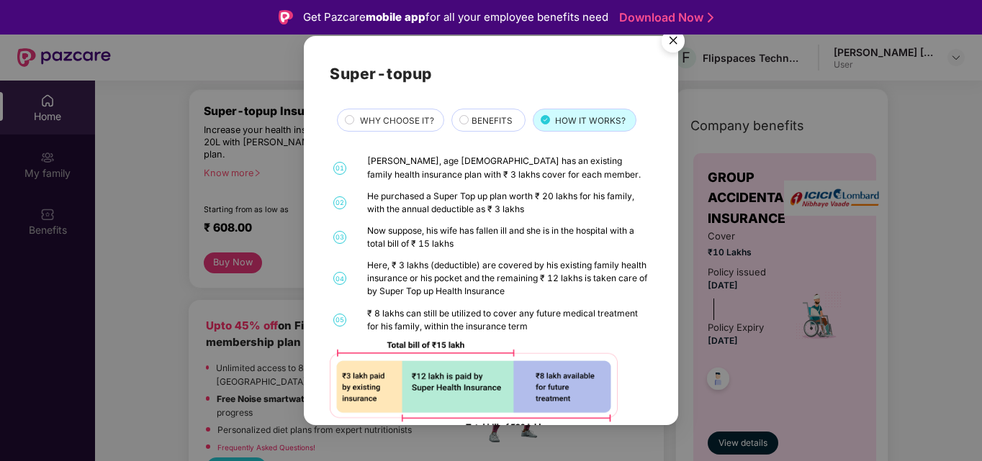
click at [426, 207] on div "He purchased a Super Top up plan worth ₹ 20 lakhs for his family, with the annu…" at bounding box center [507, 203] width 281 height 26
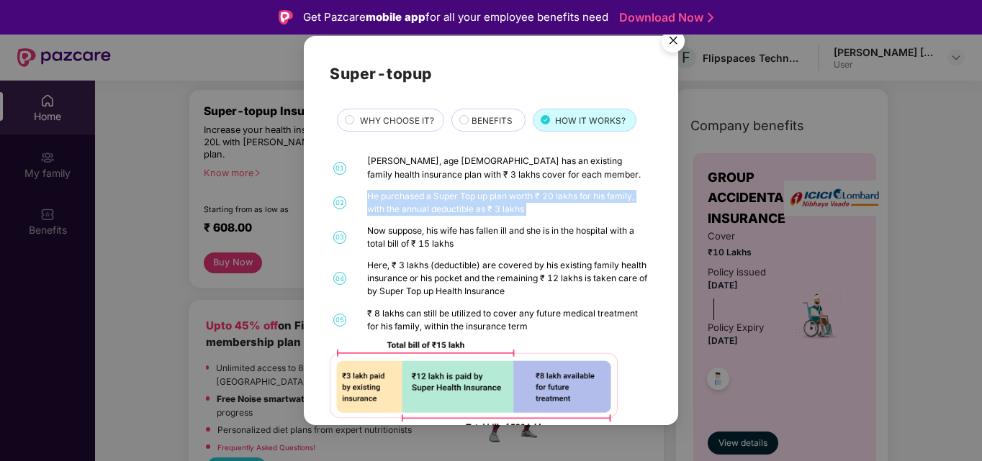
click at [426, 207] on div "He purchased a Super Top up plan worth ₹ 20 lakhs for his family, with the annu…" at bounding box center [507, 203] width 281 height 26
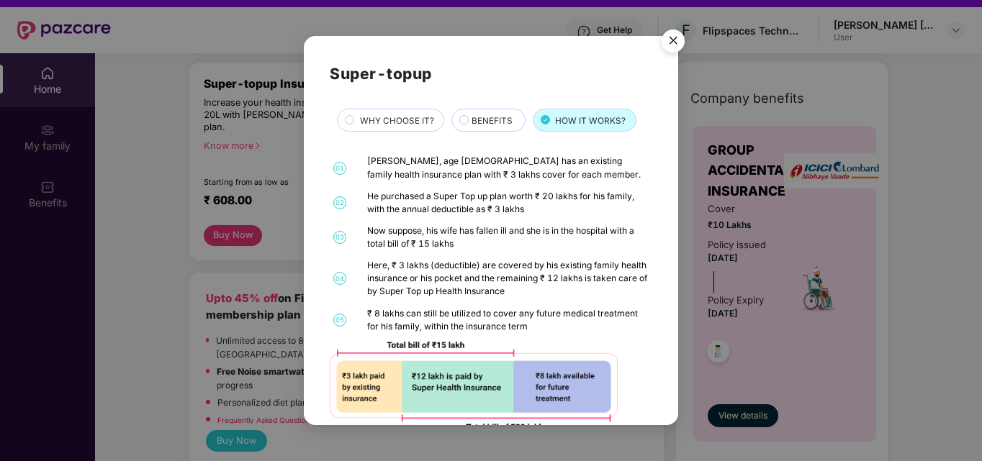
scroll to position [29, 0]
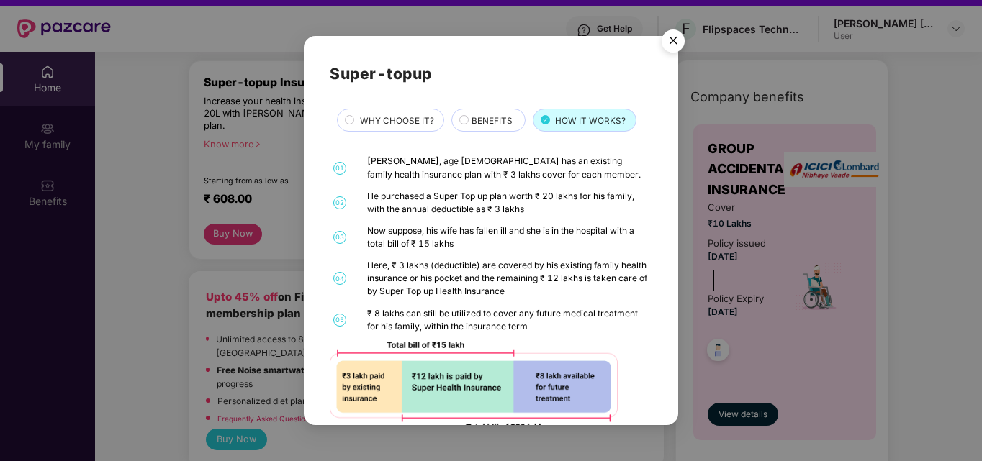
click at [547, 244] on div "Now suppose, his wife has fallen ill and she is in the hospital with a total bi…" at bounding box center [507, 238] width 281 height 26
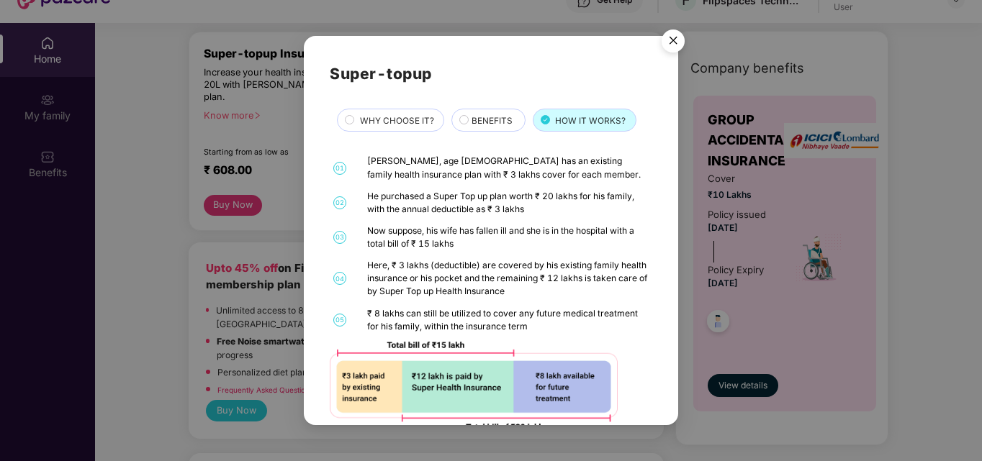
scroll to position [81, 0]
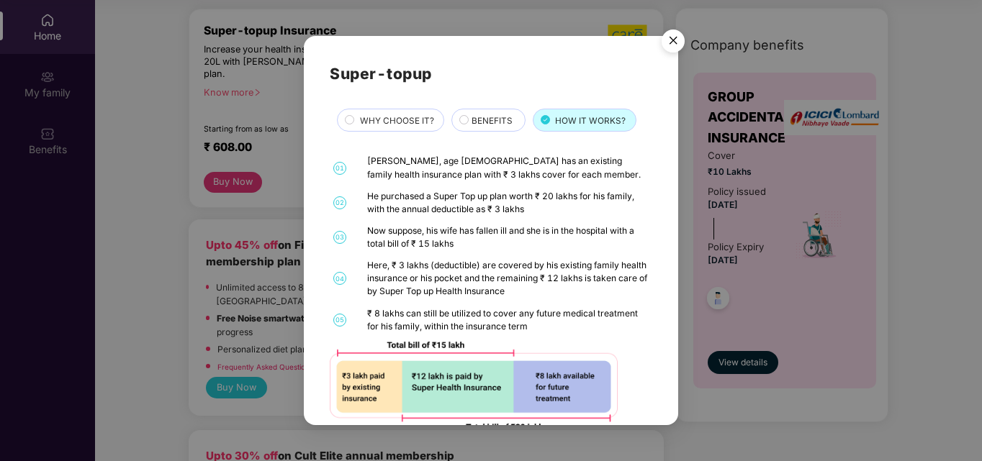
click at [396, 119] on span "WHY CHOOSE IT?" at bounding box center [397, 121] width 74 height 14
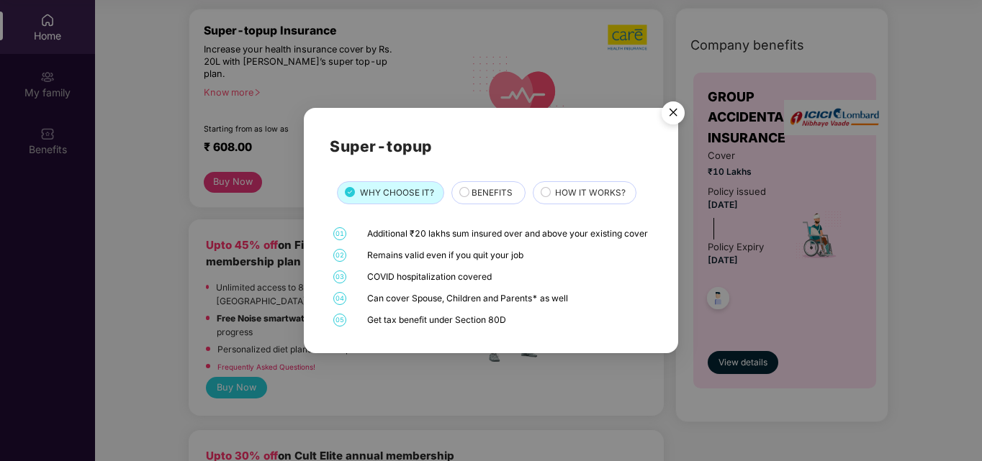
click at [676, 96] on img "Close" at bounding box center [673, 115] width 40 height 40
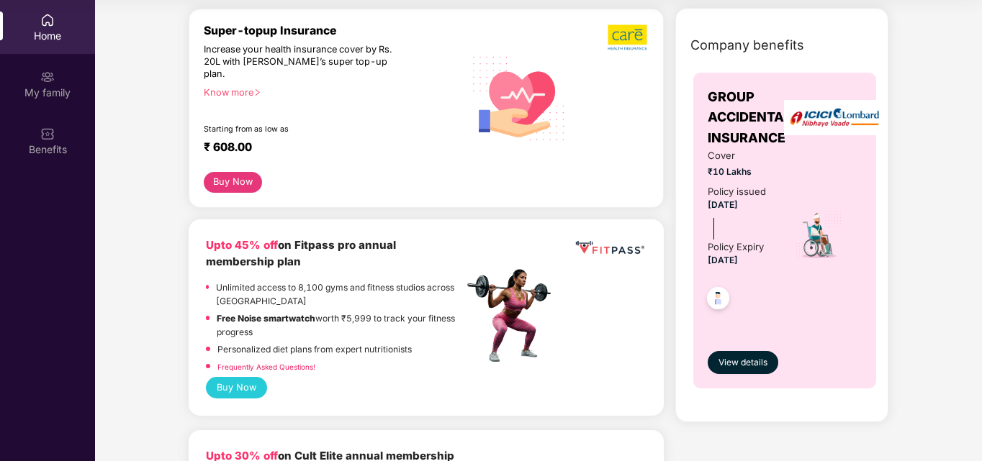
click at [258, 32] on div "Super-topup Insurance" at bounding box center [334, 31] width 260 height 14
copy div "Super-topup Insurance"
click at [227, 172] on button "Buy Now" at bounding box center [233, 182] width 58 height 21
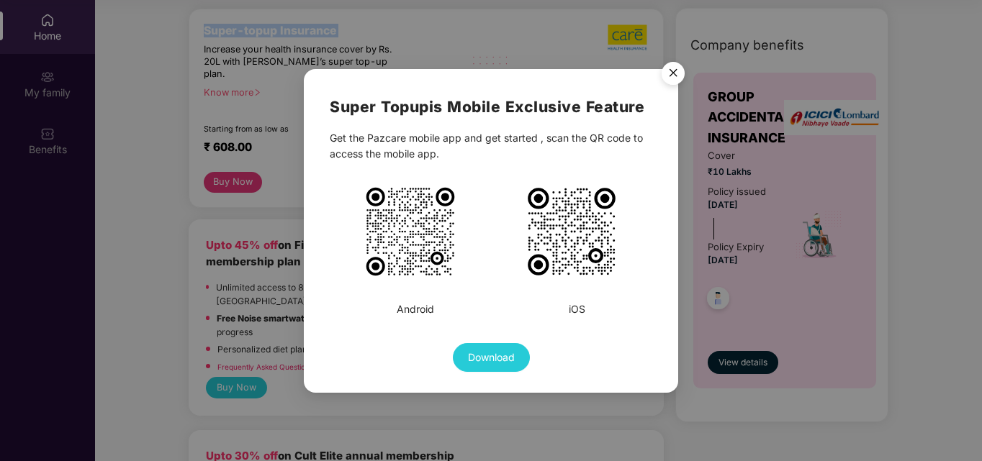
click at [677, 71] on img "Close" at bounding box center [673, 75] width 40 height 40
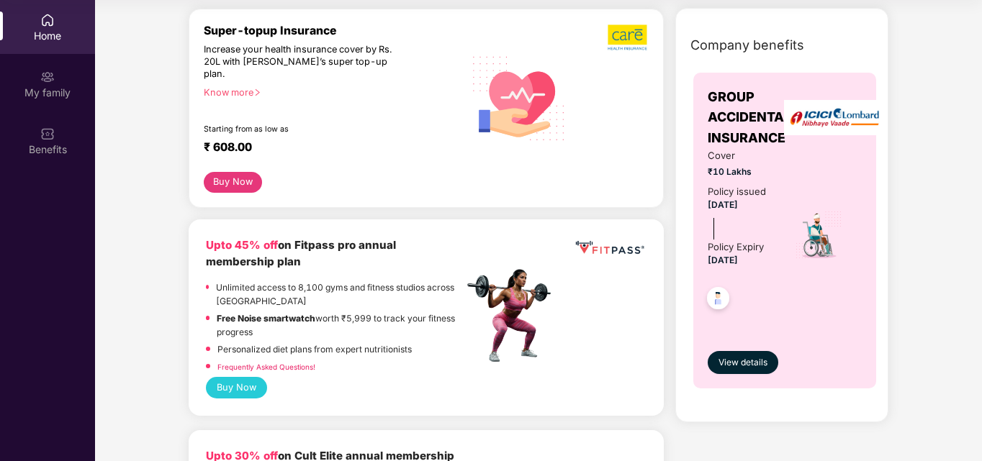
click at [342, 111] on div "Super-topup Insurance Increase your health insurance cover by Rs. 20L with [PER…" at bounding box center [334, 98] width 260 height 148
